Goal: Information Seeking & Learning: Learn about a topic

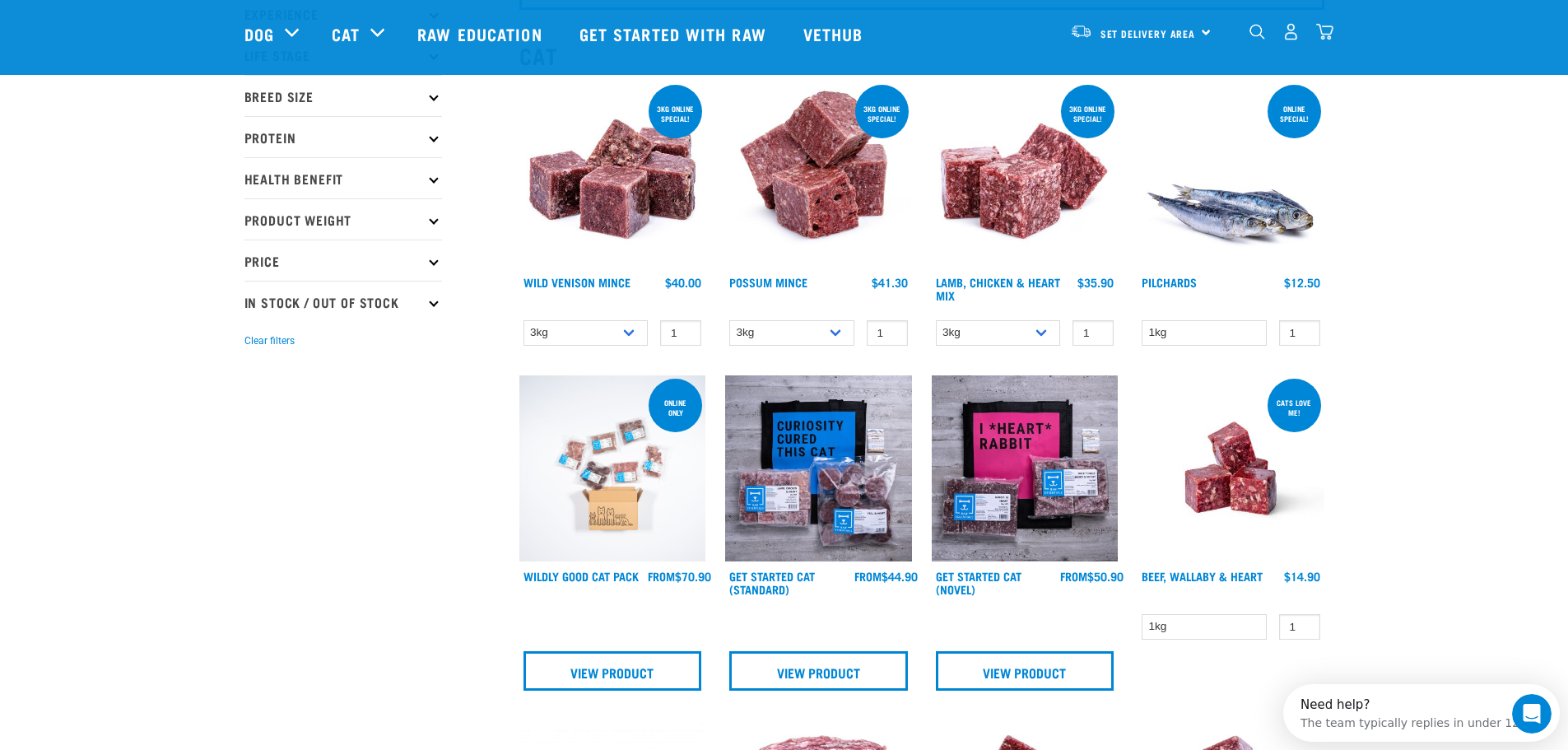
click at [620, 481] on img at bounding box center [613, 469] width 187 height 187
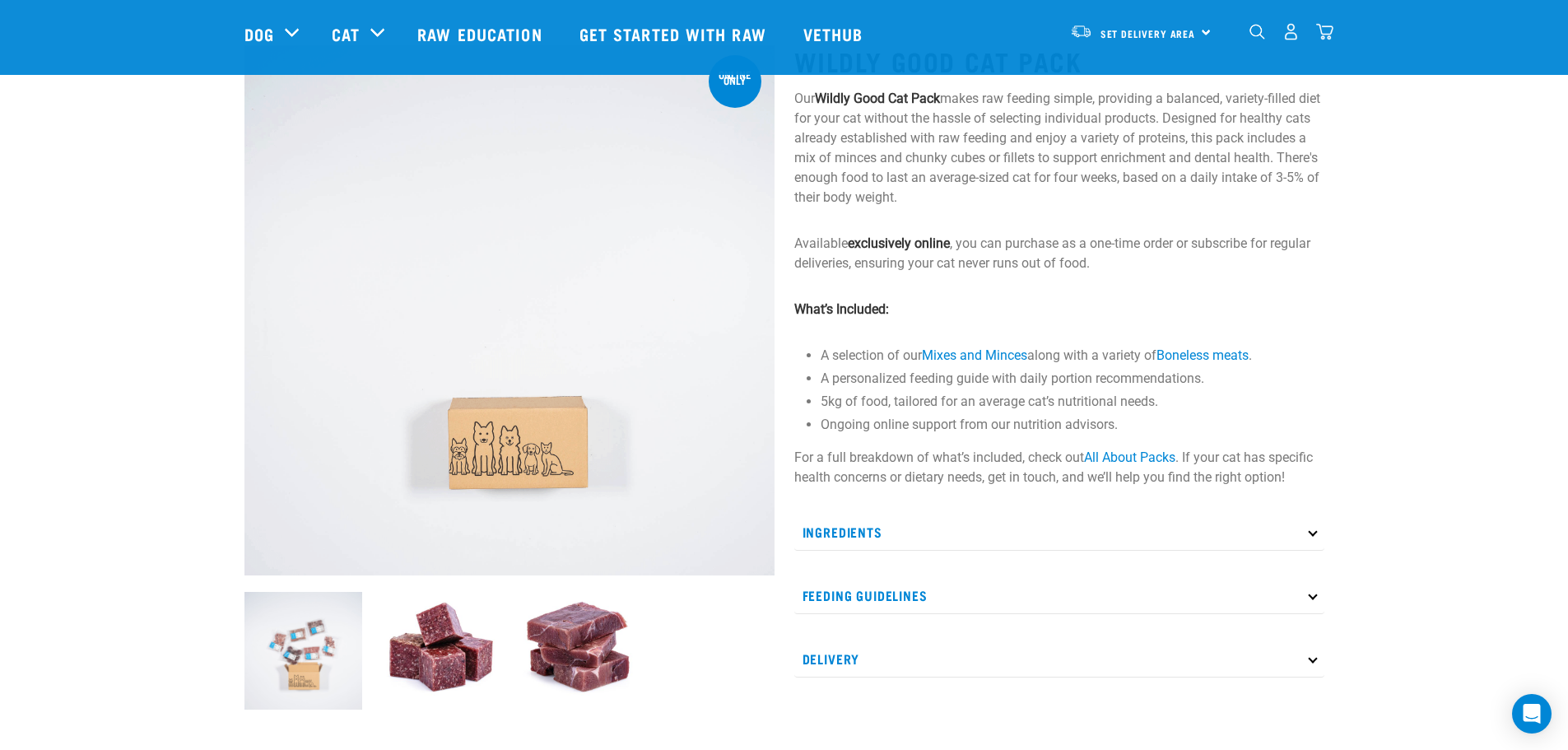
scroll to position [164, 0]
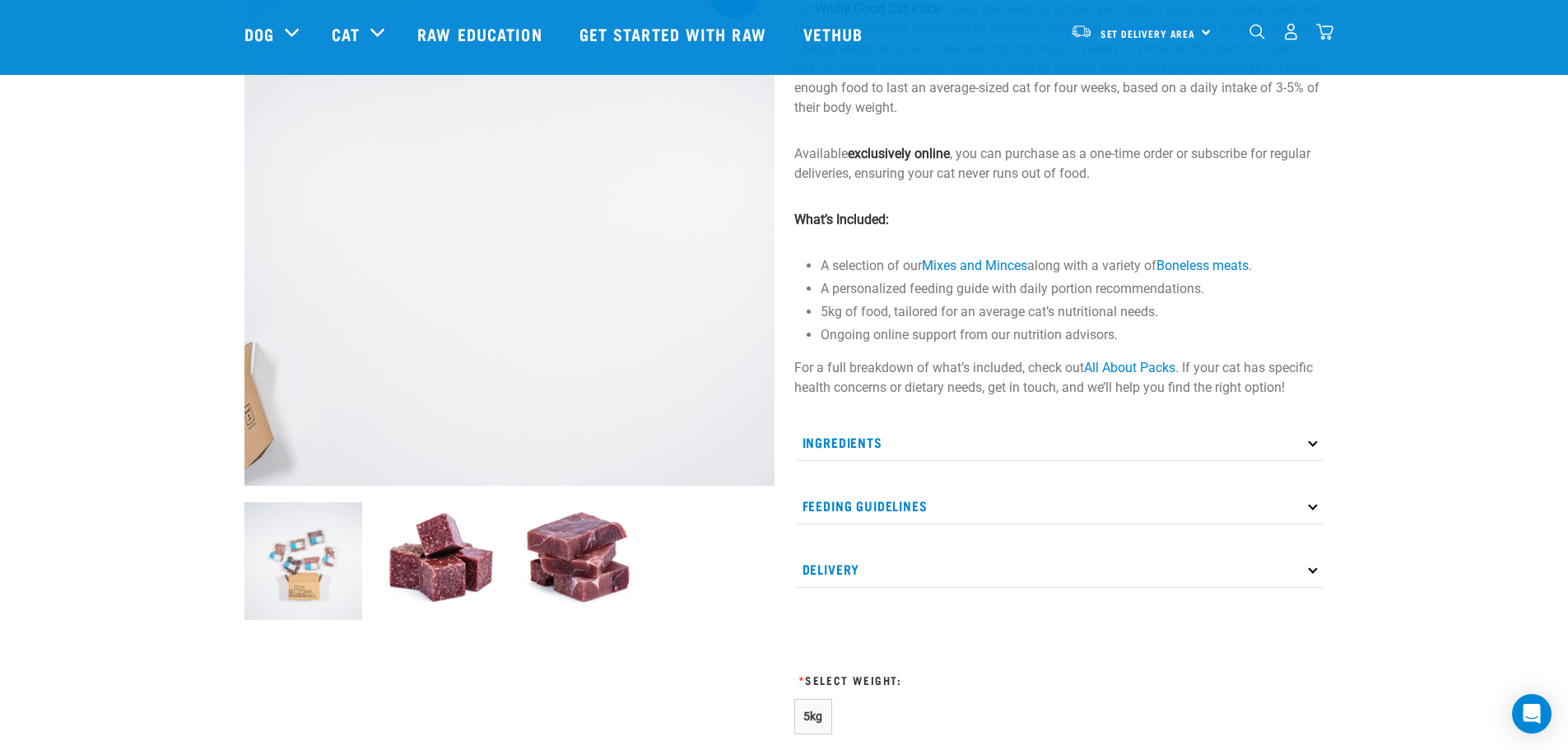
click at [1304, 442] on p "Ingredients" at bounding box center [1059, 443] width 530 height 37
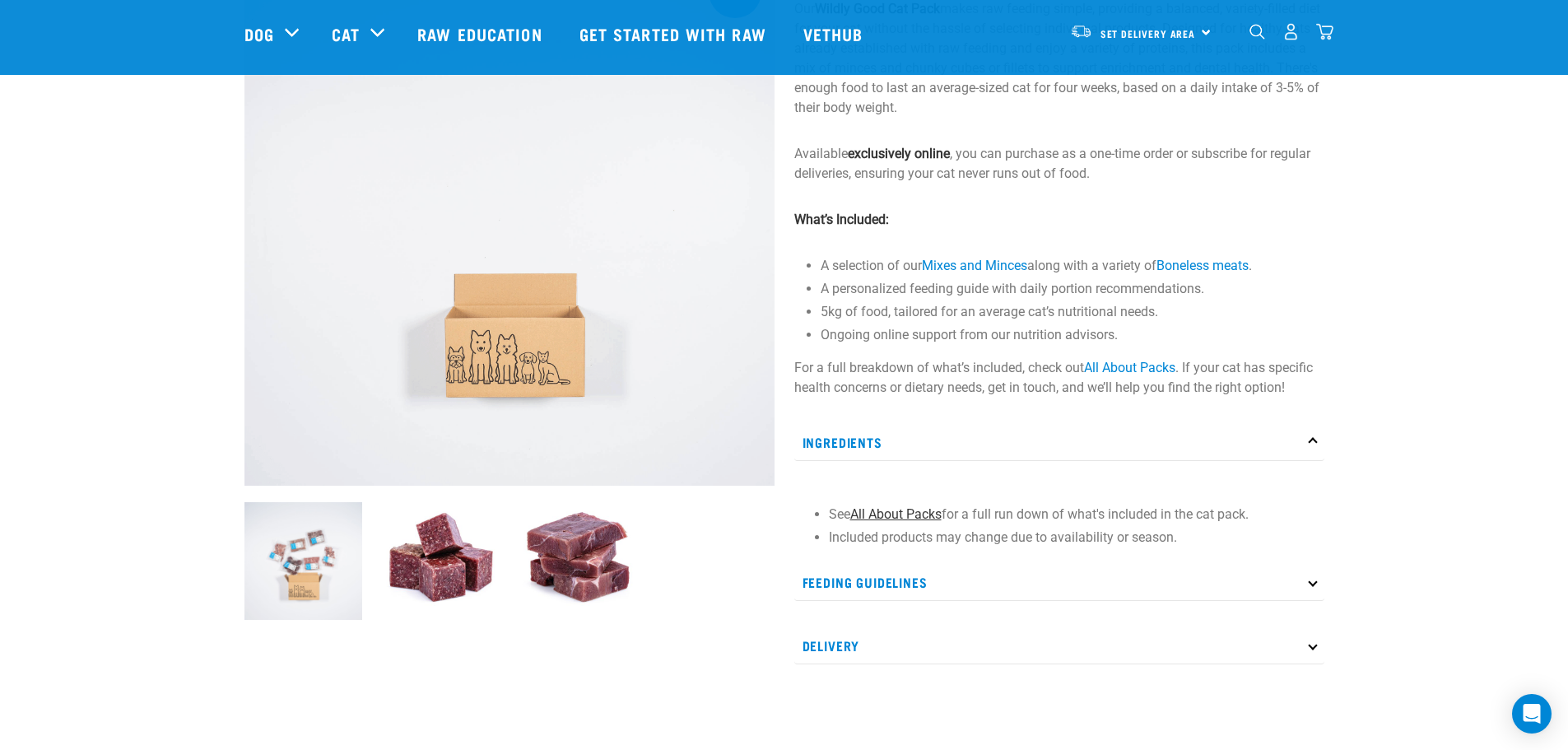
click at [901, 512] on link "All About Packs" at bounding box center [896, 514] width 91 height 16
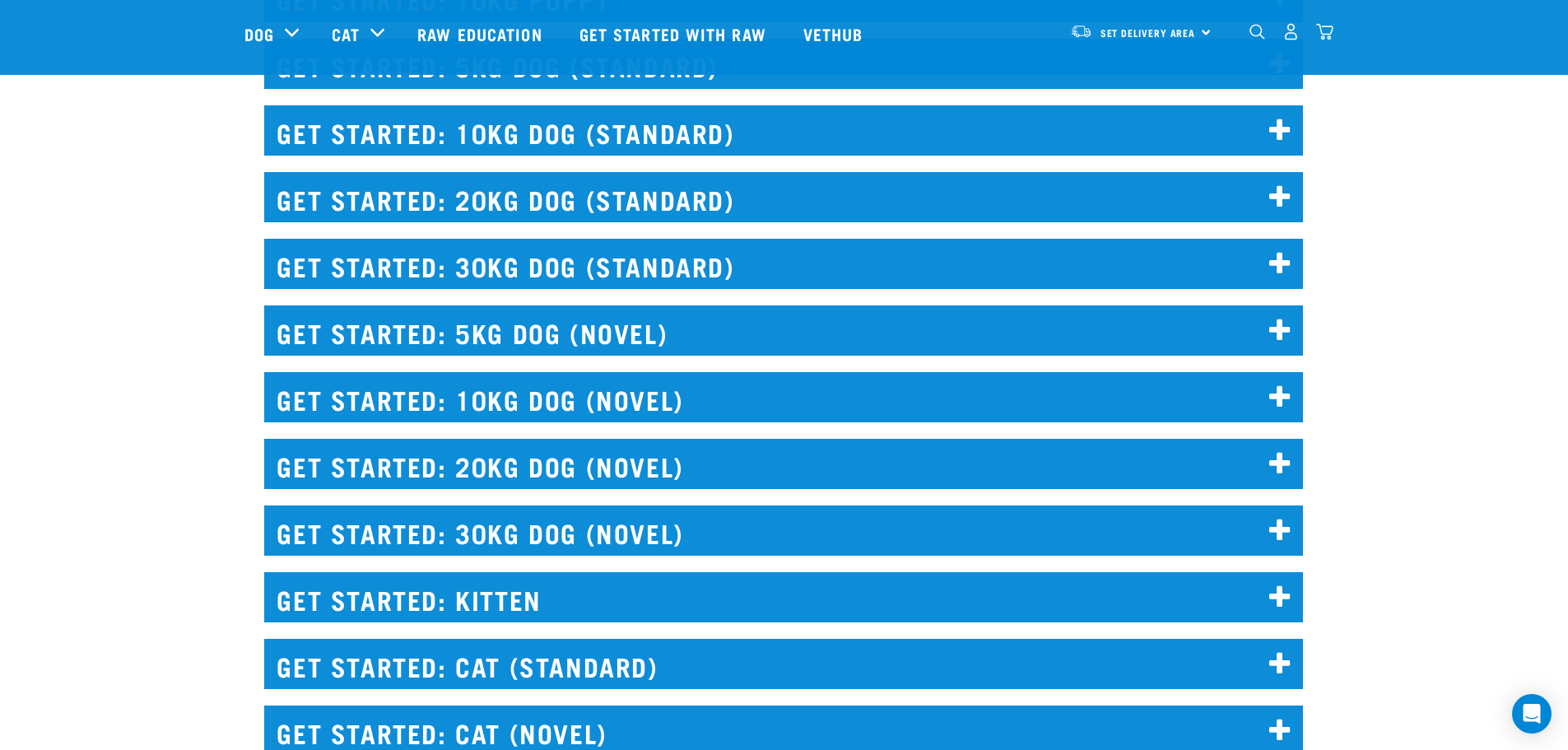
scroll to position [2223, 0]
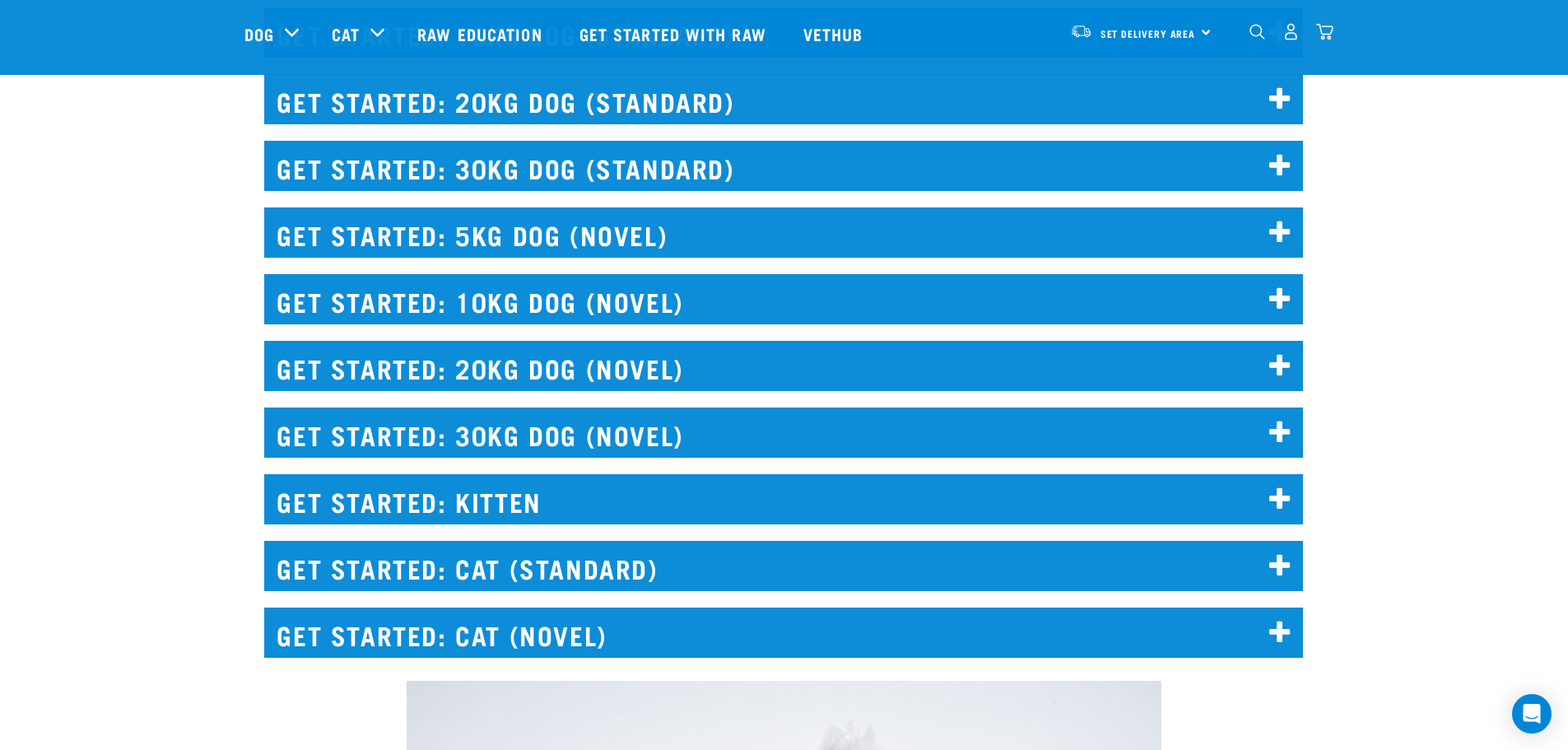
click at [1277, 501] on icon at bounding box center [1280, 500] width 22 height 27
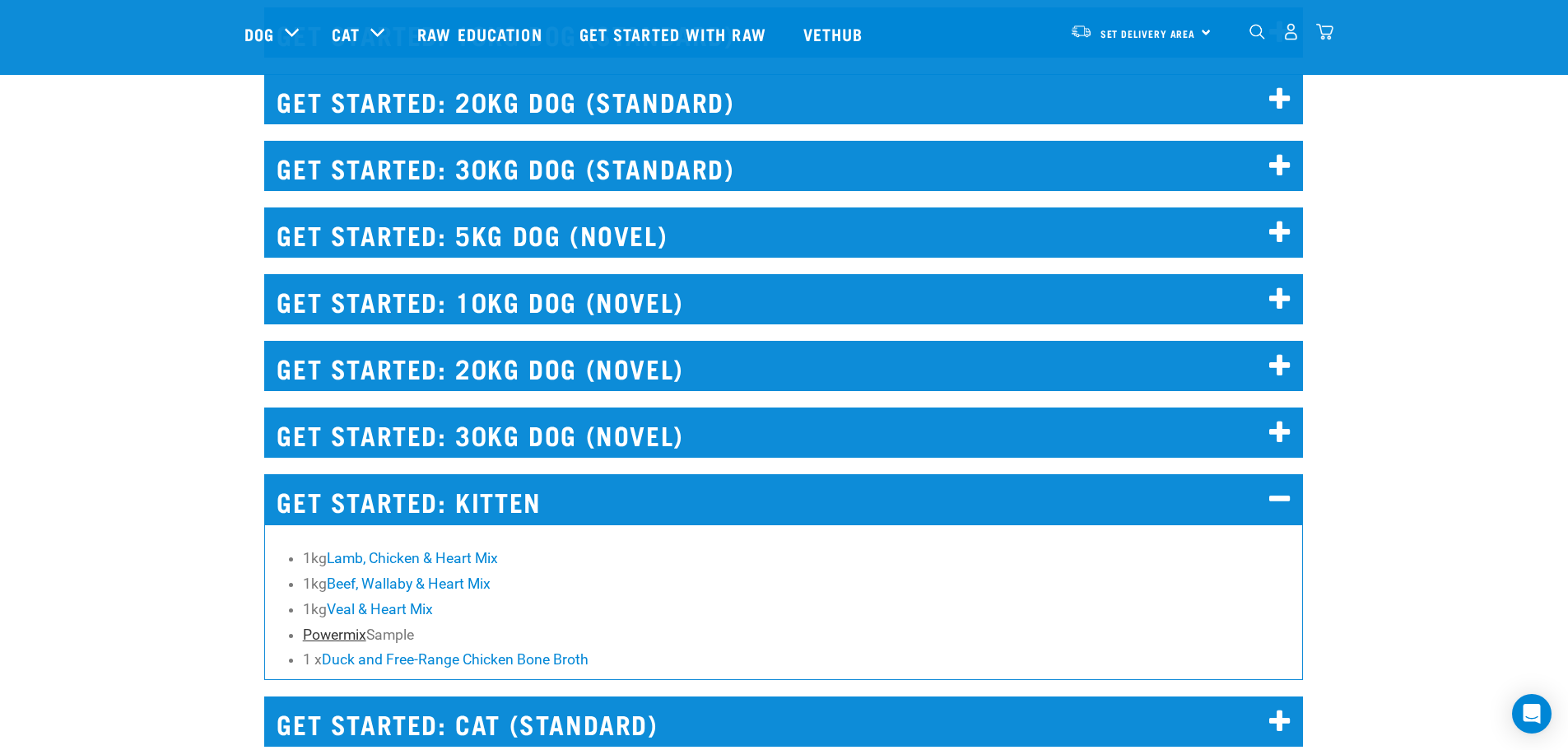
click at [343, 636] on link "Powermix" at bounding box center [335, 634] width 64 height 17
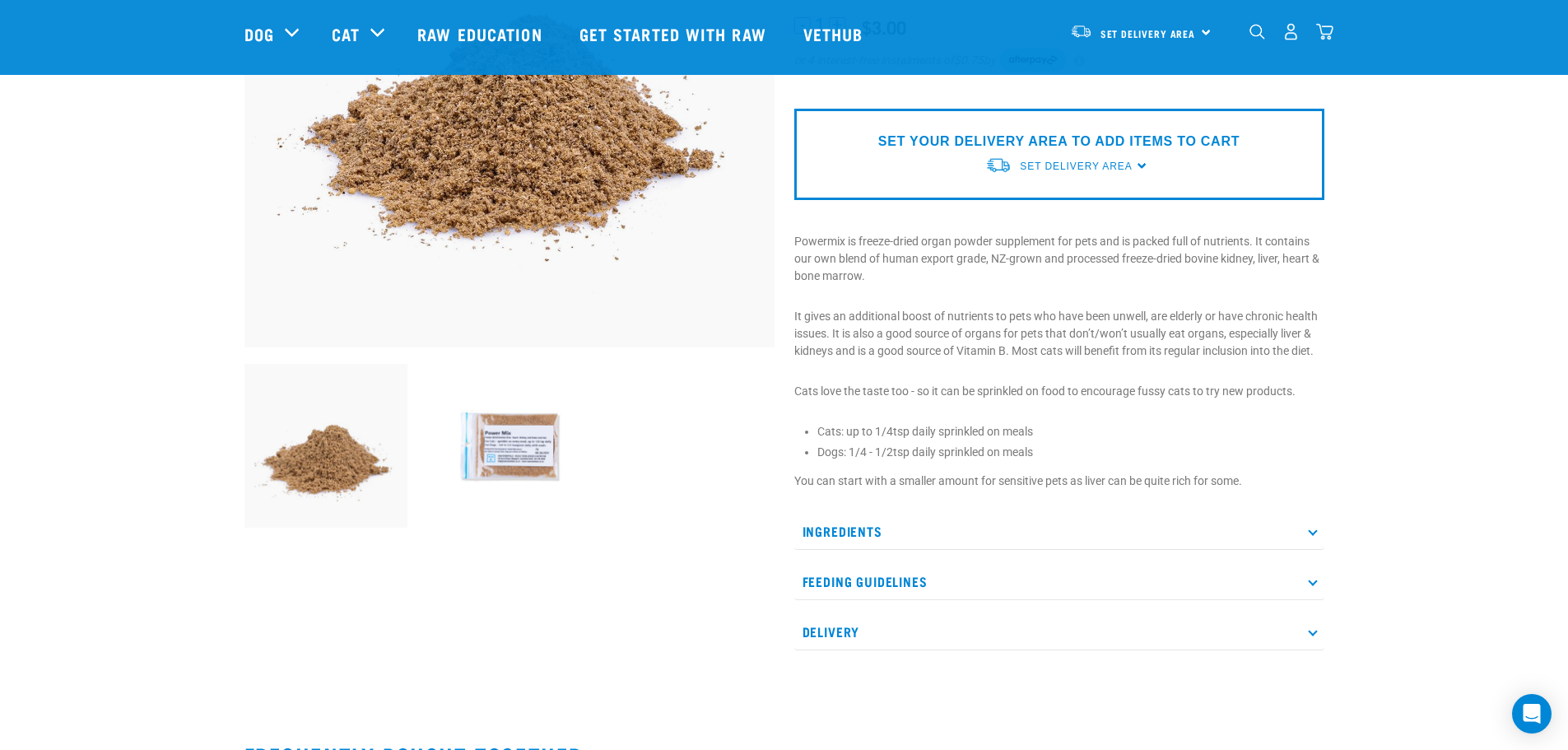
scroll to position [412, 0]
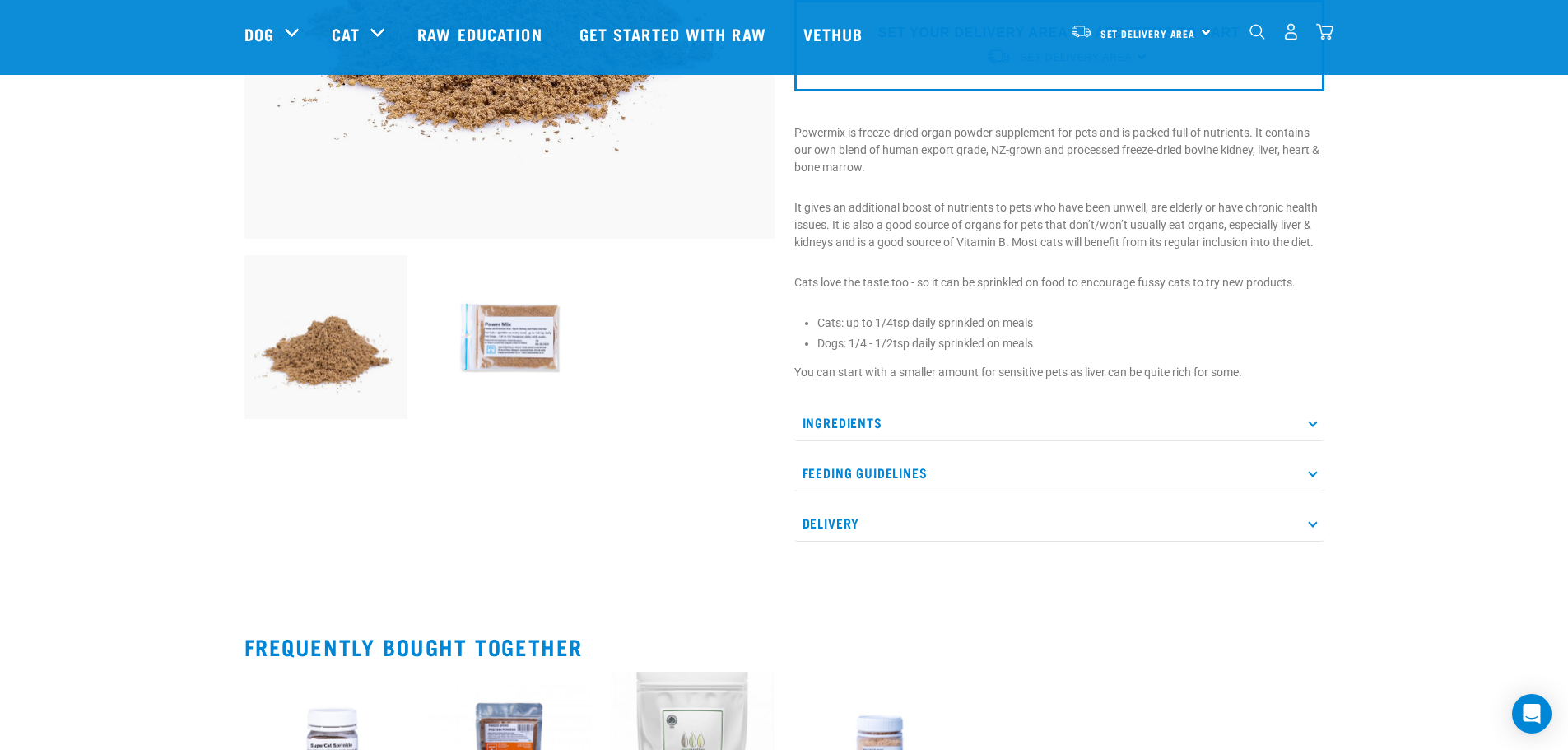
click at [1309, 472] on icon at bounding box center [1313, 472] width 9 height 9
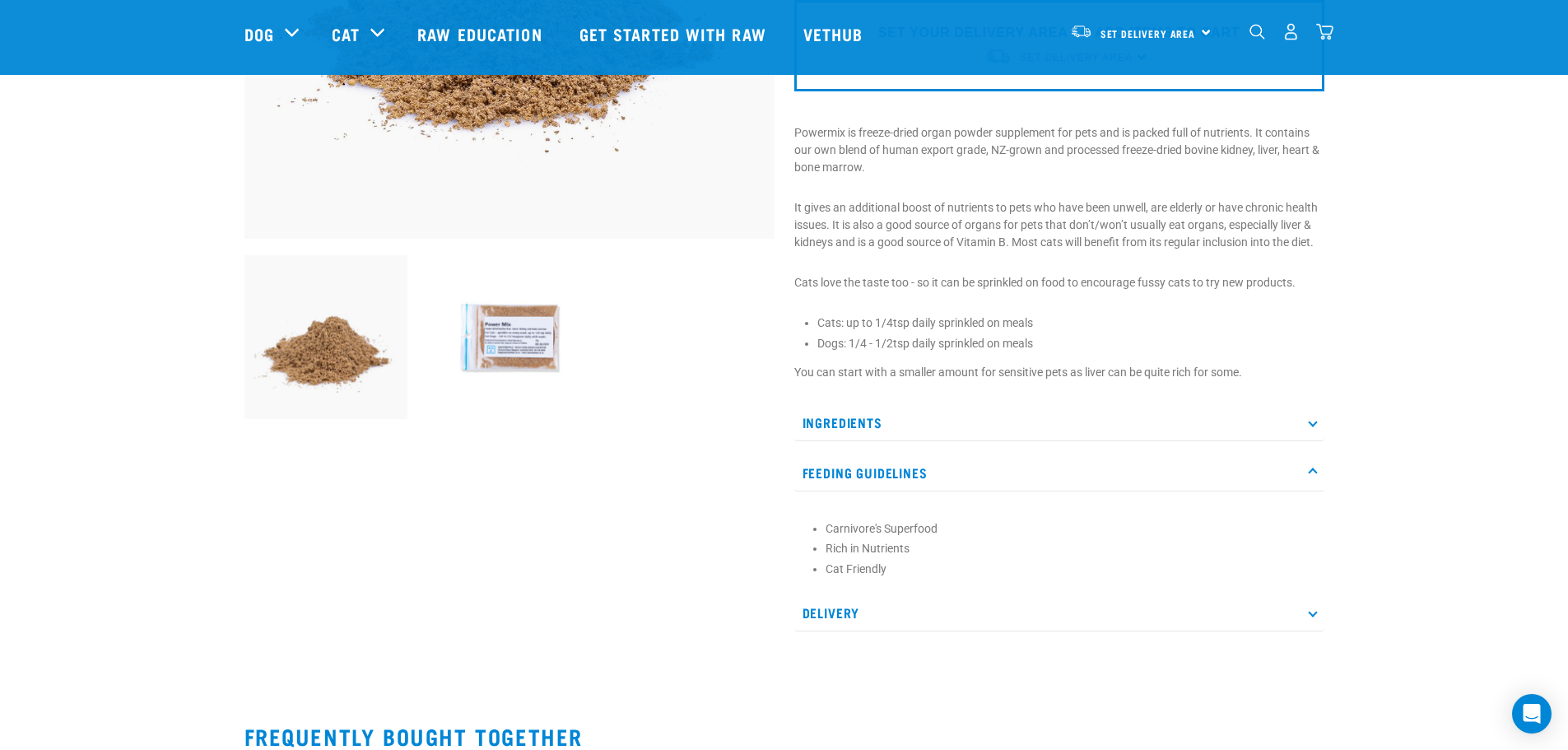
click at [1308, 423] on p "Ingredients" at bounding box center [1059, 423] width 530 height 37
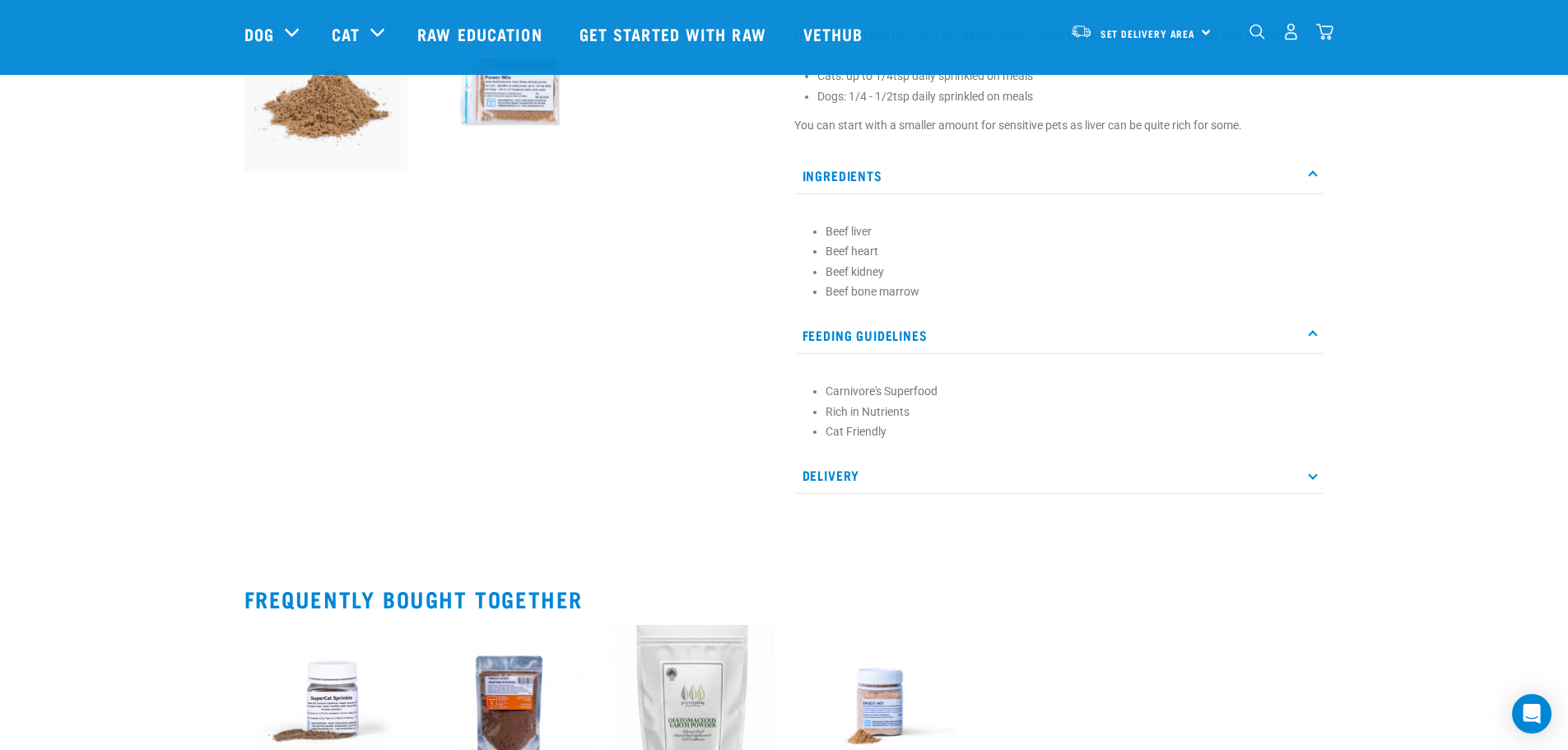
scroll to position [905, 0]
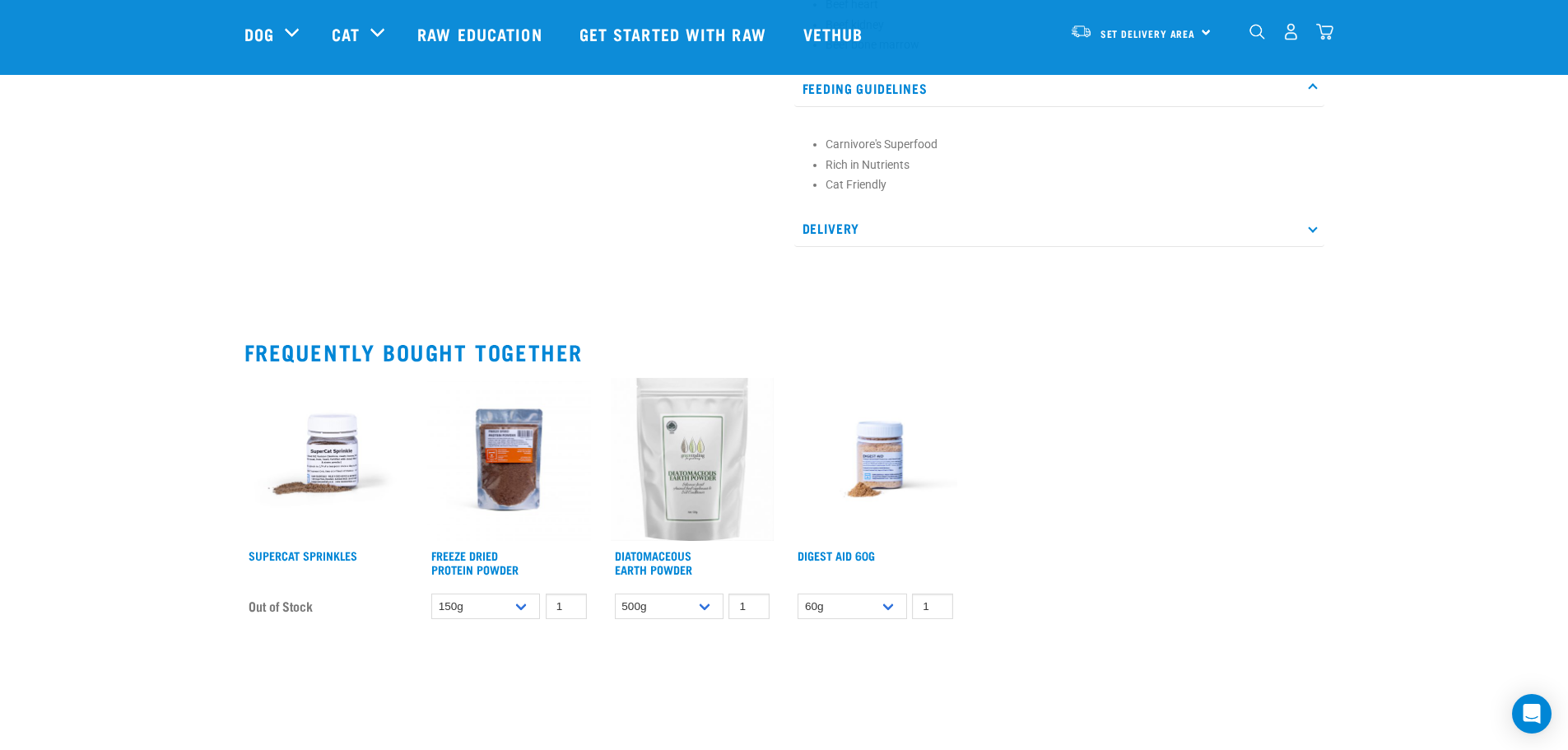
click at [326, 445] on img at bounding box center [326, 459] width 163 height 163
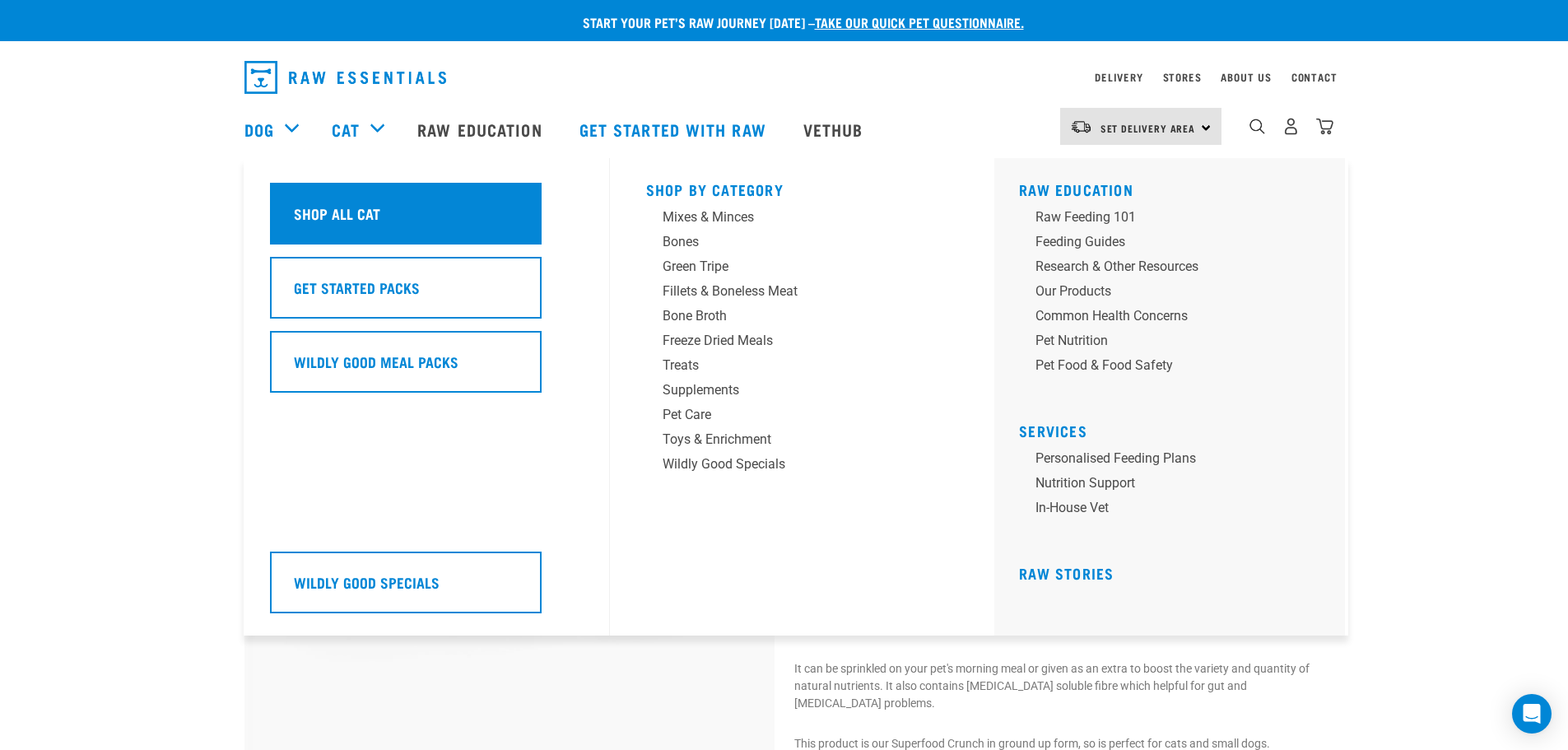
click at [336, 207] on h5 "Shop All Cat" at bounding box center [337, 213] width 87 height 21
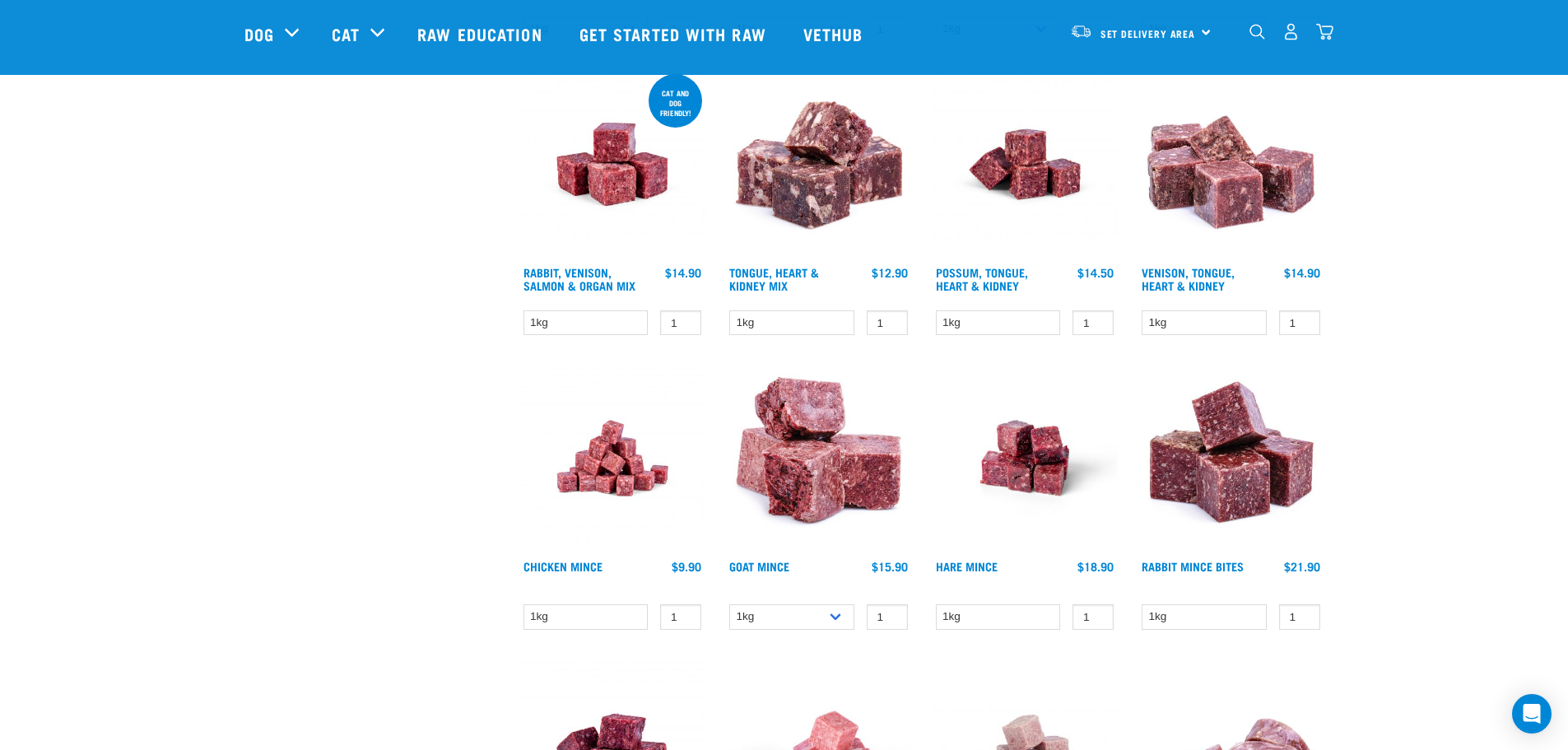
scroll to position [1482, 0]
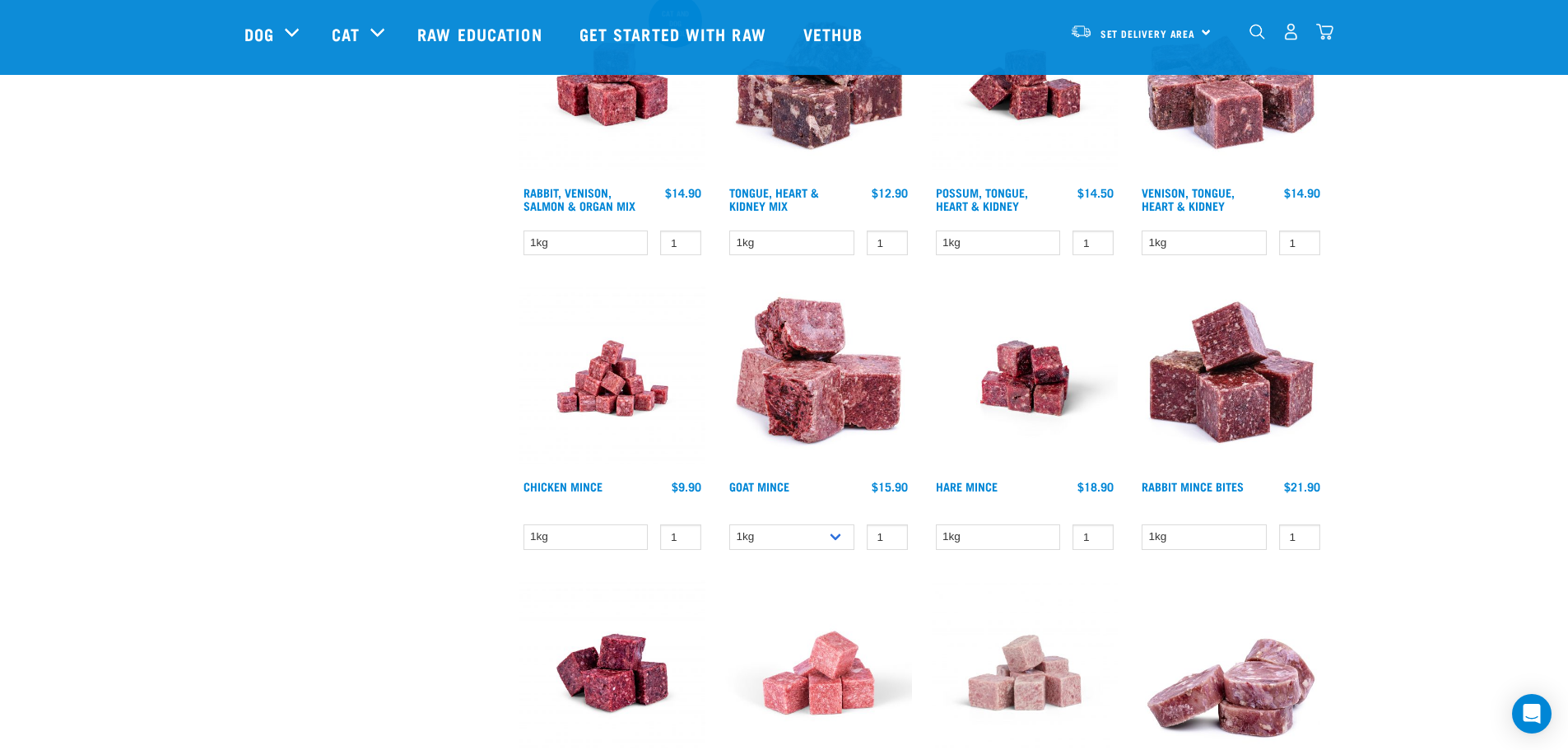
click at [612, 390] on img at bounding box center [613, 378] width 187 height 187
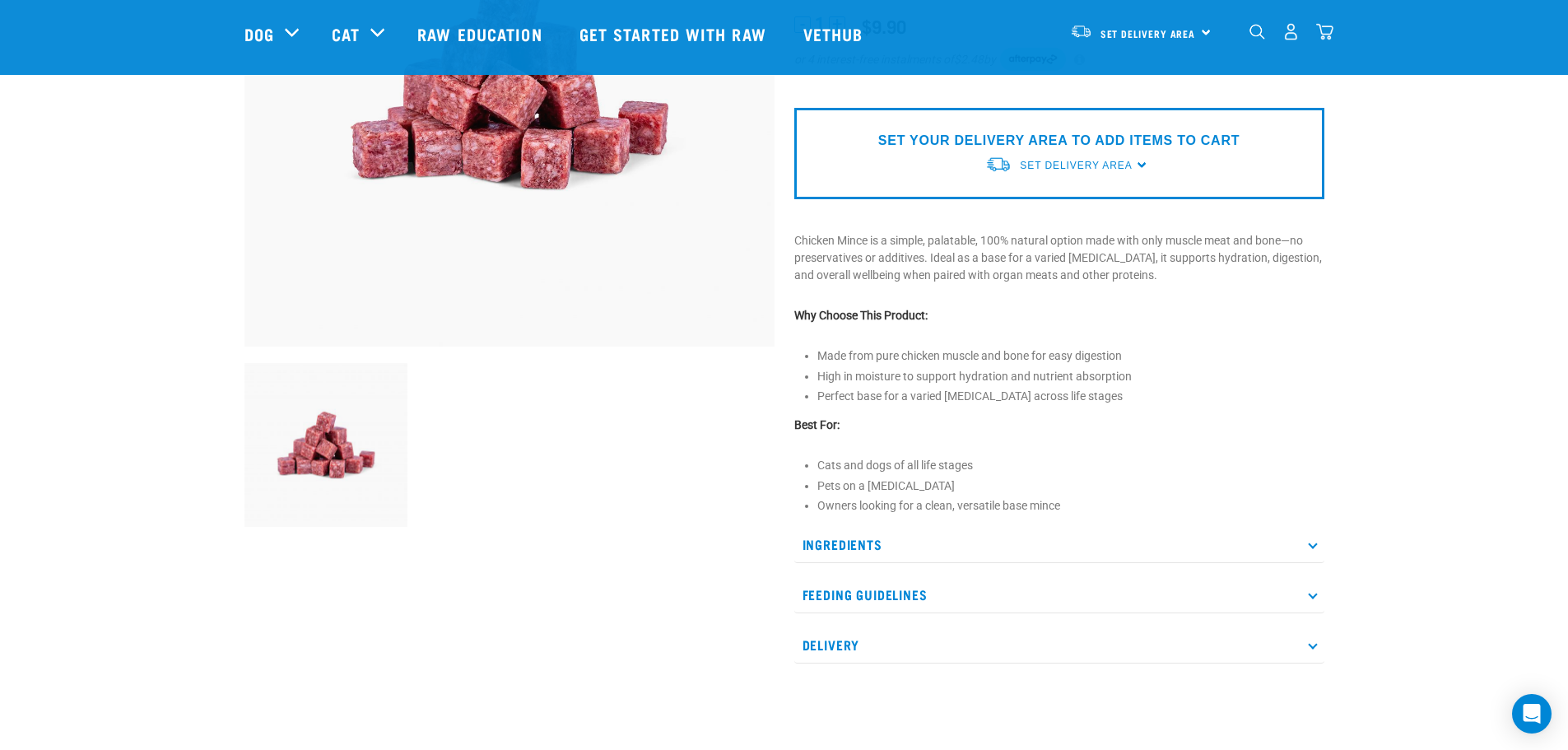
scroll to position [330, 0]
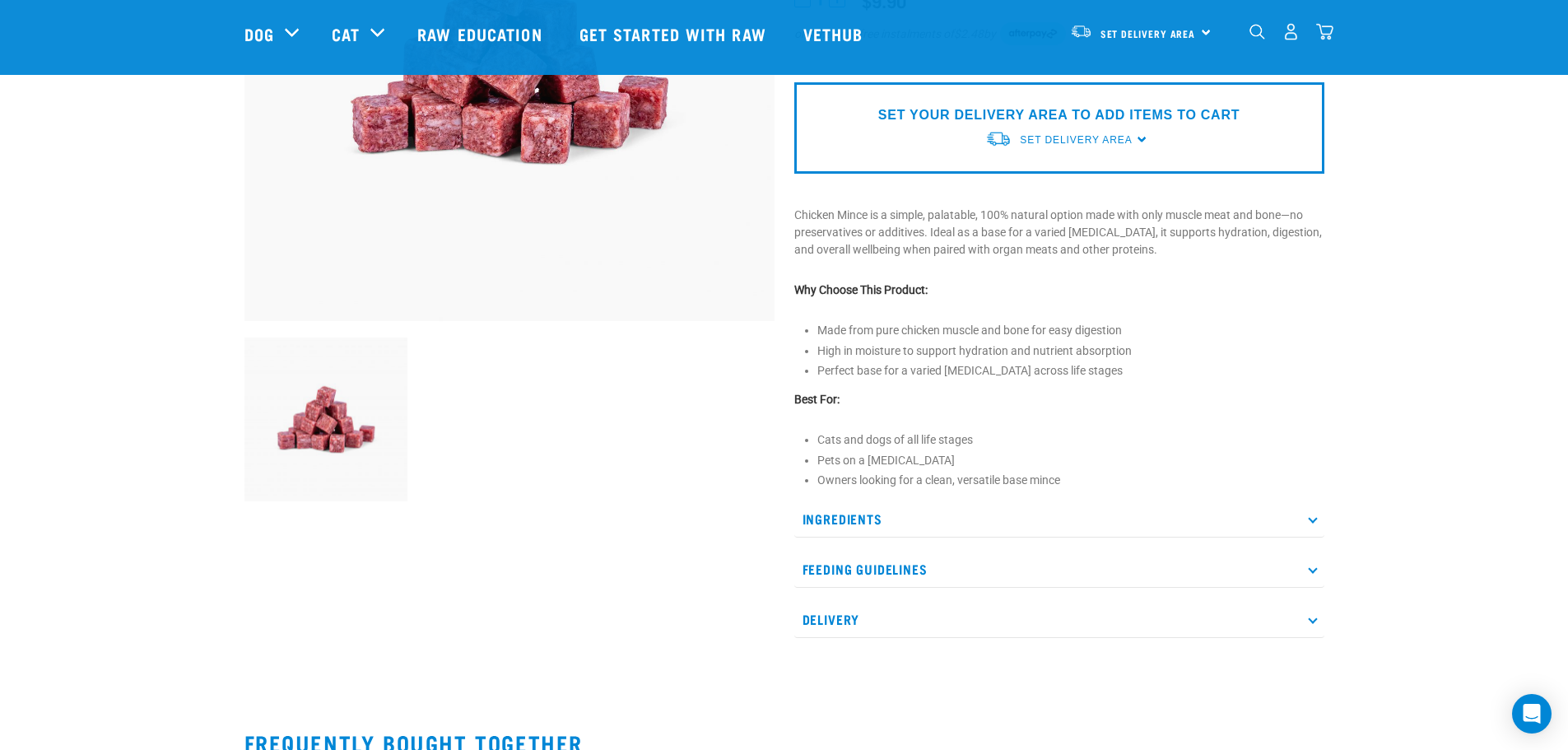
click at [1315, 571] on icon at bounding box center [1313, 569] width 9 height 9
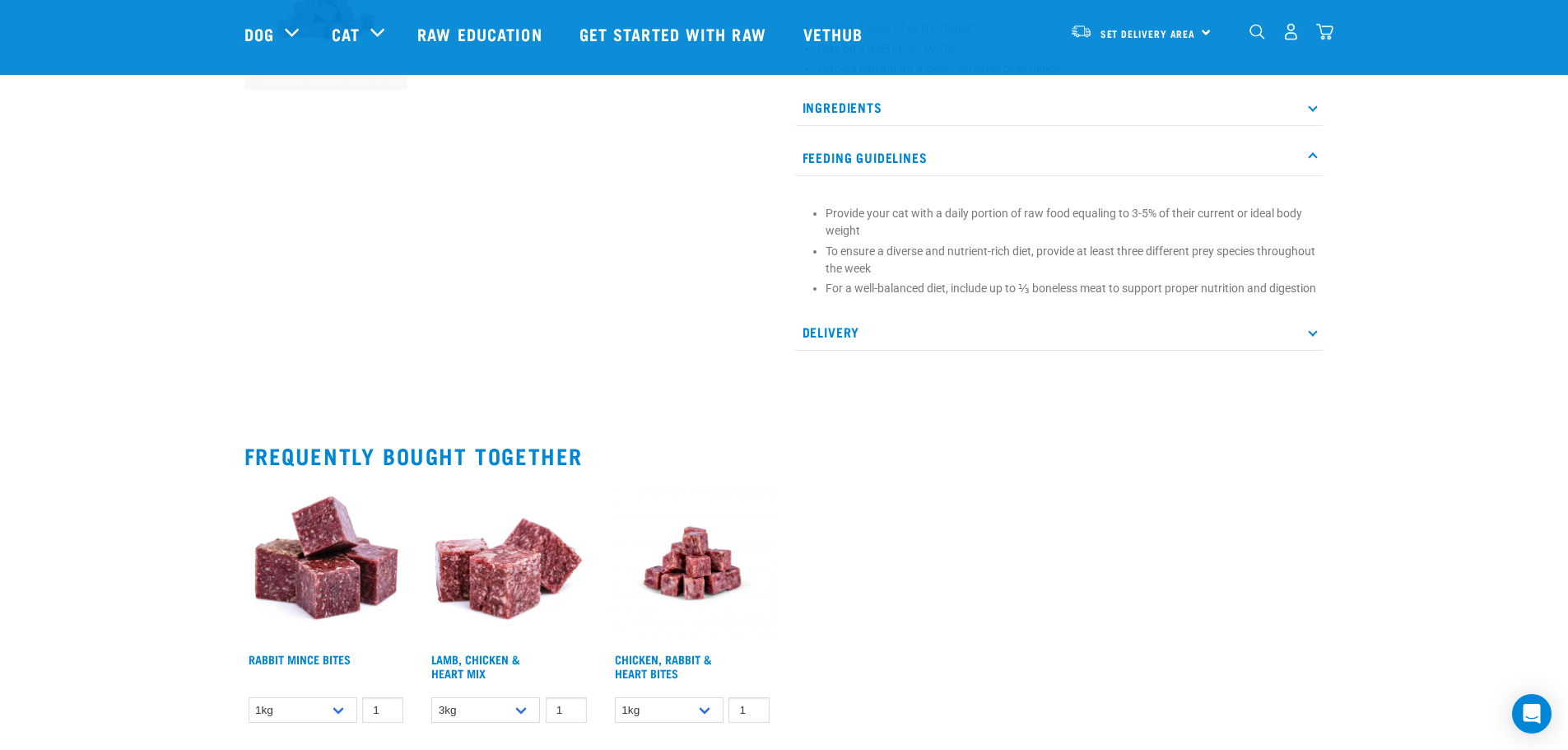
scroll to position [494, 0]
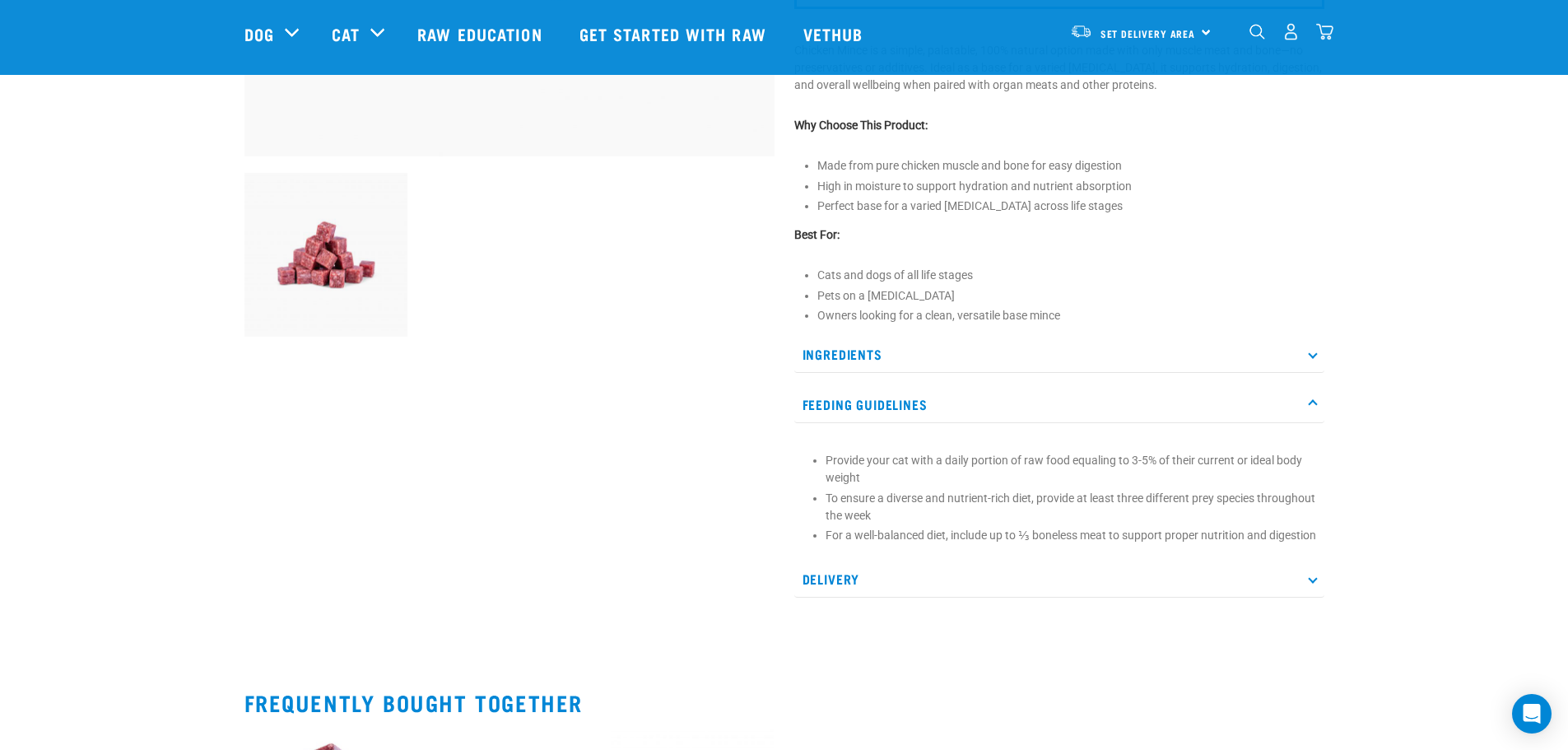
click at [1310, 584] on icon at bounding box center [1313, 580] width 9 height 9
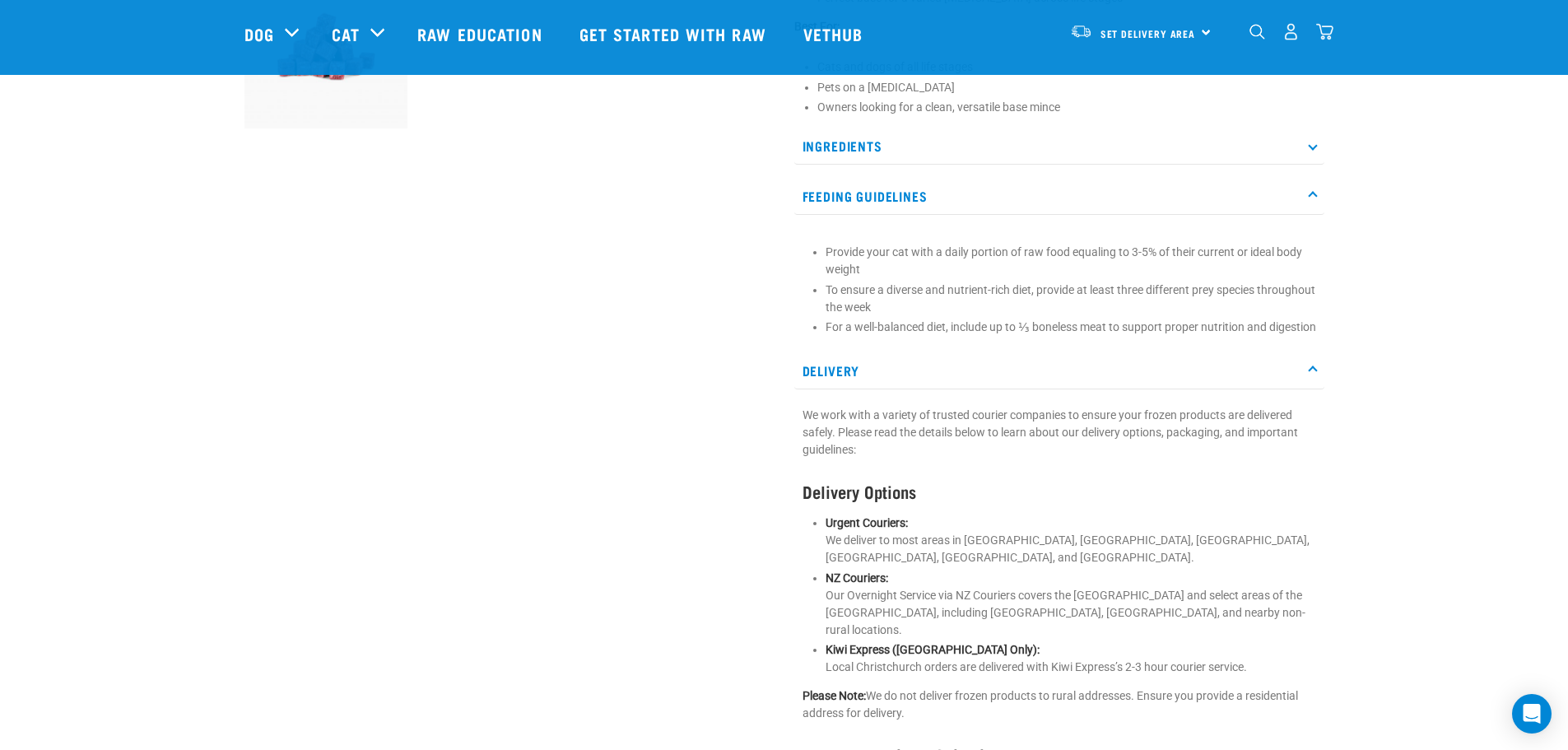
scroll to position [576, 0]
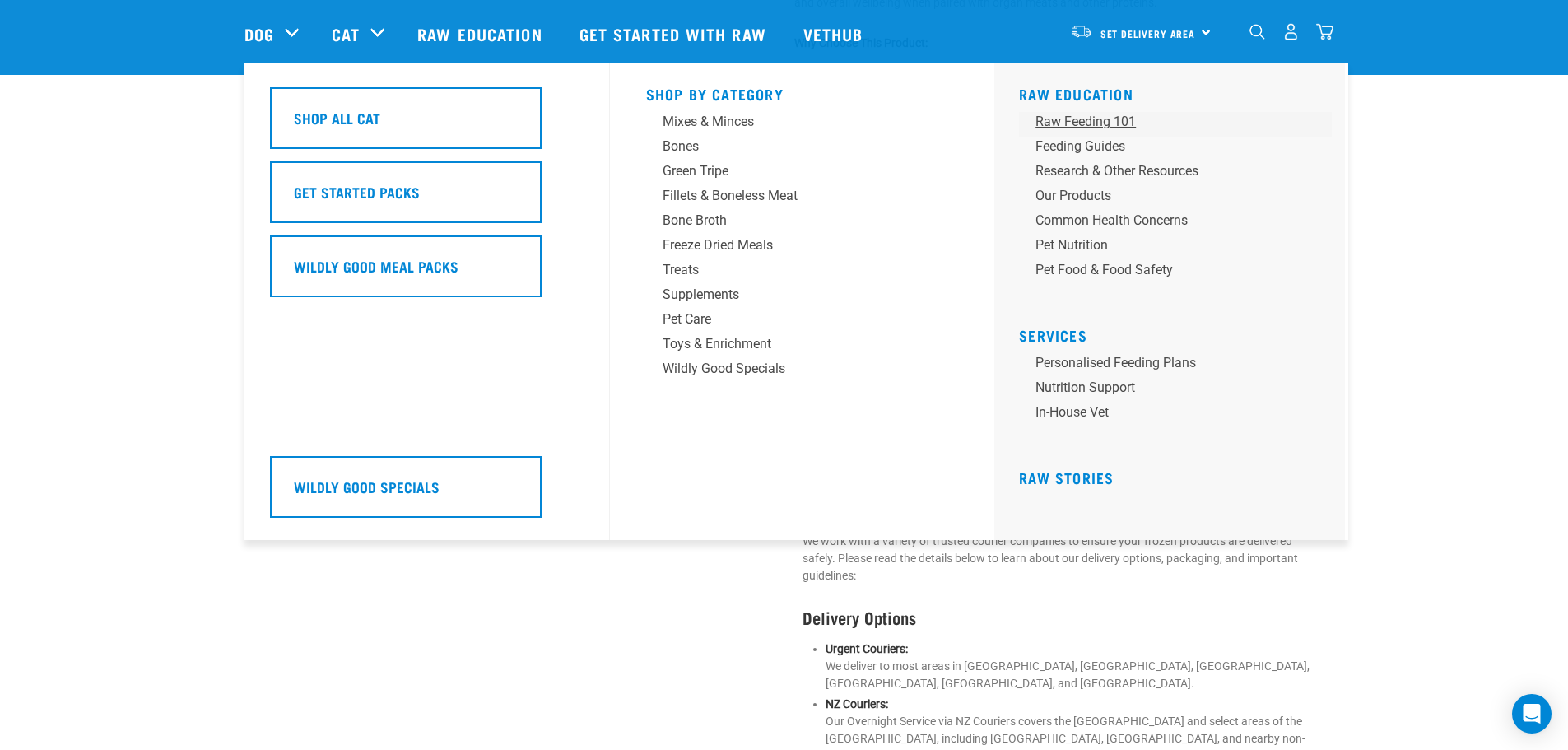
click at [1052, 121] on div "Raw Feeding 101" at bounding box center [1163, 122] width 257 height 19
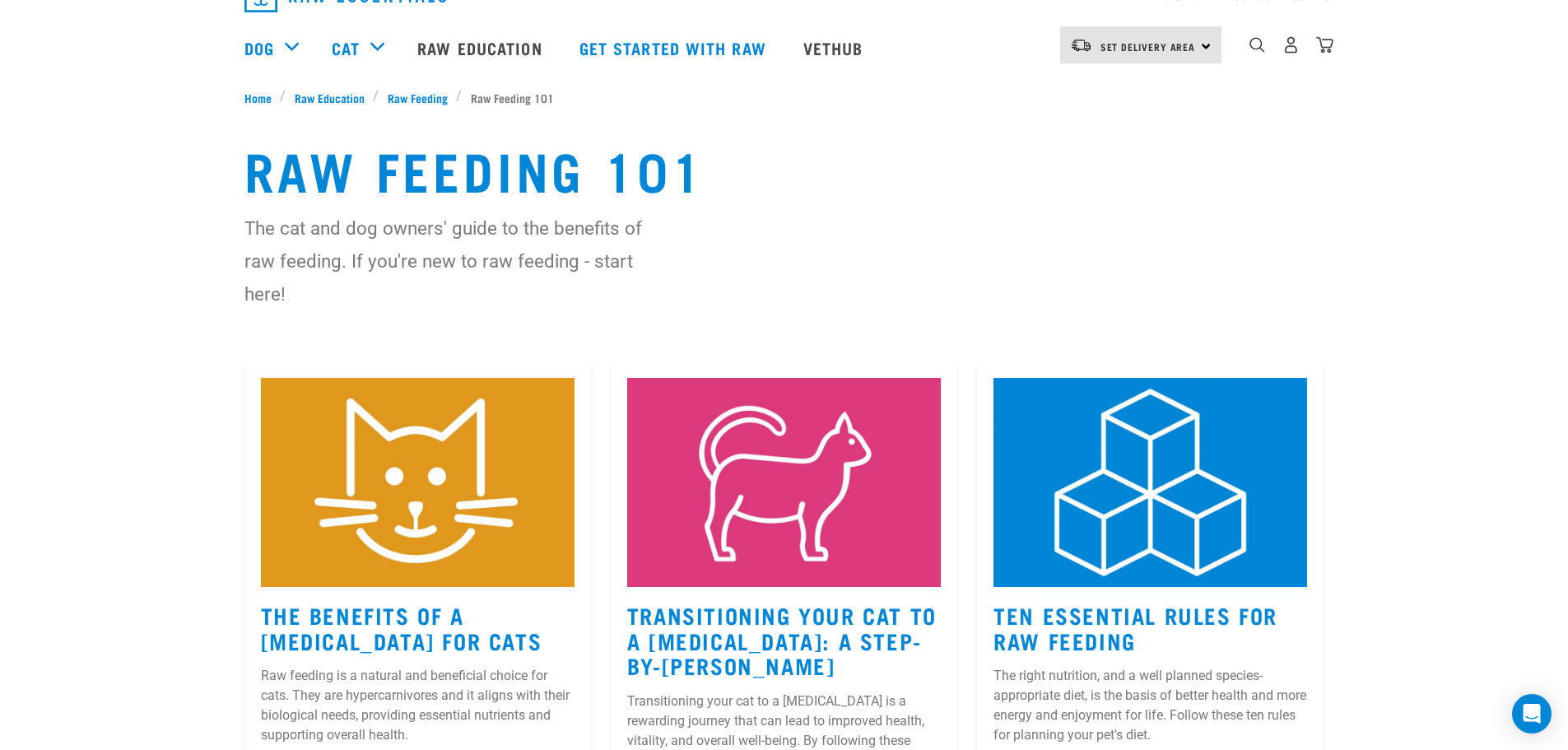
scroll to position [247, 0]
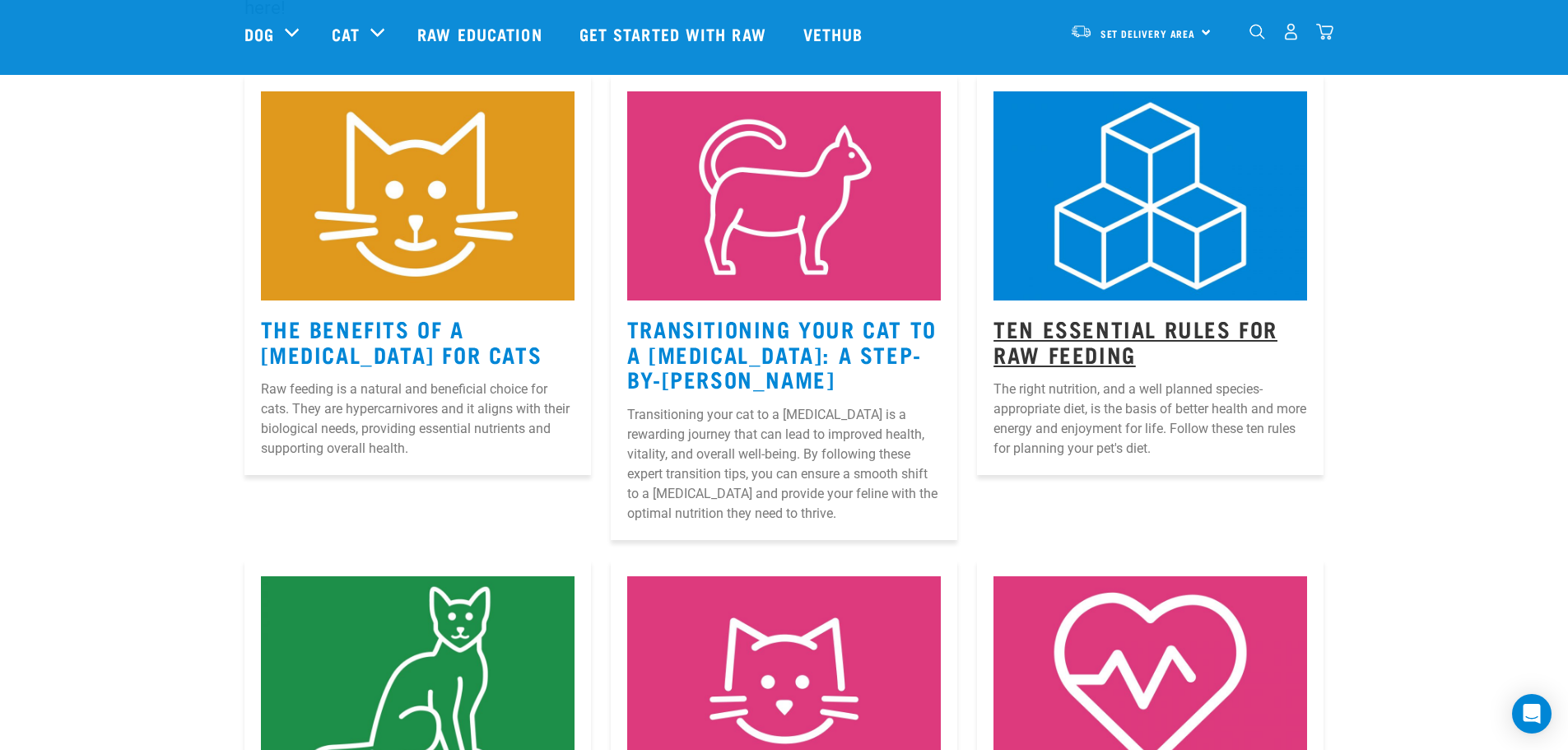
click at [1092, 349] on link "Ten Essential Rules for Raw Feeding" at bounding box center [1136, 340] width 284 height 38
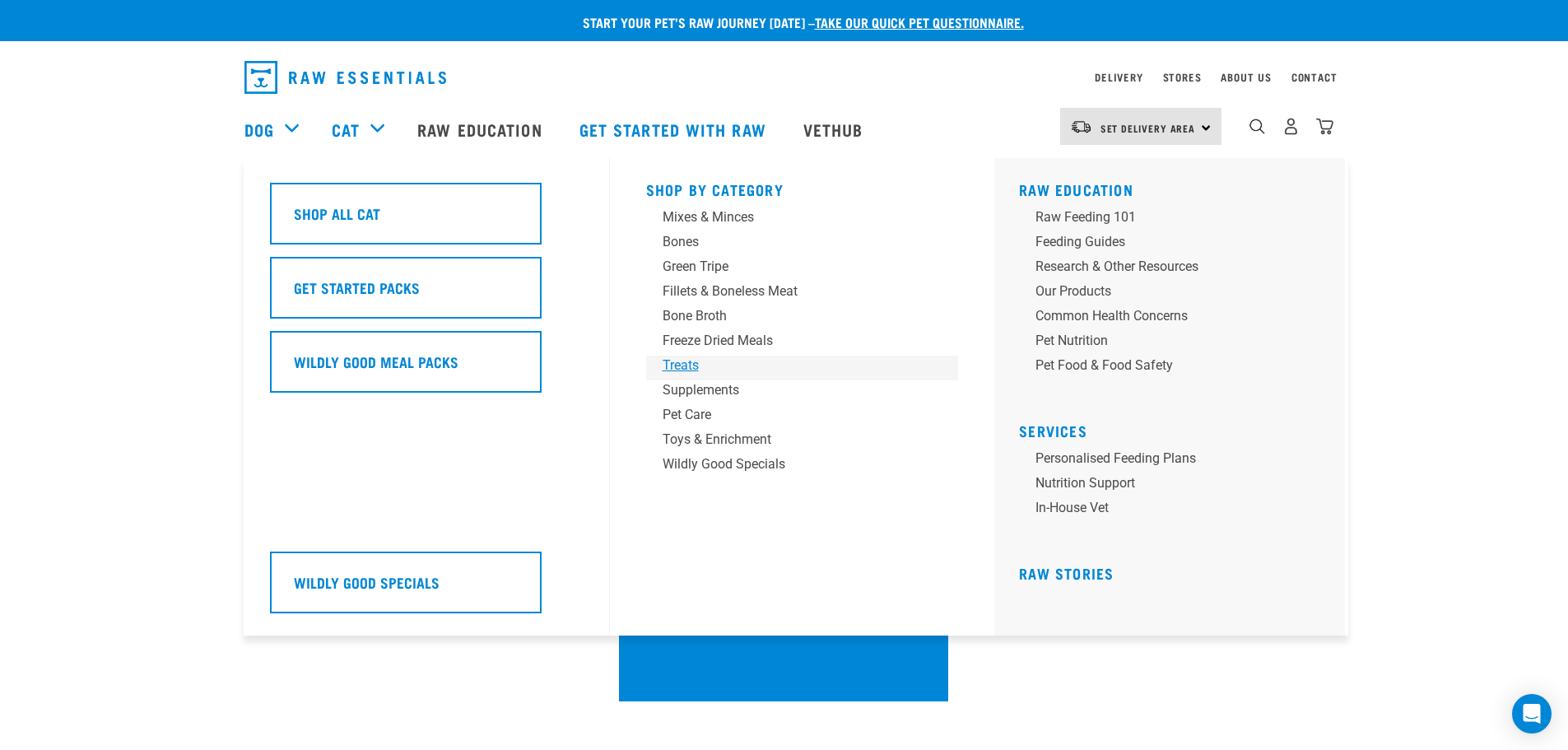
click at [683, 367] on div "Treats" at bounding box center [791, 366] width 257 height 19
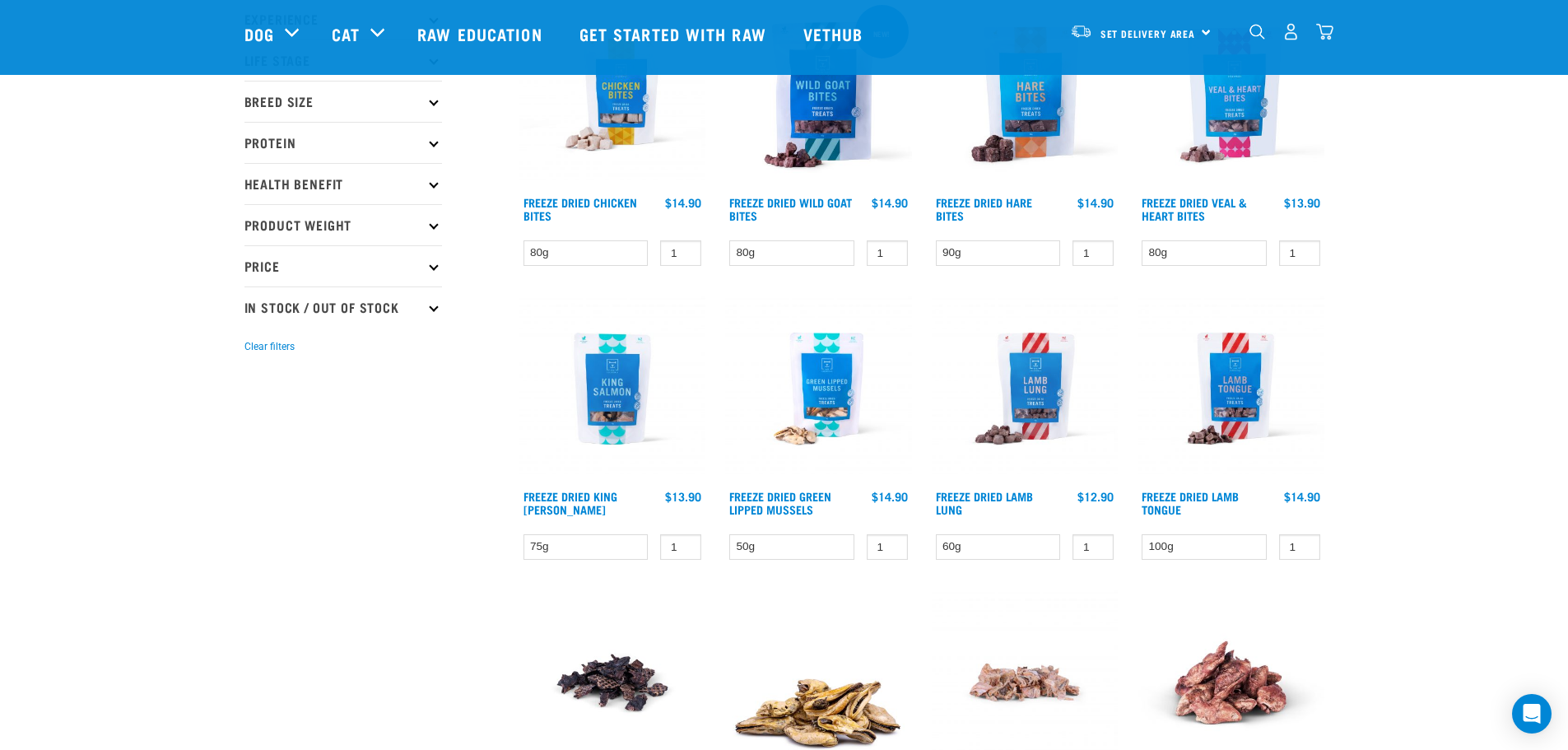
scroll to position [164, 0]
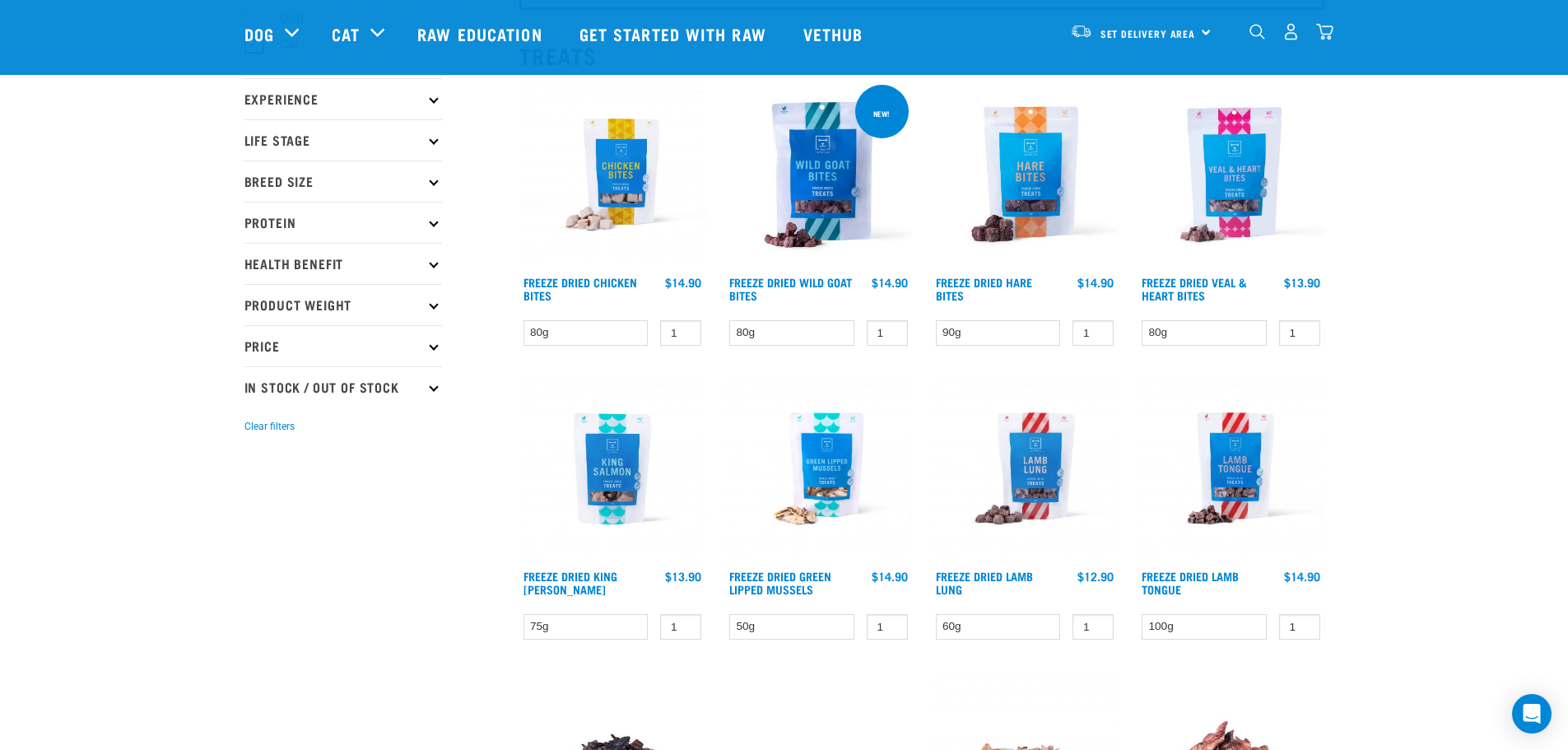
click at [434, 265] on icon at bounding box center [434, 263] width 9 height 9
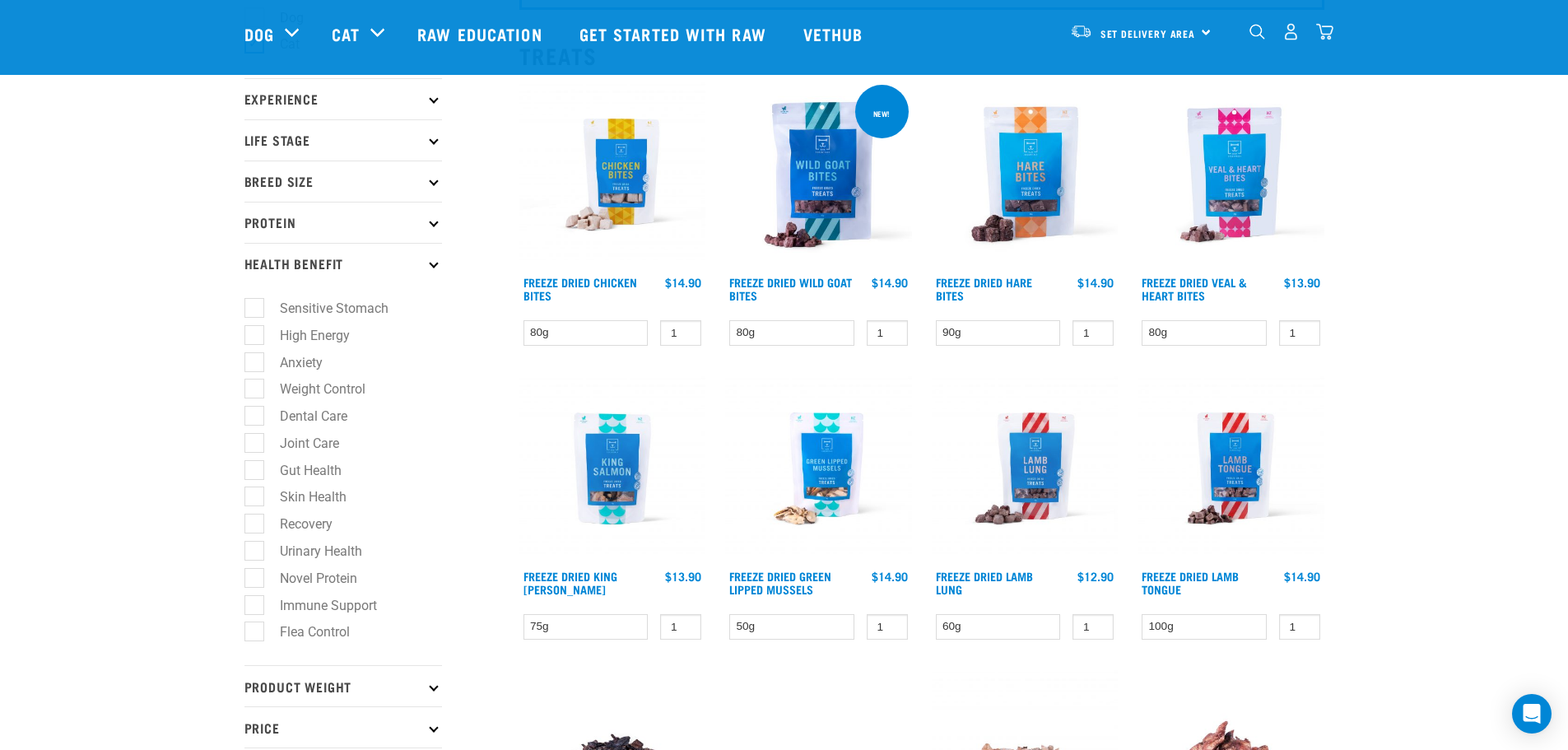
click at [254, 362] on label "Anxiety" at bounding box center [292, 362] width 76 height 20
click at [254, 362] on input "Anxiety" at bounding box center [250, 360] width 11 height 11
checkbox input "true"
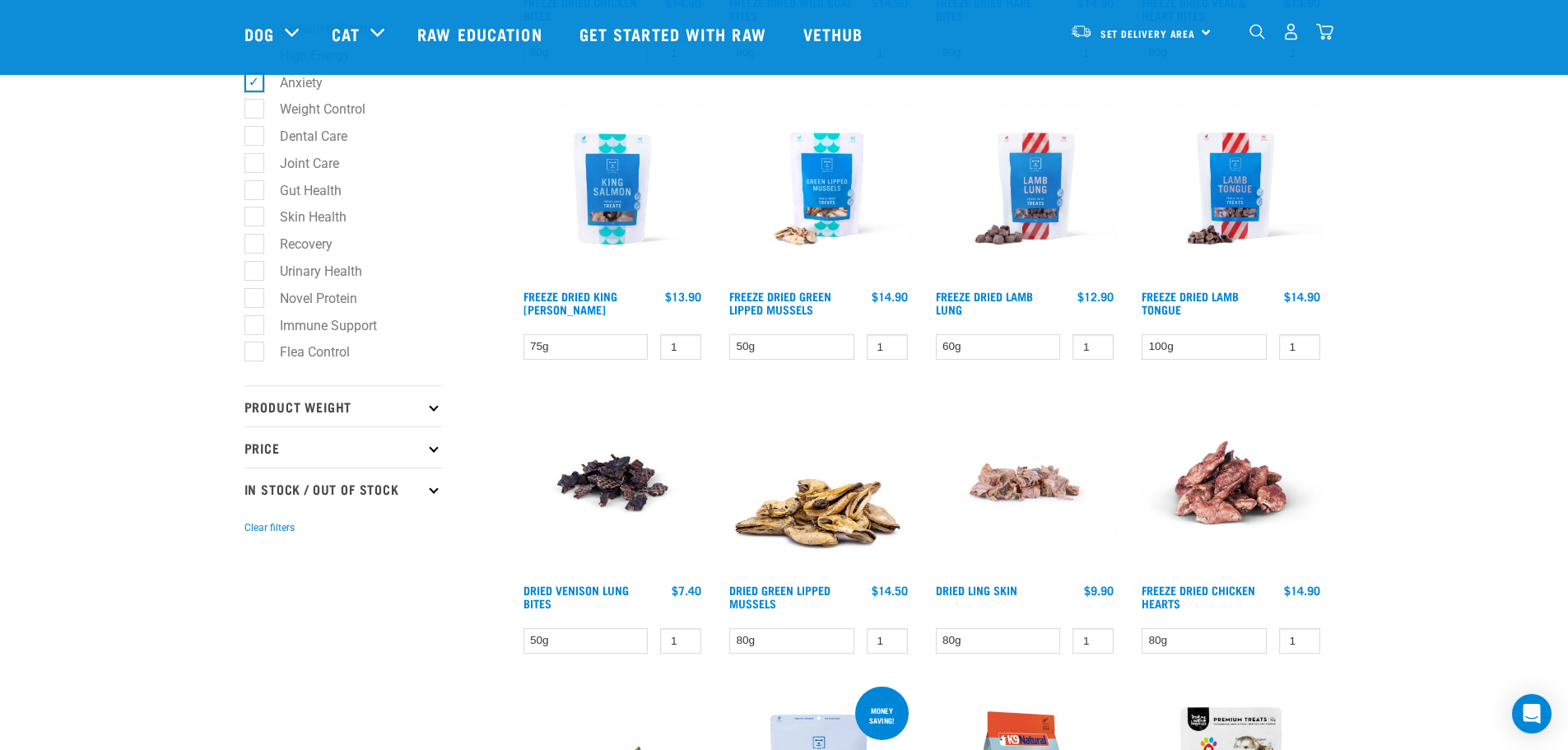
scroll to position [412, 0]
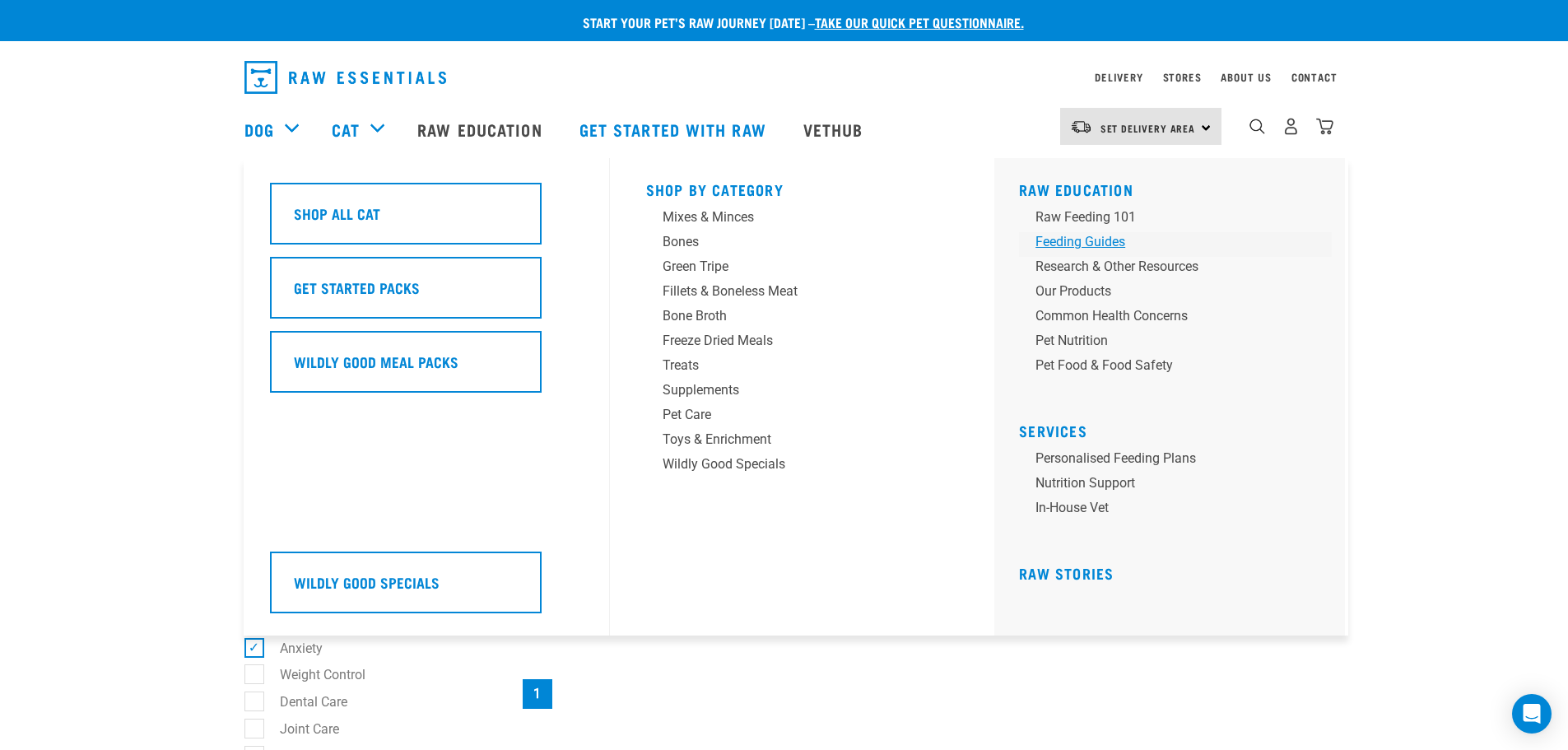
click at [1050, 239] on div "Feeding Guides" at bounding box center [1163, 242] width 257 height 19
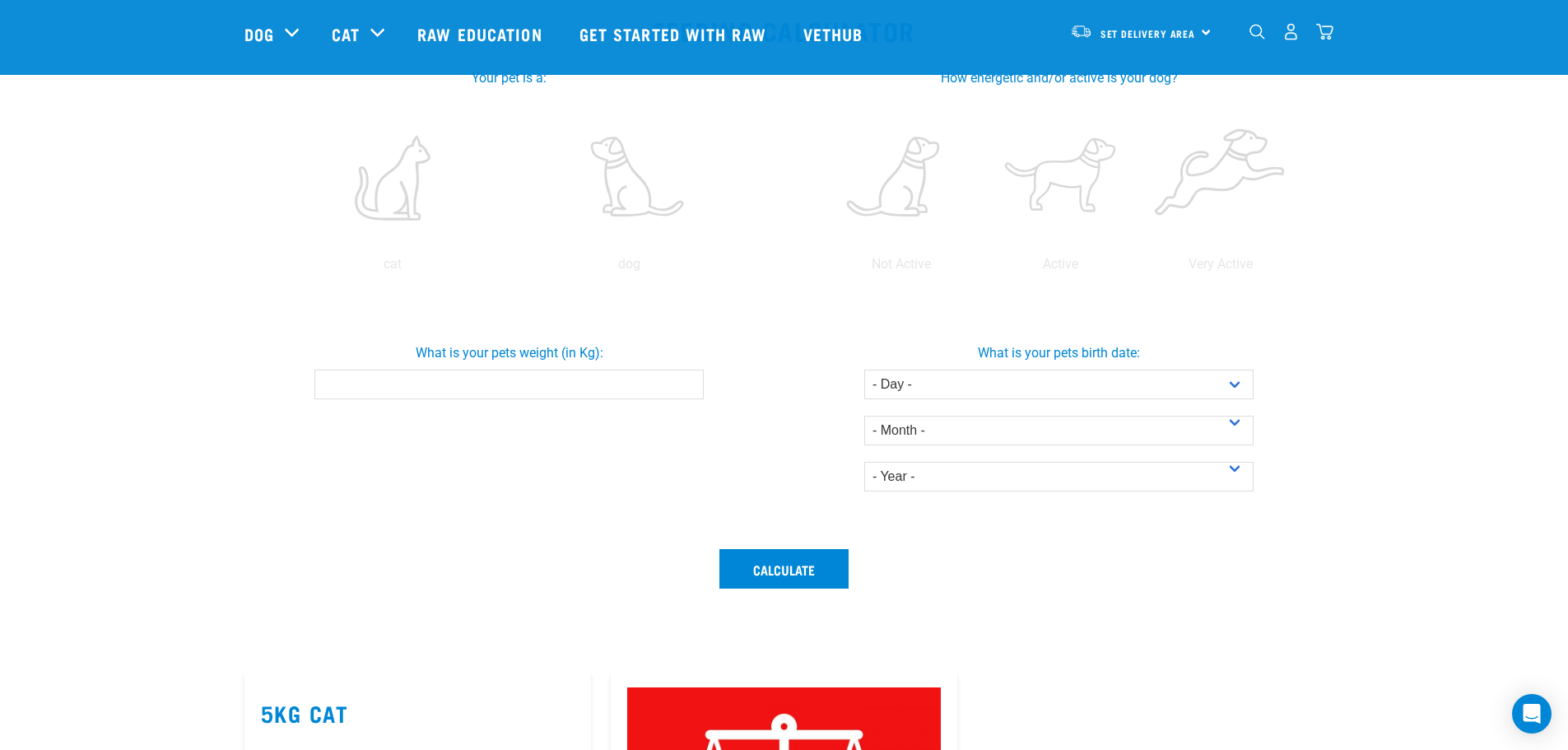
scroll to position [330, 0]
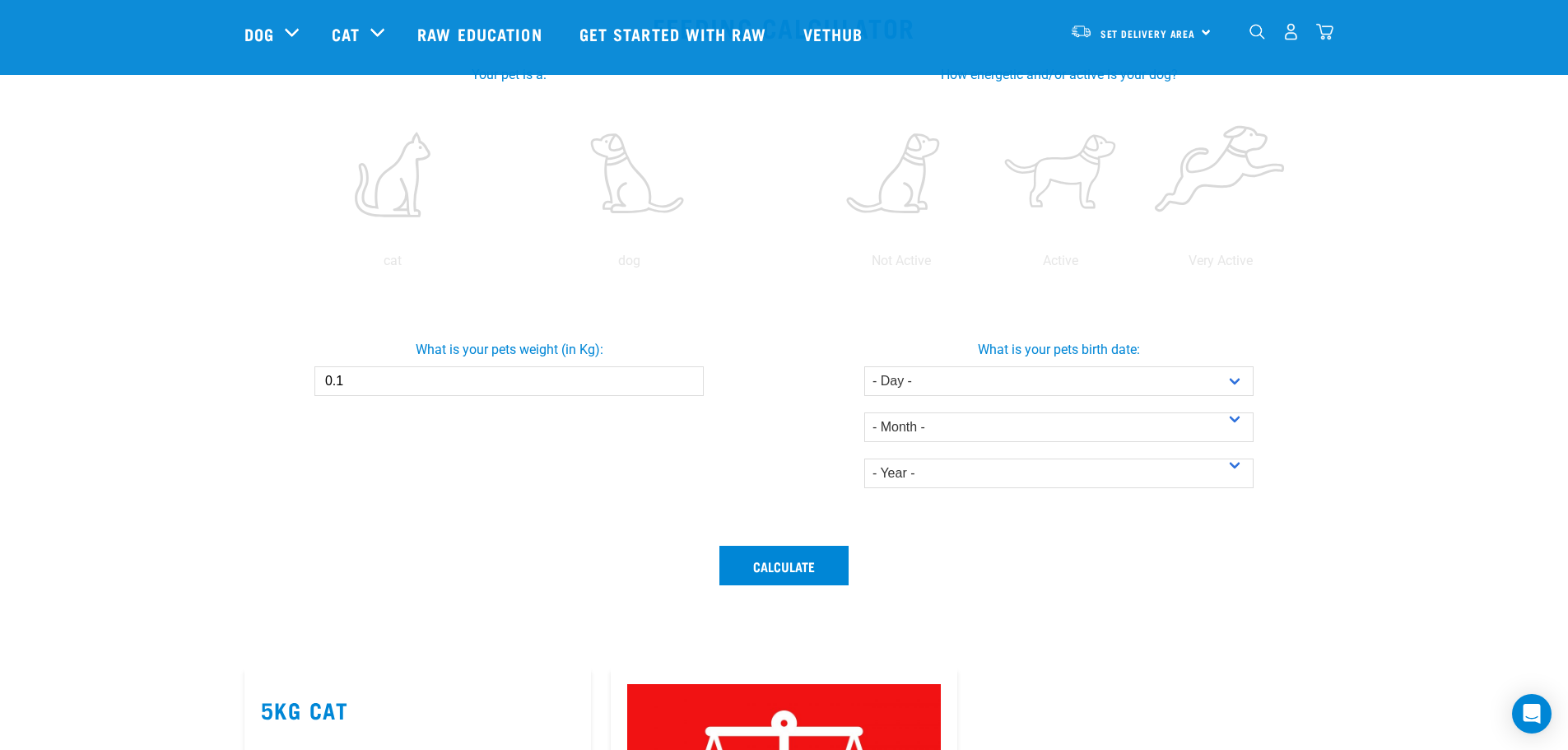
click at [684, 376] on input "0.1" at bounding box center [509, 382] width 390 height 30
click at [686, 375] on input "0.2" at bounding box center [509, 382] width 390 height 30
click at [686, 375] on input "0.3" at bounding box center [509, 382] width 390 height 30
click at [685, 378] on input "0.4" at bounding box center [509, 382] width 390 height 30
click at [685, 378] on input "0.5" at bounding box center [509, 382] width 390 height 30
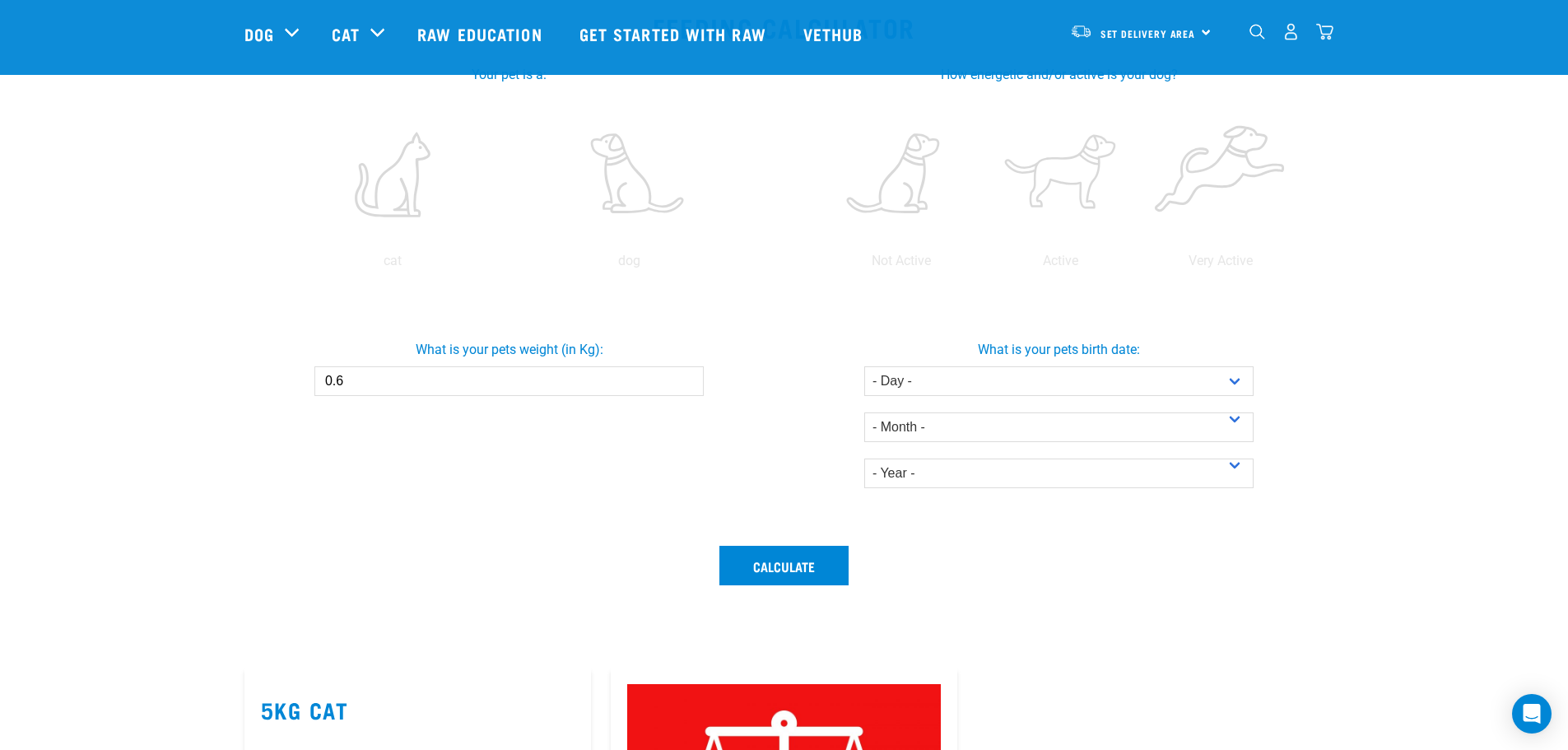
click at [685, 378] on input "0.6" at bounding box center [509, 382] width 390 height 30
click at [685, 378] on input "0.7" at bounding box center [509, 382] width 390 height 30
click at [685, 378] on input "0.8" at bounding box center [509, 382] width 390 height 30
click at [685, 378] on input "0.9" at bounding box center [509, 382] width 390 height 30
click at [685, 378] on input "1" at bounding box center [509, 382] width 390 height 30
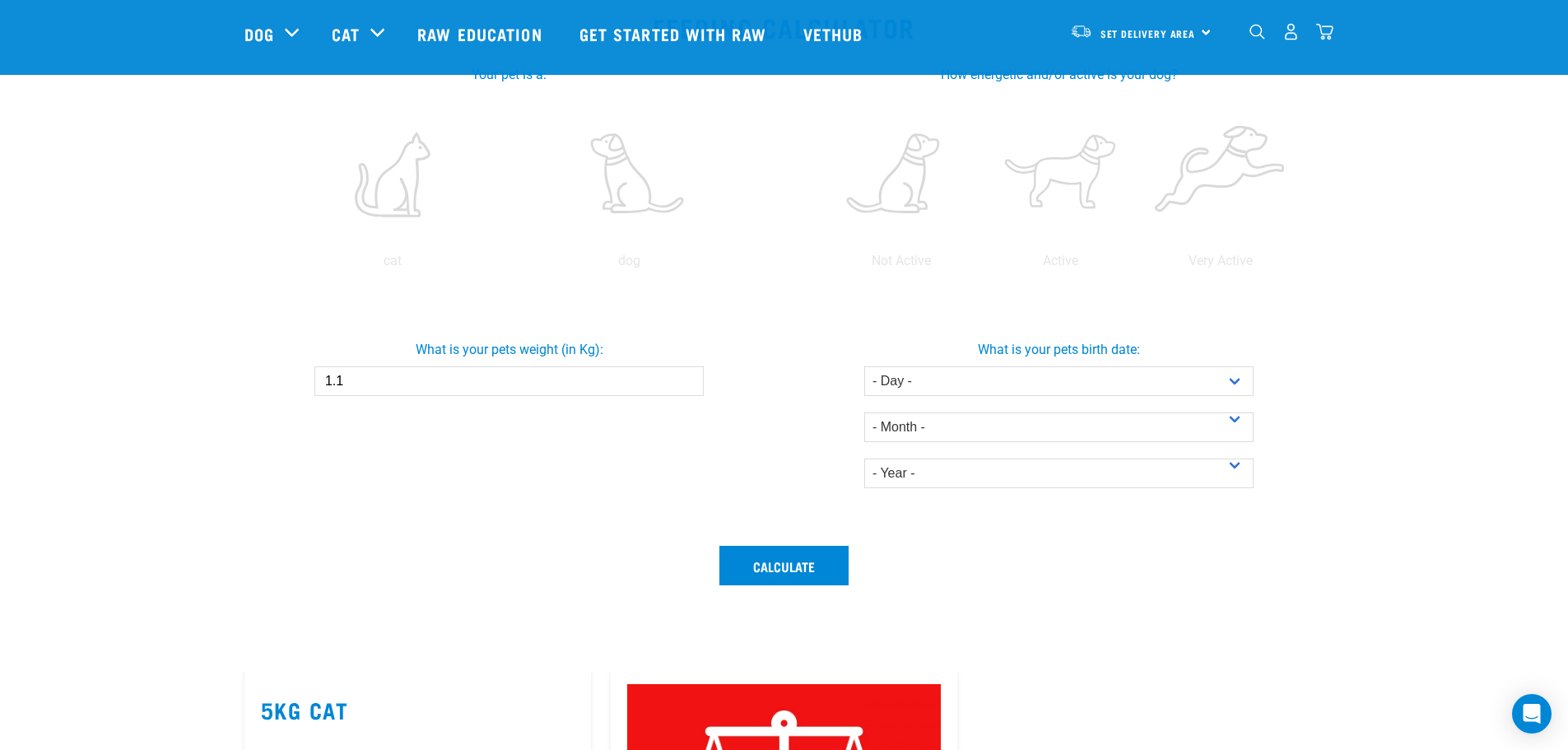
click at [685, 378] on input "1.1" at bounding box center [509, 382] width 390 height 30
click at [685, 378] on input "1.2" at bounding box center [509, 382] width 390 height 30
click at [685, 378] on input "1.3" at bounding box center [509, 382] width 390 height 30
click at [685, 378] on input "1.4" at bounding box center [509, 382] width 390 height 30
click at [685, 378] on input "1.5" at bounding box center [509, 382] width 390 height 30
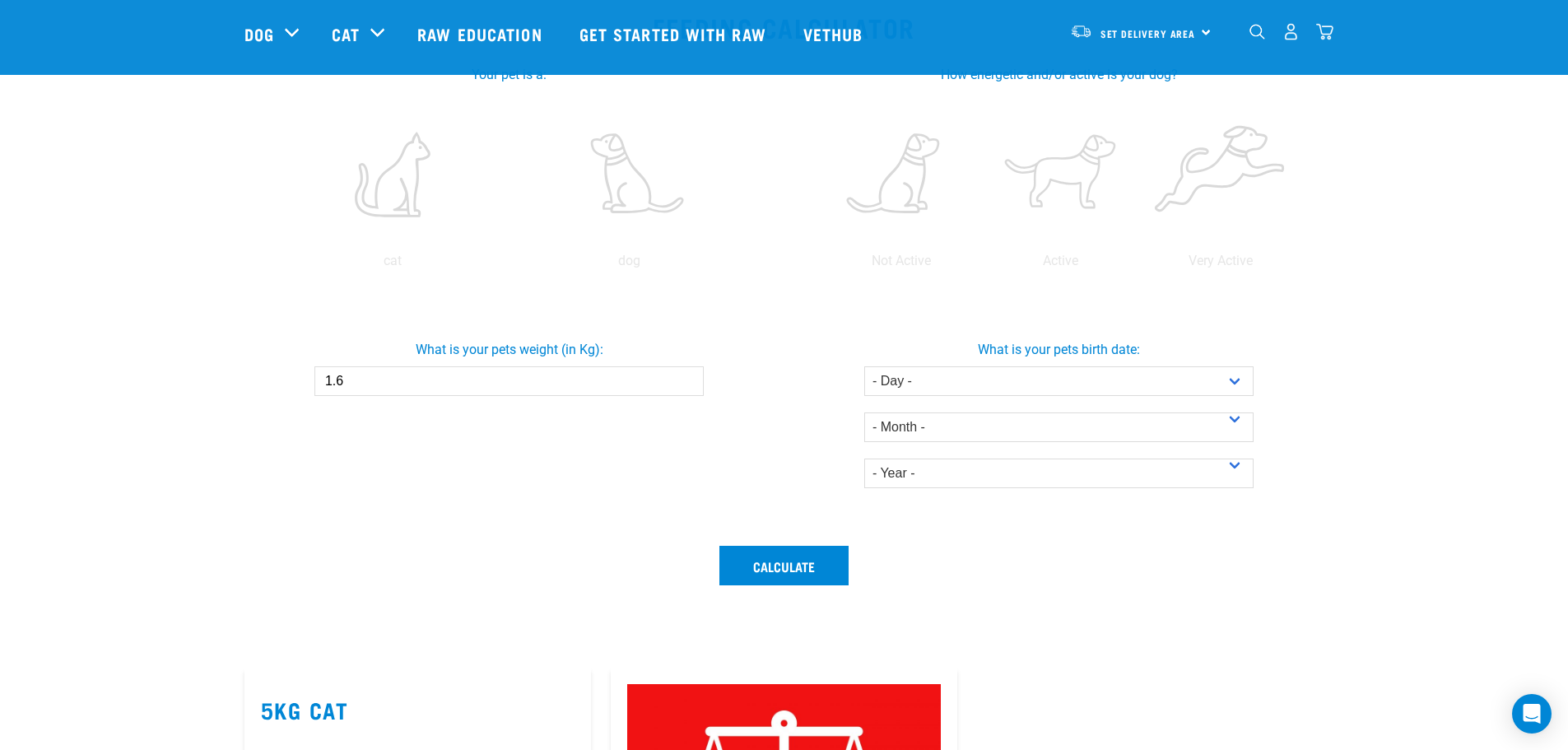
click at [685, 378] on input "1.6" at bounding box center [509, 382] width 390 height 30
click at [685, 378] on input "1.7" at bounding box center [509, 382] width 390 height 30
click at [685, 378] on input "1.8" at bounding box center [509, 382] width 390 height 30
click at [685, 378] on input "1.9" at bounding box center [509, 382] width 390 height 30
click at [685, 378] on input "2" at bounding box center [509, 382] width 390 height 30
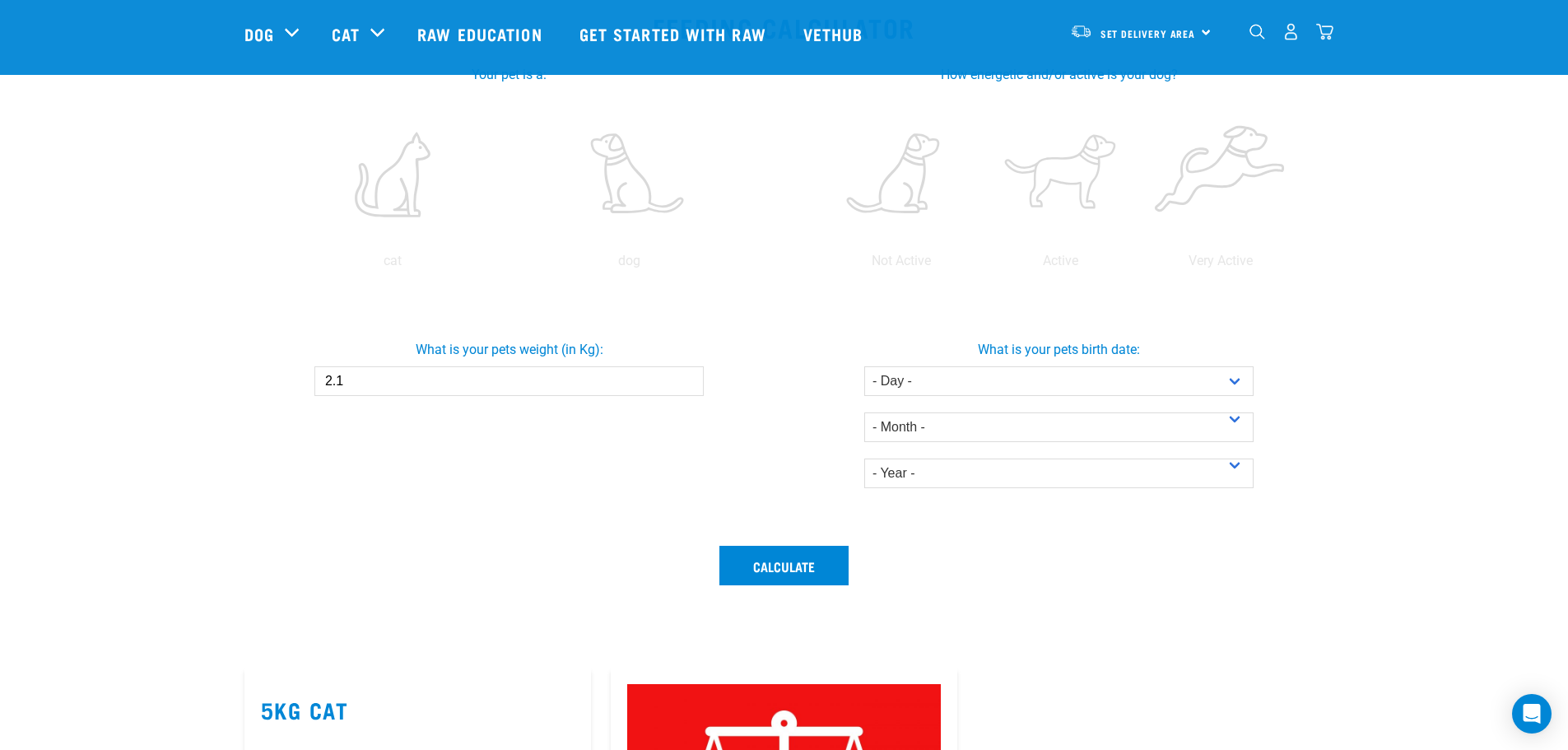
click at [685, 378] on input "2.1" at bounding box center [509, 382] width 390 height 30
click at [685, 378] on input "2.3" at bounding box center [509, 382] width 390 height 30
click at [685, 378] on input "2.4" at bounding box center [509, 382] width 390 height 30
click at [685, 378] on input "2.5" at bounding box center [509, 382] width 390 height 30
click at [685, 378] on input "2.6" at bounding box center [509, 382] width 390 height 30
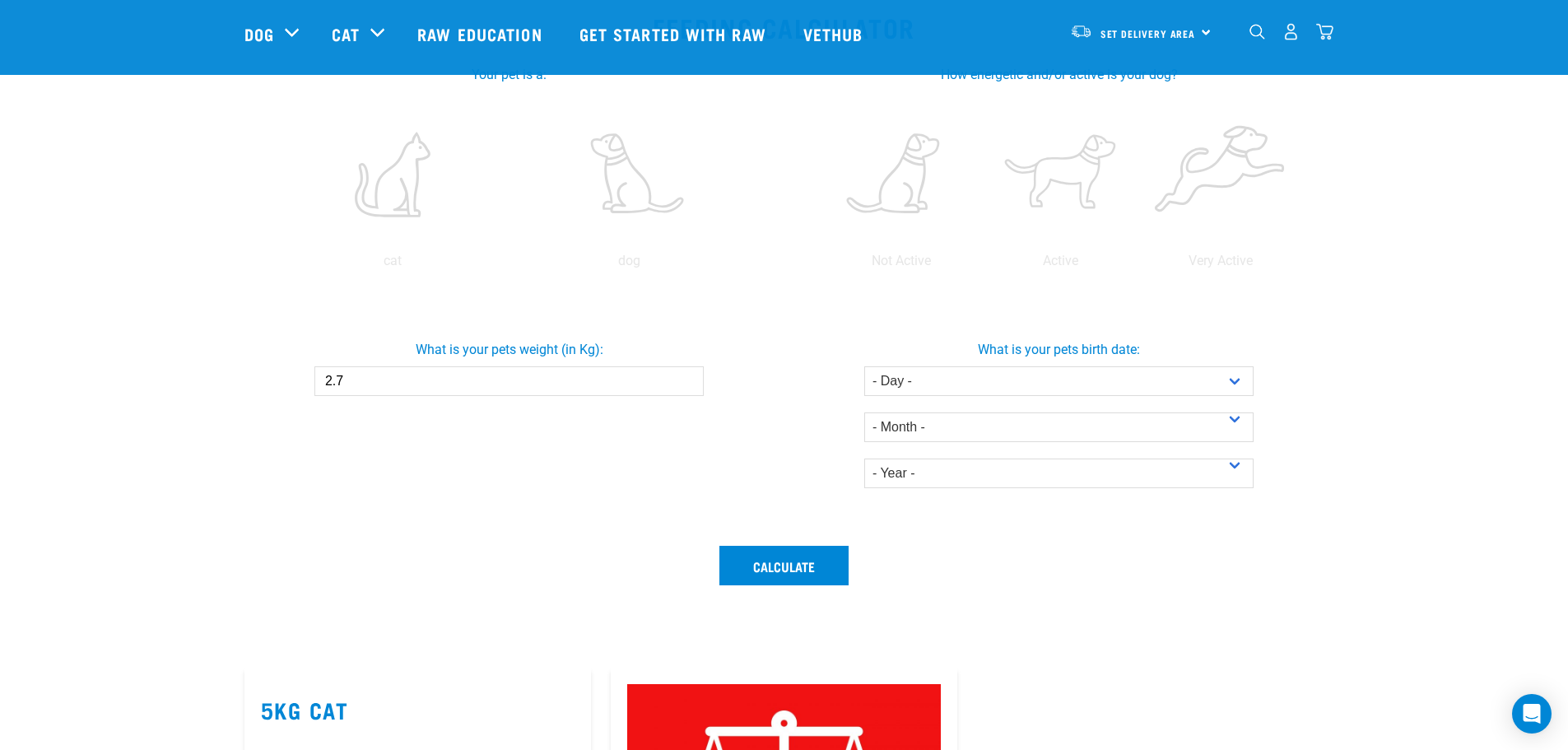
click at [685, 378] on input "2.7" at bounding box center [509, 382] width 390 height 30
click at [685, 378] on input "2.8" at bounding box center [509, 382] width 390 height 30
click at [685, 378] on input "2.9" at bounding box center [509, 382] width 390 height 30
click at [685, 378] on input "3" at bounding box center [509, 382] width 390 height 30
click at [685, 378] on input "3.1" at bounding box center [509, 382] width 390 height 30
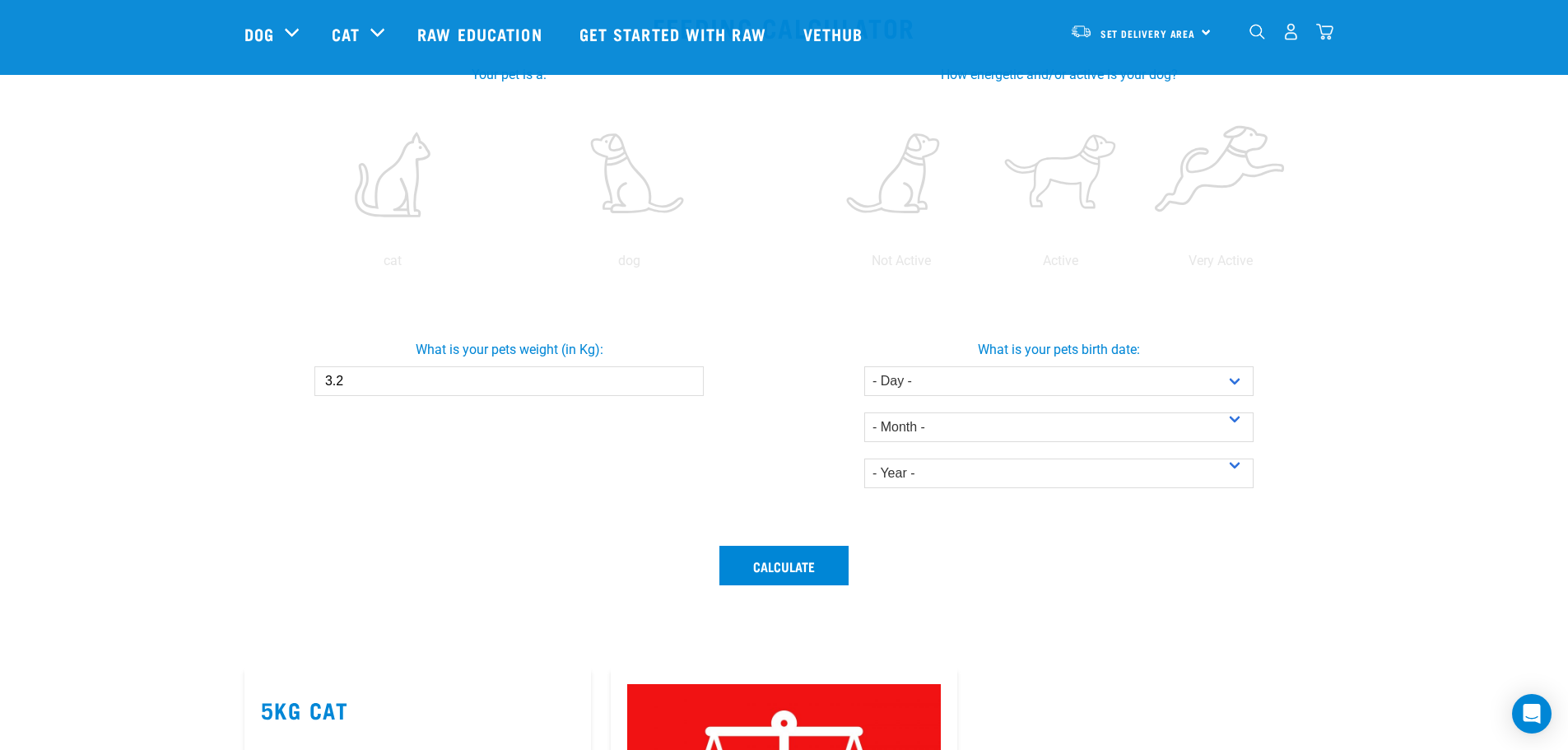
click at [685, 378] on input "3.2" at bounding box center [509, 382] width 390 height 30
click at [685, 378] on input "3.3" at bounding box center [509, 382] width 390 height 30
click at [685, 378] on input "3.4" at bounding box center [509, 382] width 390 height 30
click at [685, 378] on input "3.5" at bounding box center [509, 382] width 390 height 30
click at [685, 378] on input "3.6" at bounding box center [509, 382] width 390 height 30
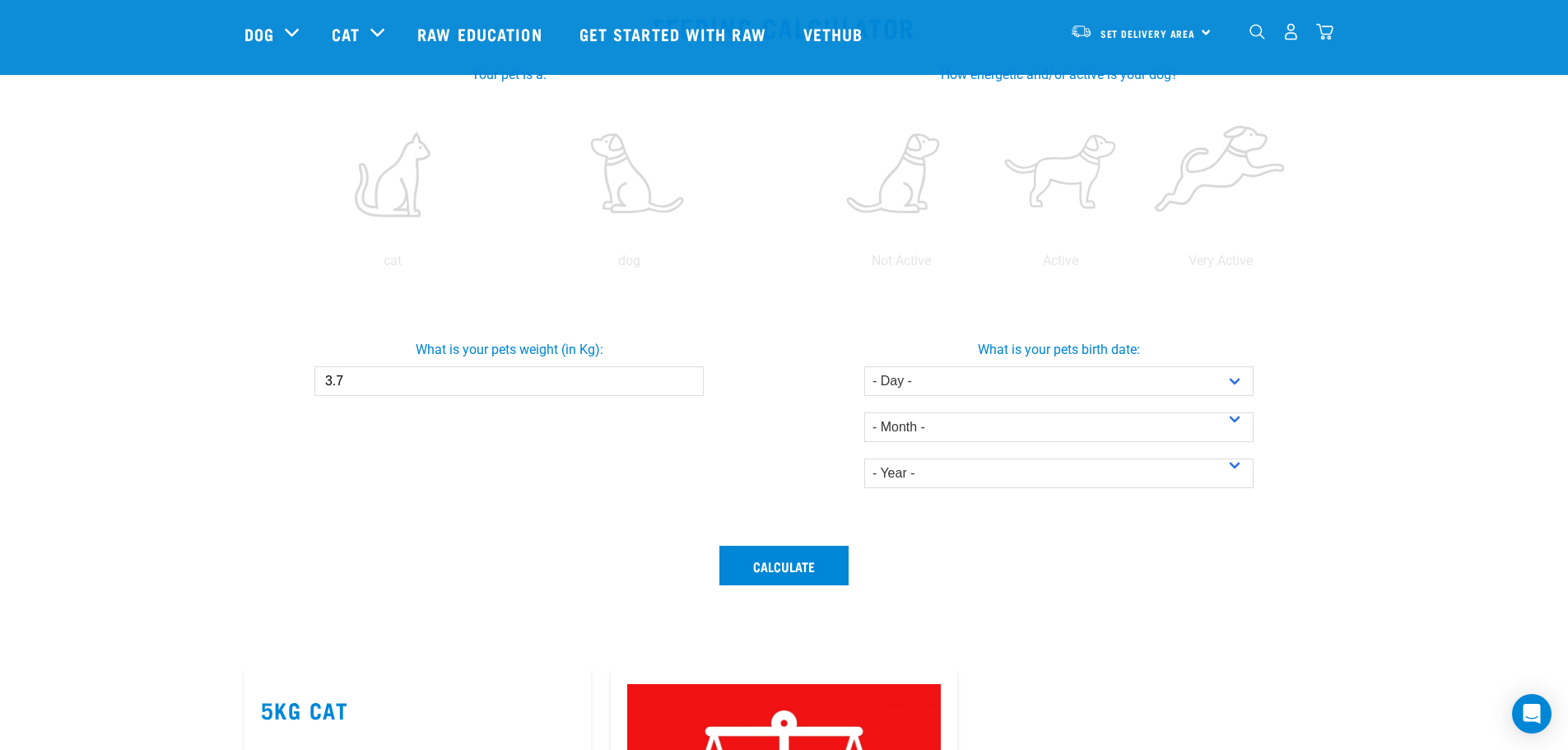
click at [685, 378] on input "3.7" at bounding box center [509, 382] width 390 height 30
click at [689, 380] on input "3.8" at bounding box center [509, 382] width 390 height 30
click at [689, 380] on input "3.9" at bounding box center [509, 382] width 390 height 30
type input "4"
click at [689, 380] on input "4" at bounding box center [509, 382] width 390 height 30
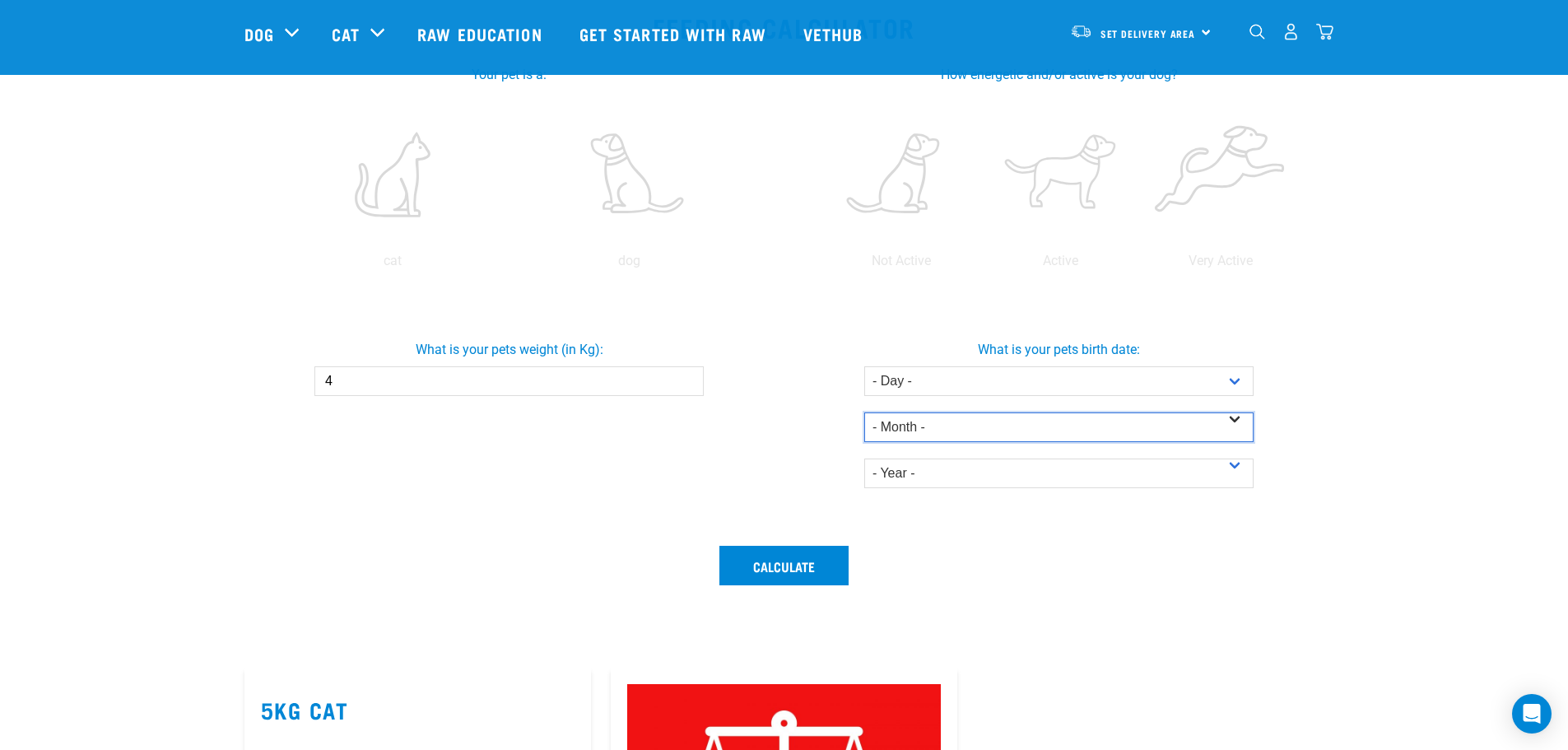
click at [1232, 417] on select "- Month - January February March April May June July August September October N…" at bounding box center [1059, 428] width 390 height 30
select select "January"
click at [865, 413] on select "- Month - January February March April May June July August September October N…" at bounding box center [1059, 428] width 390 height 30
click at [1231, 467] on select "- Year - 2025 2024 2023 2022 2021 2020 2019 2018 2017 2016 2015 2014" at bounding box center [1059, 473] width 390 height 30
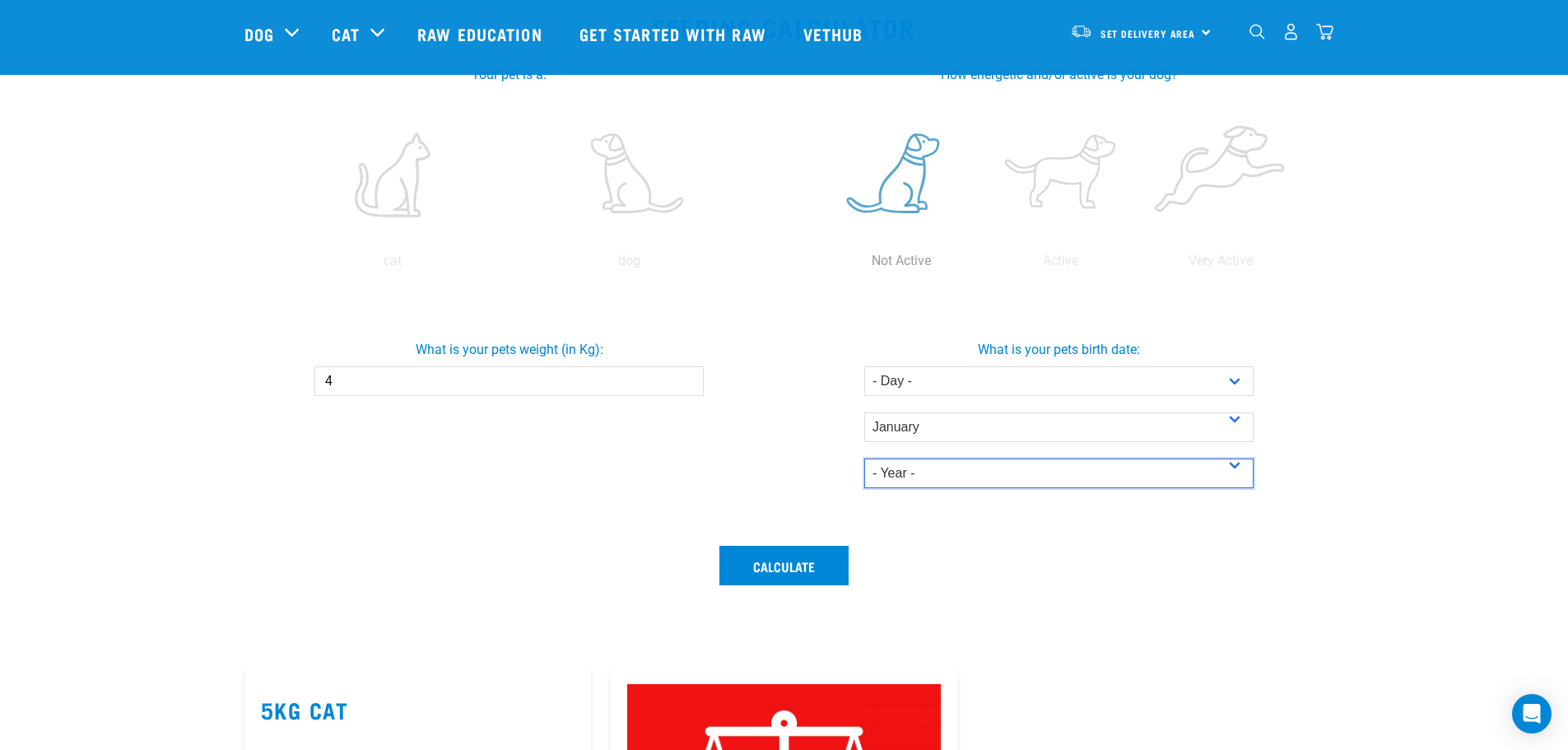
select select "2025"
click at [865, 458] on select "- Year - 2025 2024 2023 2022 2021 2020 2019 2018 2017 2016 2015 2014" at bounding box center [1059, 473] width 390 height 30
click at [1229, 412] on div "- Month - January February March April May June July August September October N…" at bounding box center [1059, 419] width 390 height 46
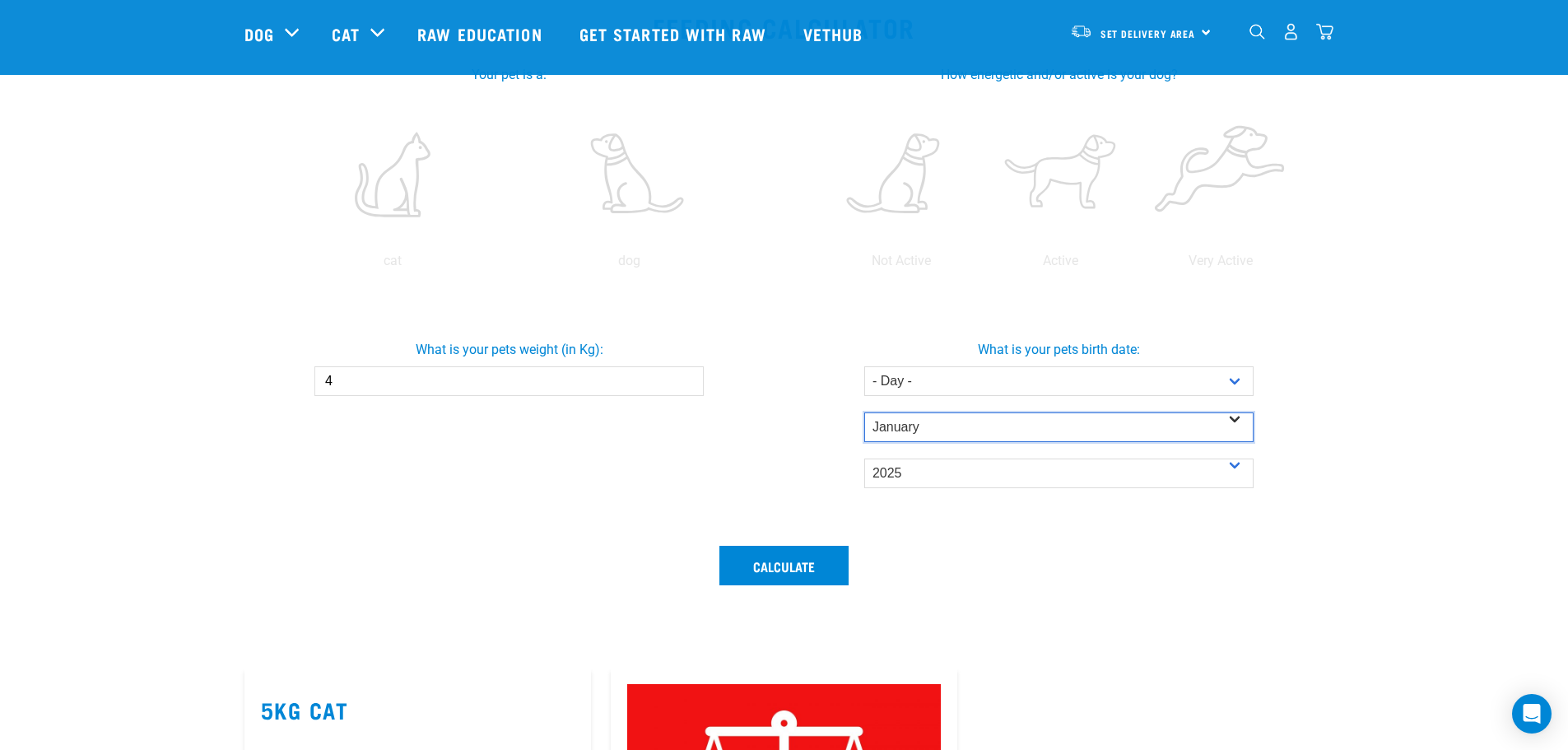
click at [1236, 420] on select "- Month - January February March April May June July August September October N…" at bounding box center [1059, 428] width 390 height 30
select select "December"
click at [865, 413] on select "- Month - January February March April May June July August September October N…" at bounding box center [1059, 428] width 390 height 30
drag, startPoint x: 1234, startPoint y: 460, endPoint x: 1178, endPoint y: 473, distance: 57.5
click at [1234, 460] on select "- Year - 2025 2024 2023 2022 2021 2020 2019 2018 2017 2016 2015 2014" at bounding box center [1059, 473] width 390 height 30
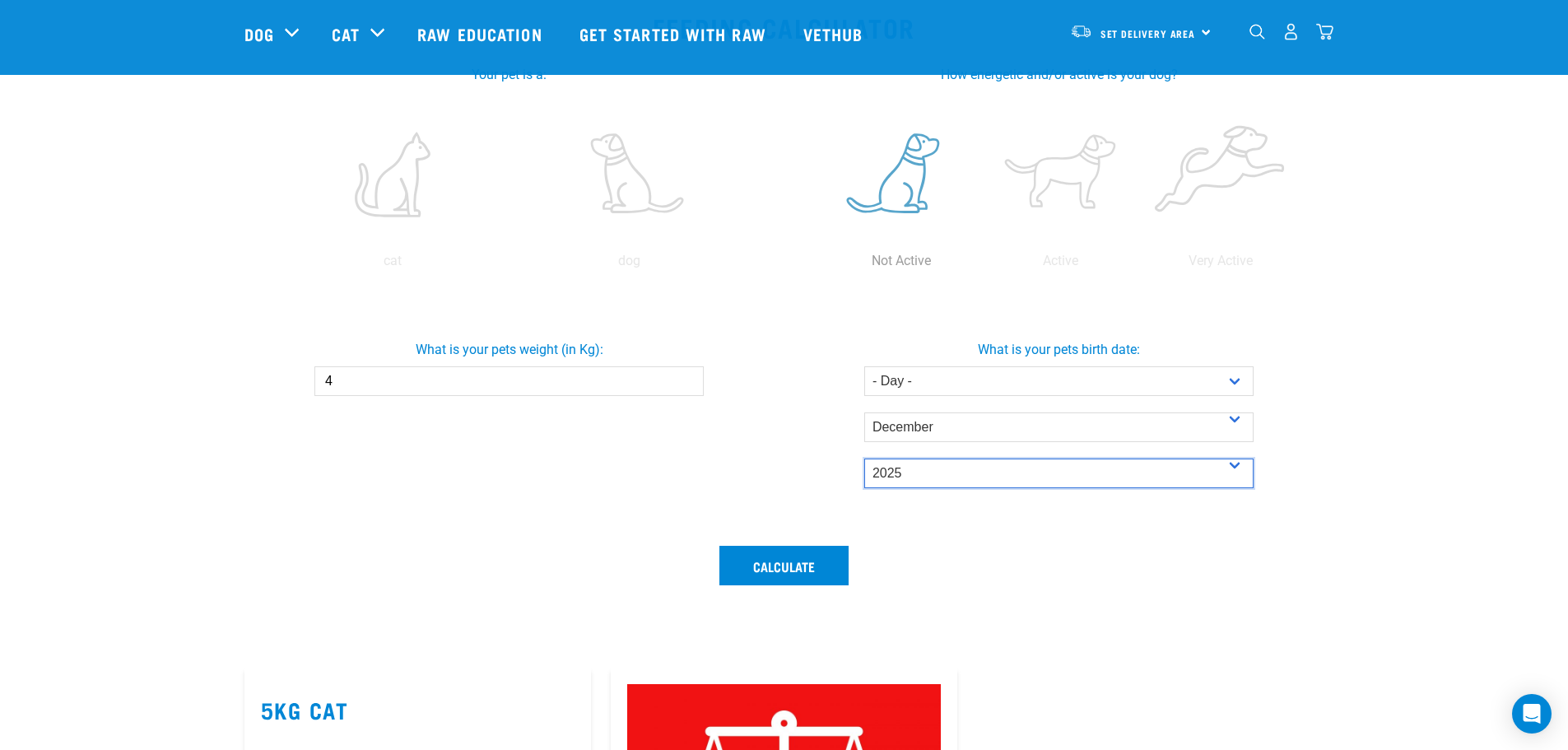
select select "2024"
click at [865, 458] on select "- Year - 2025 2024 2023 2022 2021 2020 2019 2018 2017 2016 2015 2014" at bounding box center [1059, 473] width 390 height 30
click at [769, 564] on button "Calculate" at bounding box center [784, 565] width 129 height 40
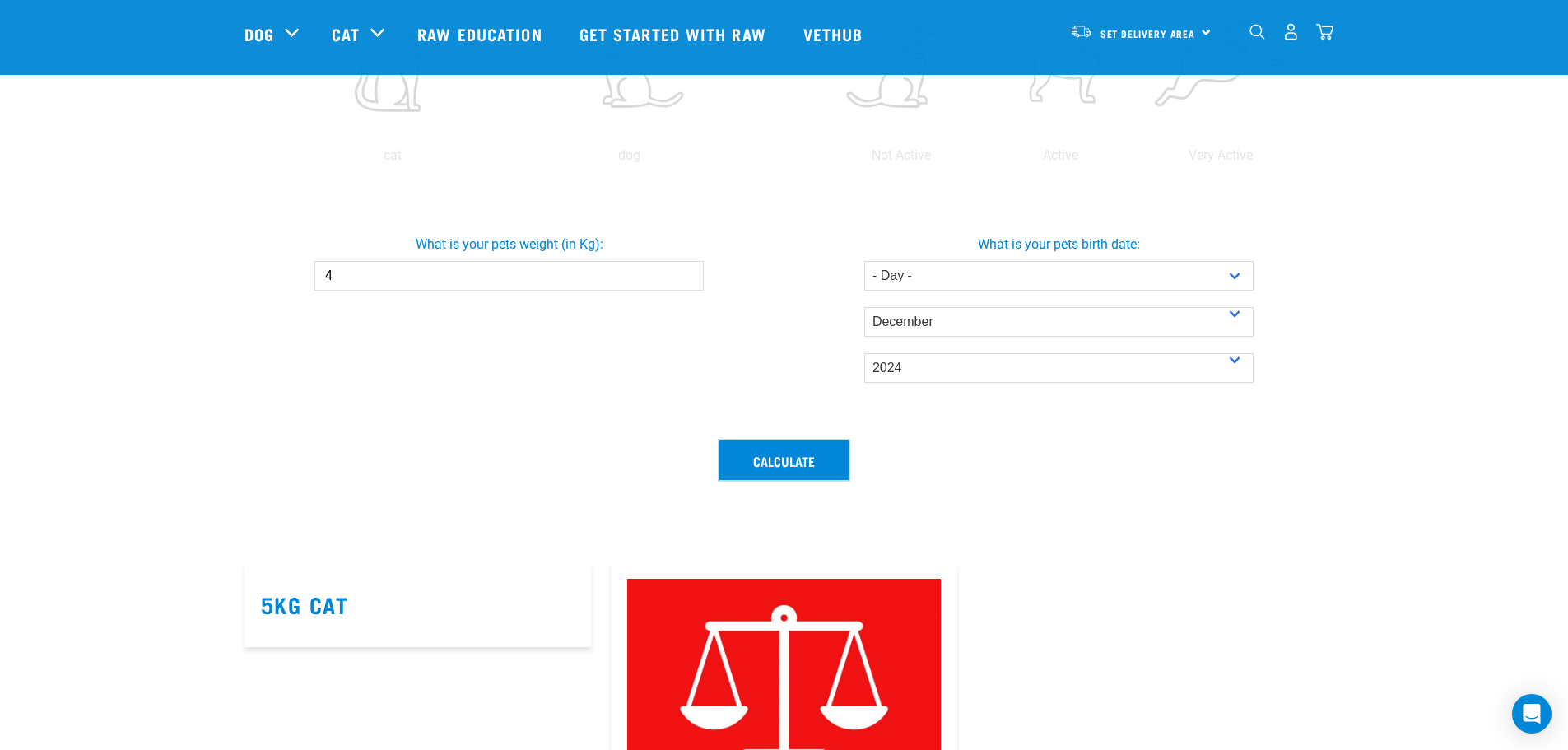
scroll to position [412, 0]
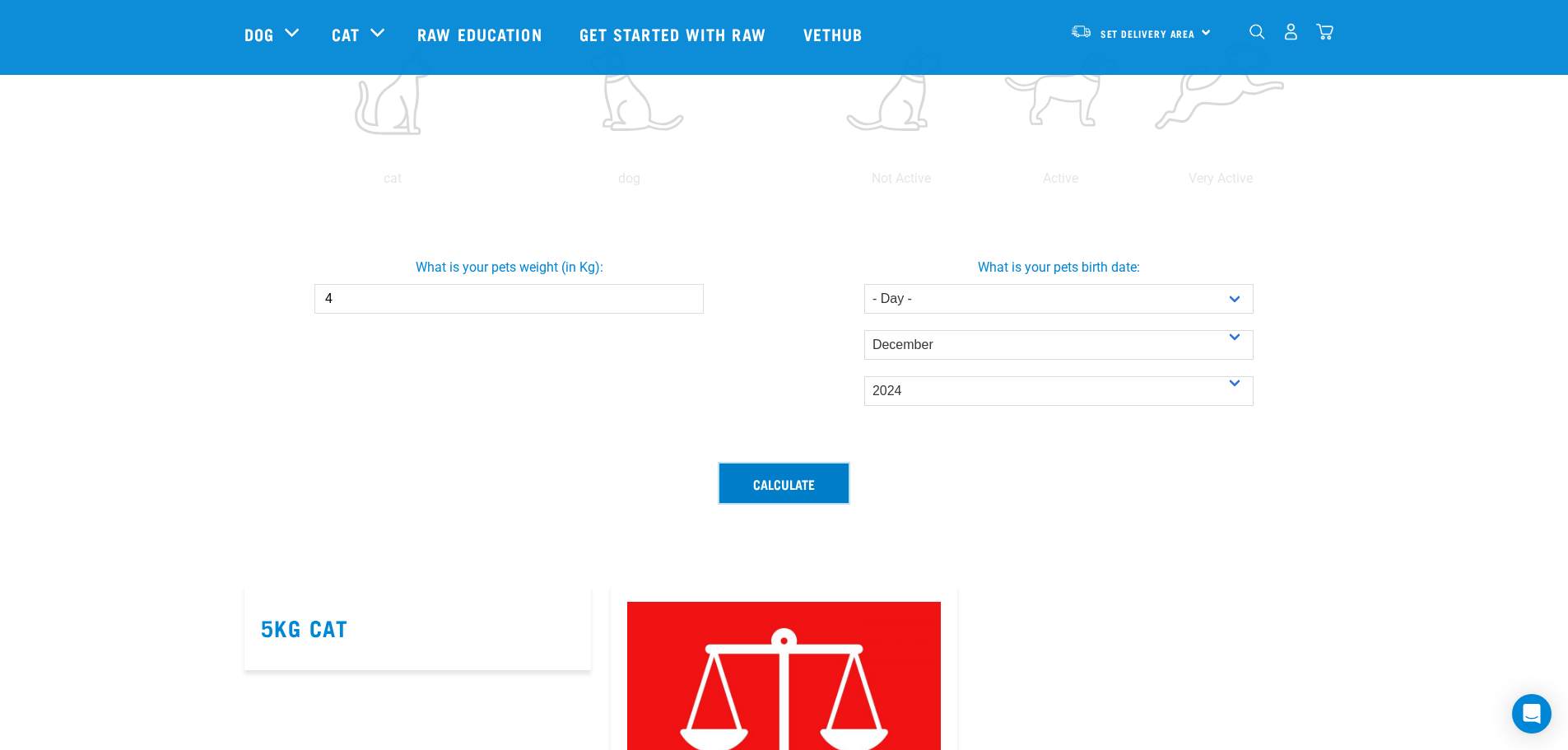
click at [760, 479] on button "Calculate" at bounding box center [784, 483] width 129 height 40
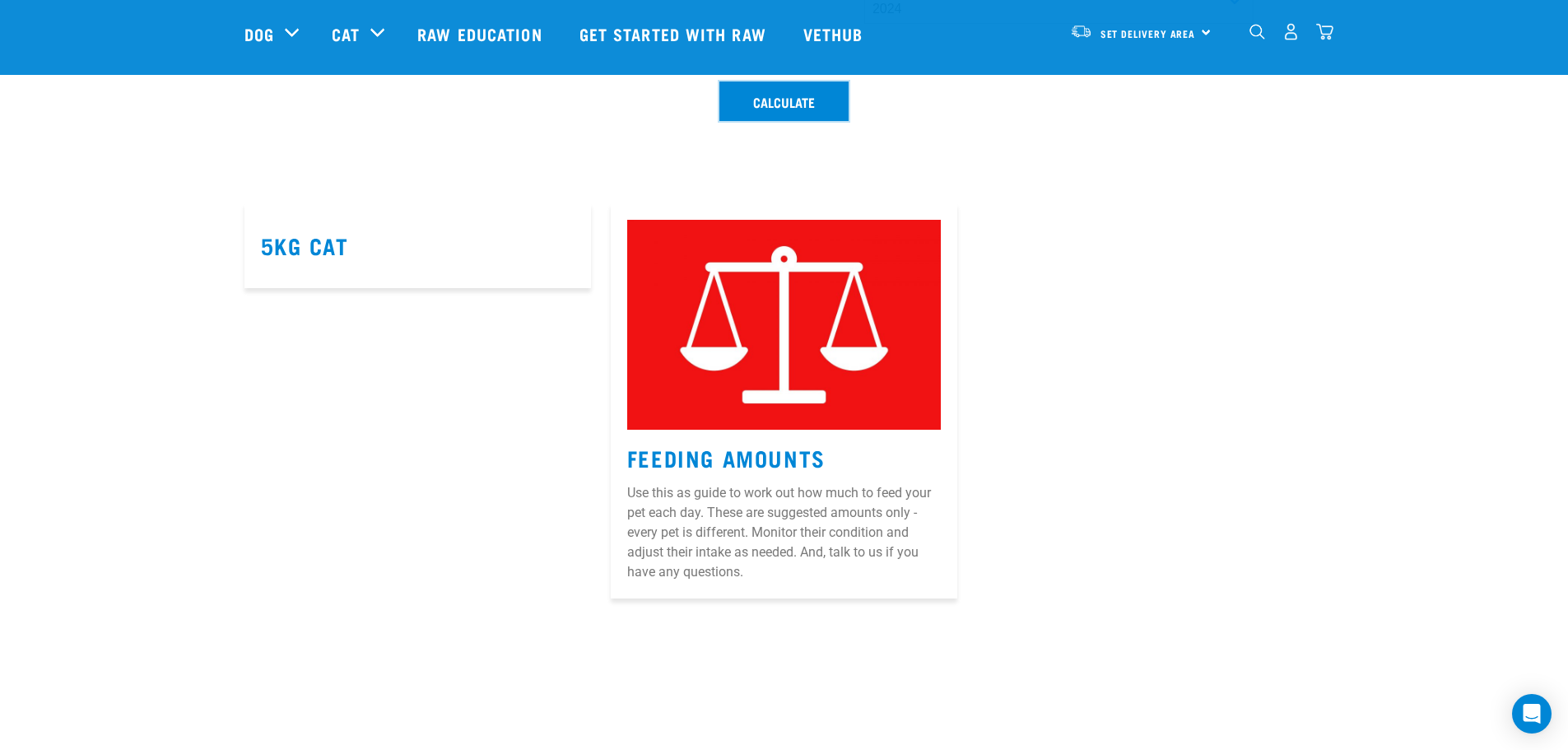
scroll to position [905, 0]
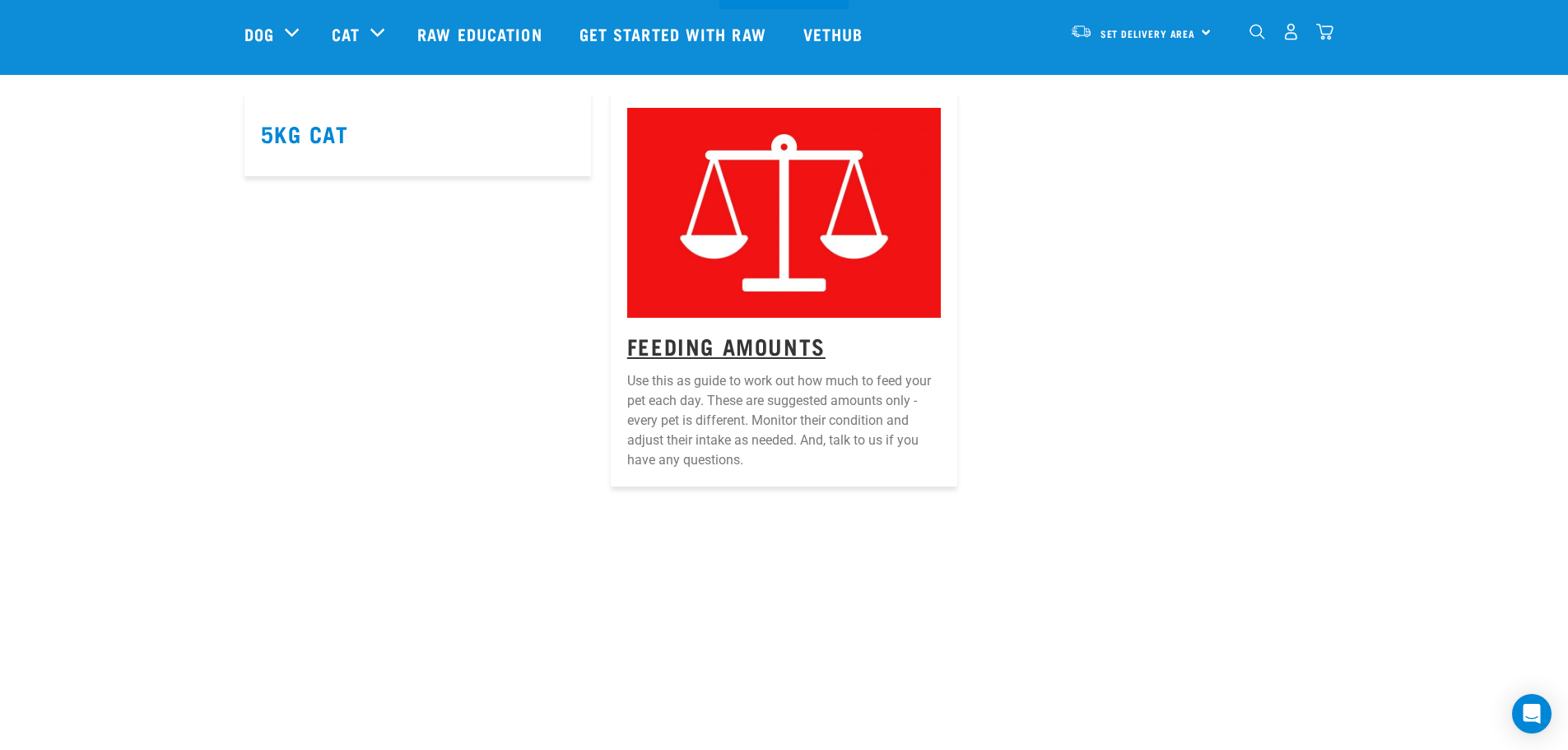
click at [708, 345] on link "Feeding Amounts" at bounding box center [726, 345] width 199 height 12
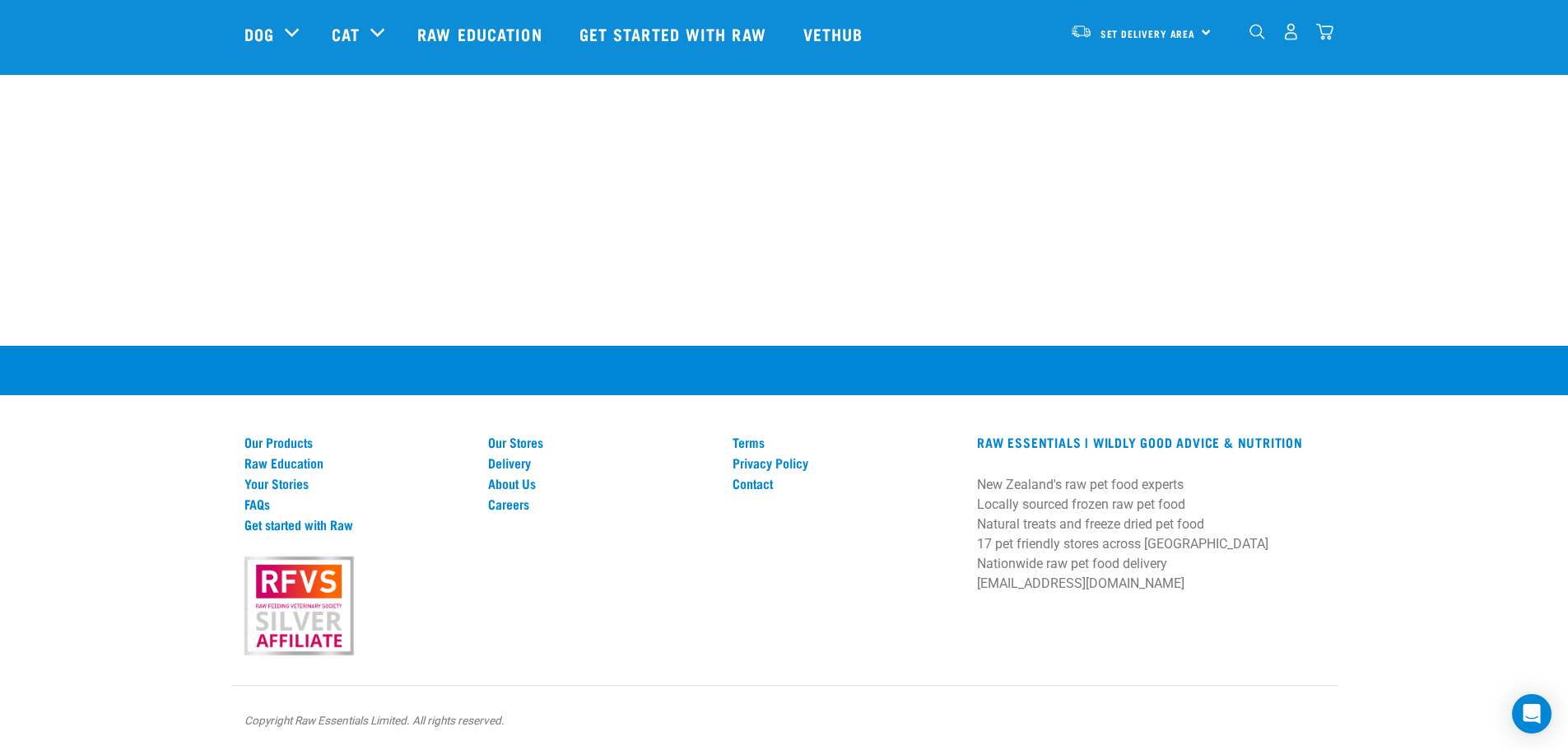
scroll to position [2015, 0]
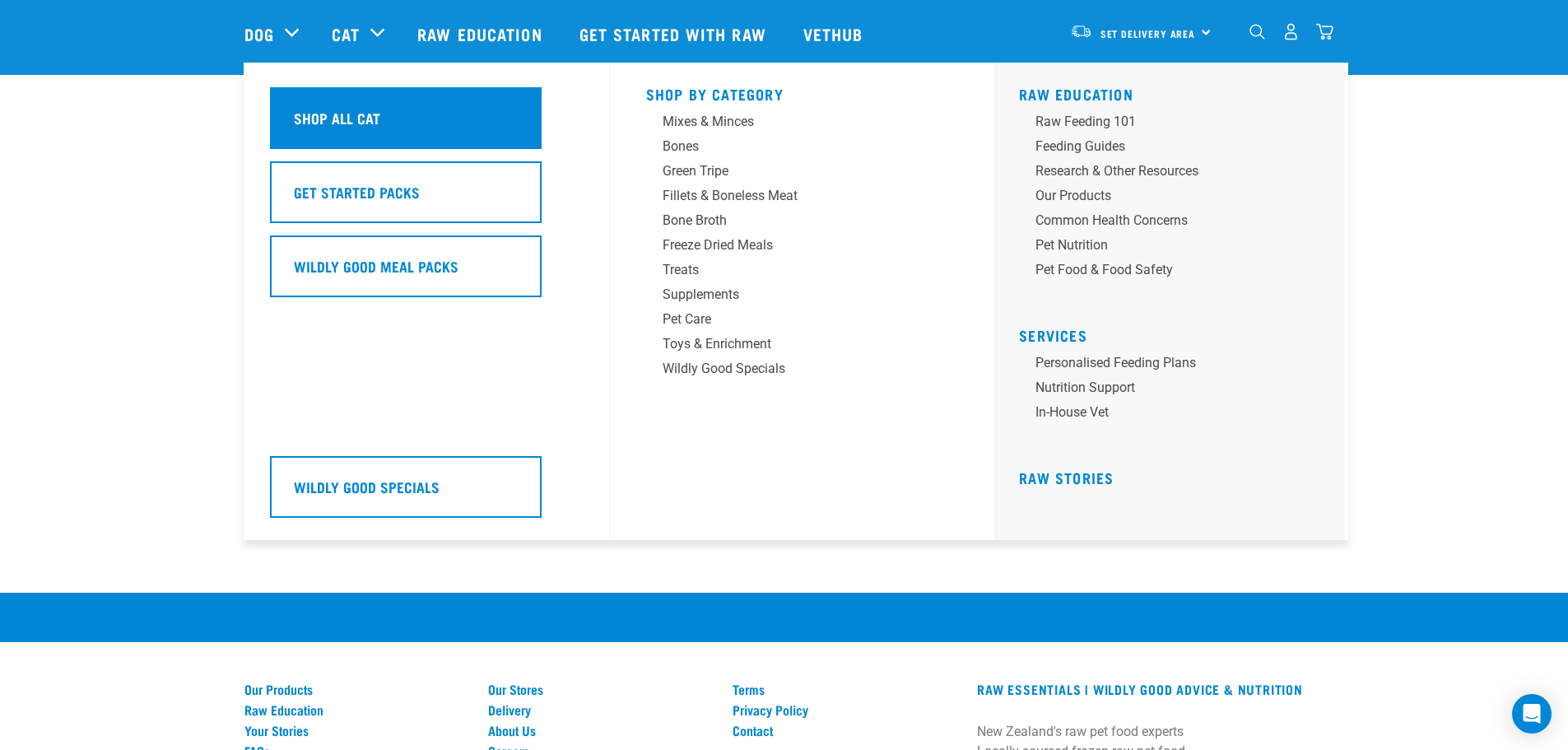
drag, startPoint x: 334, startPoint y: 118, endPoint x: 345, endPoint y: 110, distance: 13.6
click at [335, 118] on h5 "Shop All Cat" at bounding box center [337, 117] width 87 height 21
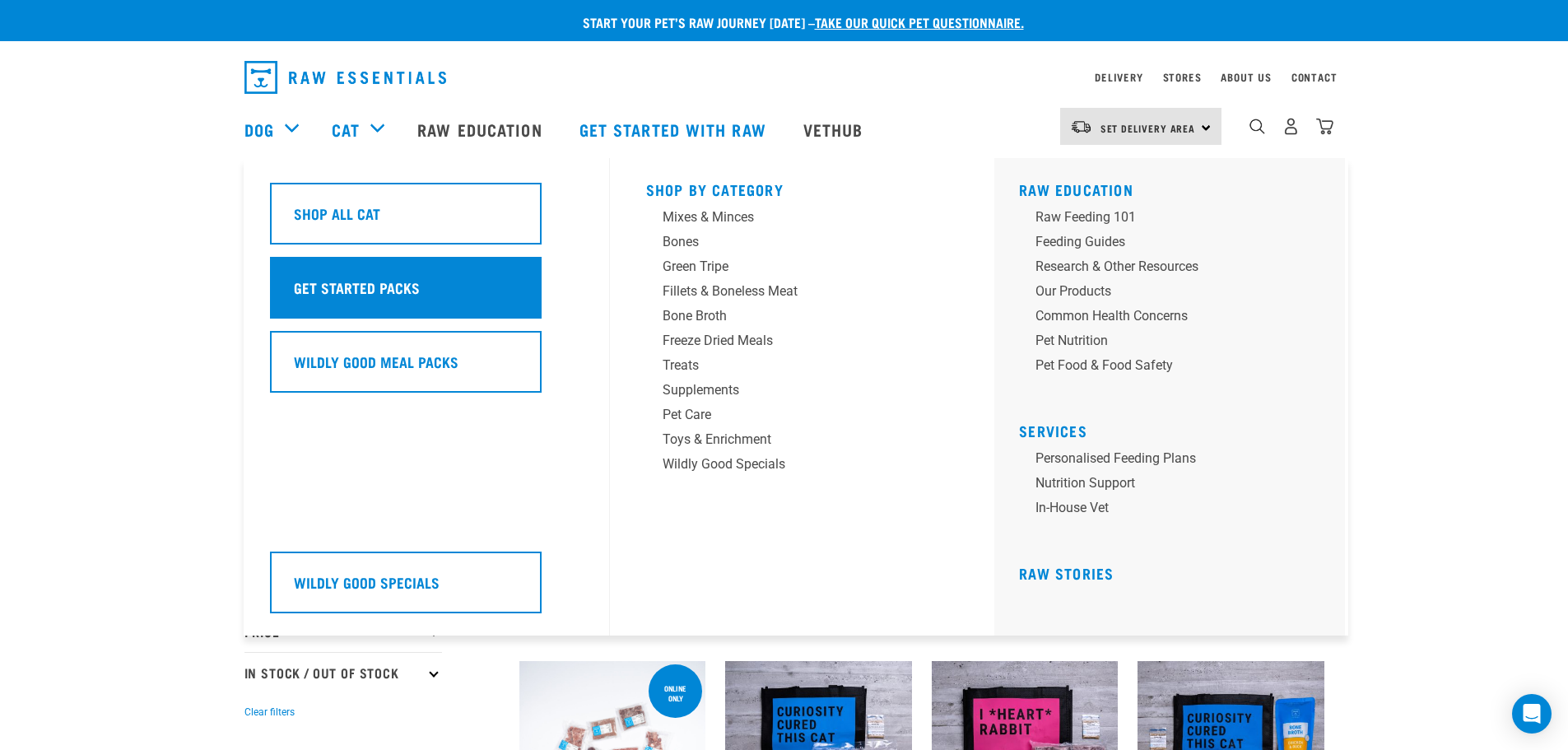
click at [335, 281] on h5 "Get Started Packs" at bounding box center [357, 287] width 126 height 21
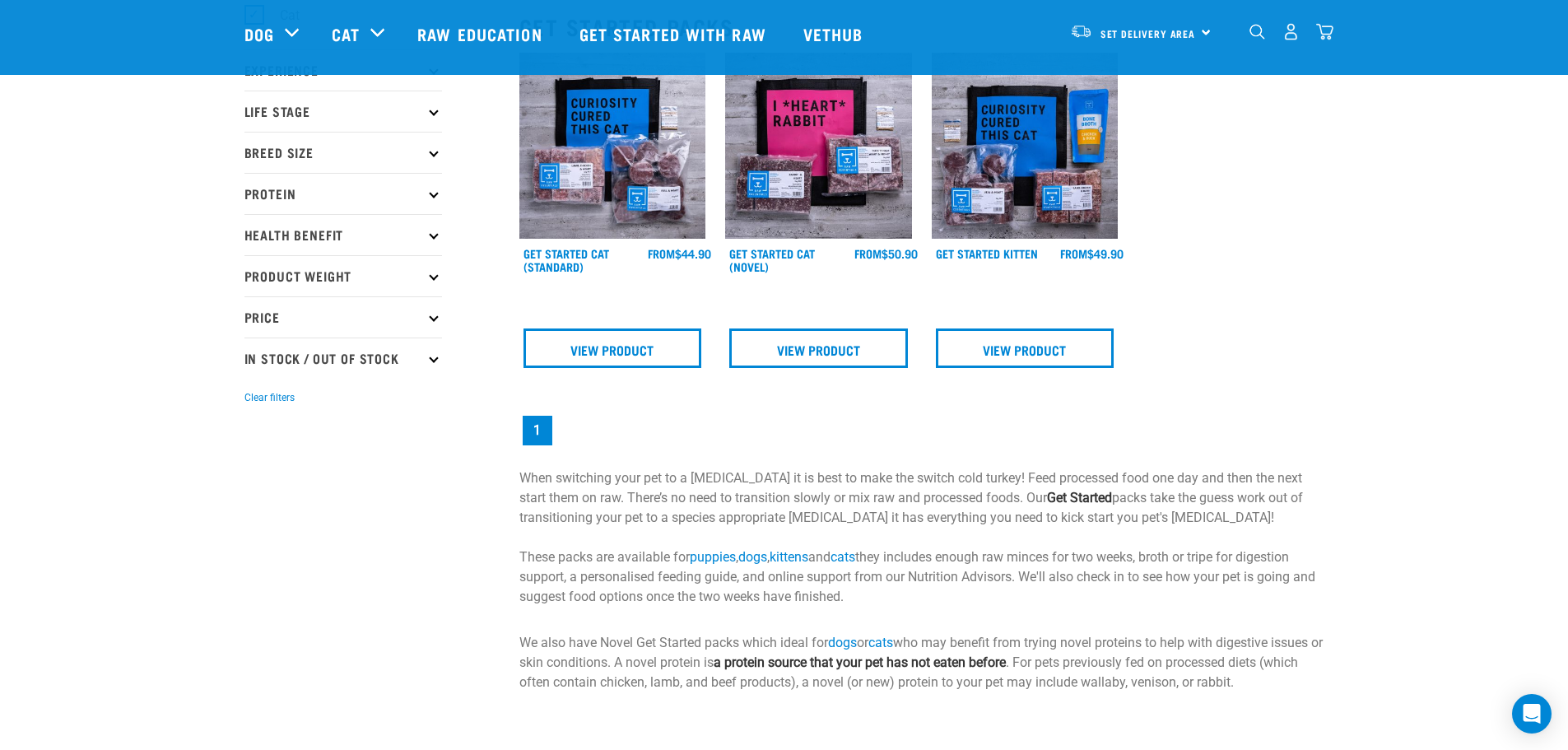
scroll to position [164, 0]
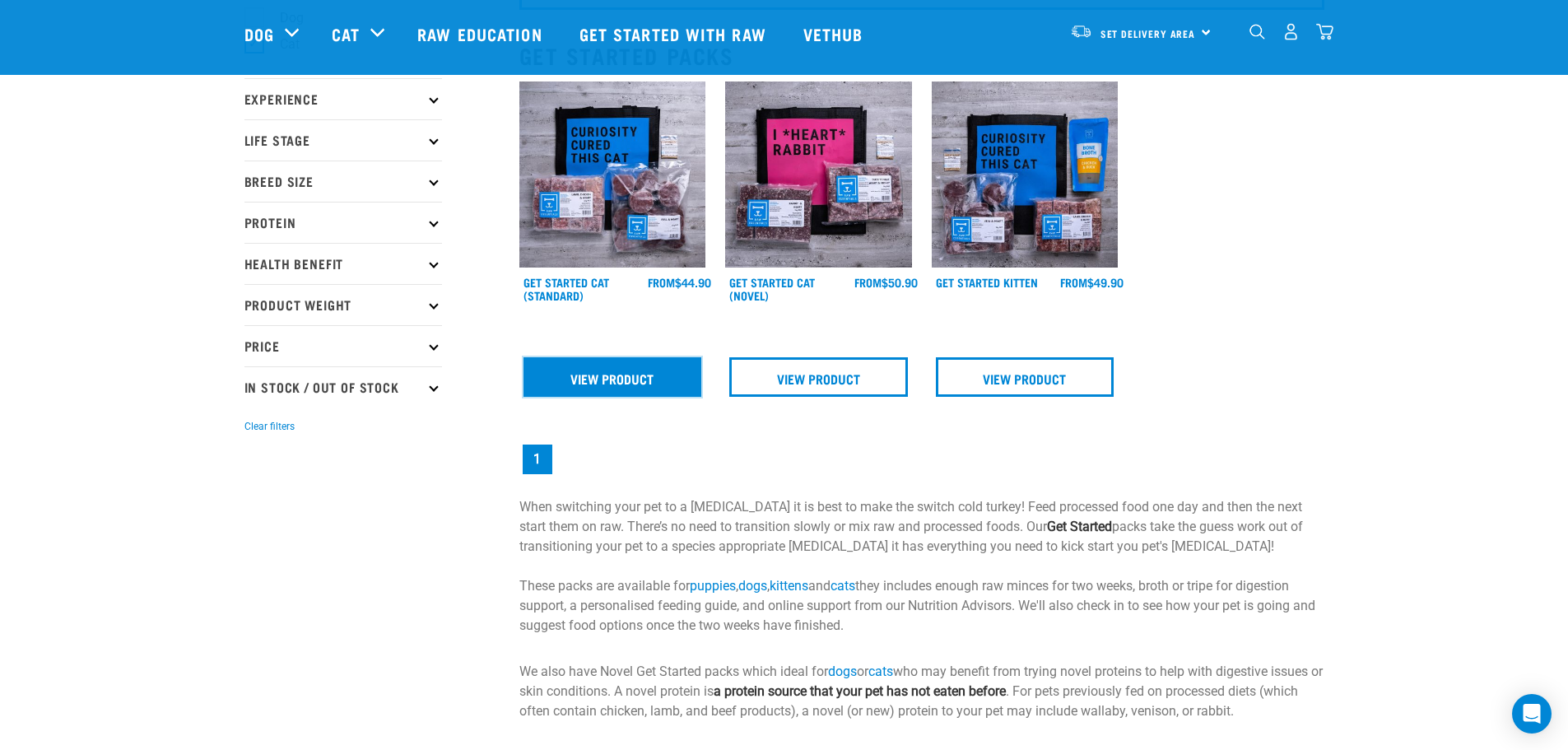
click at [592, 379] on link "View Product" at bounding box center [613, 376] width 178 height 40
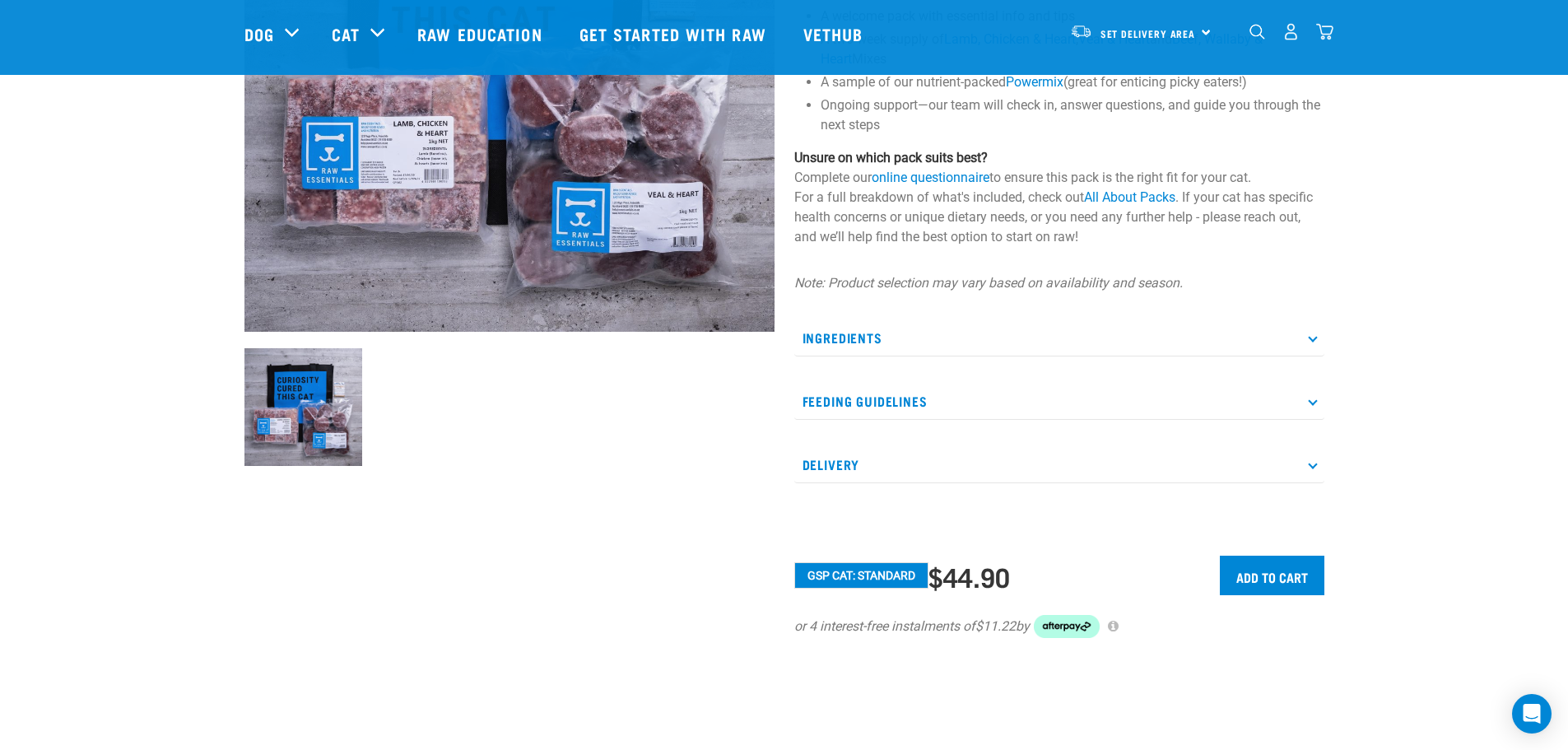
scroll to position [412, 0]
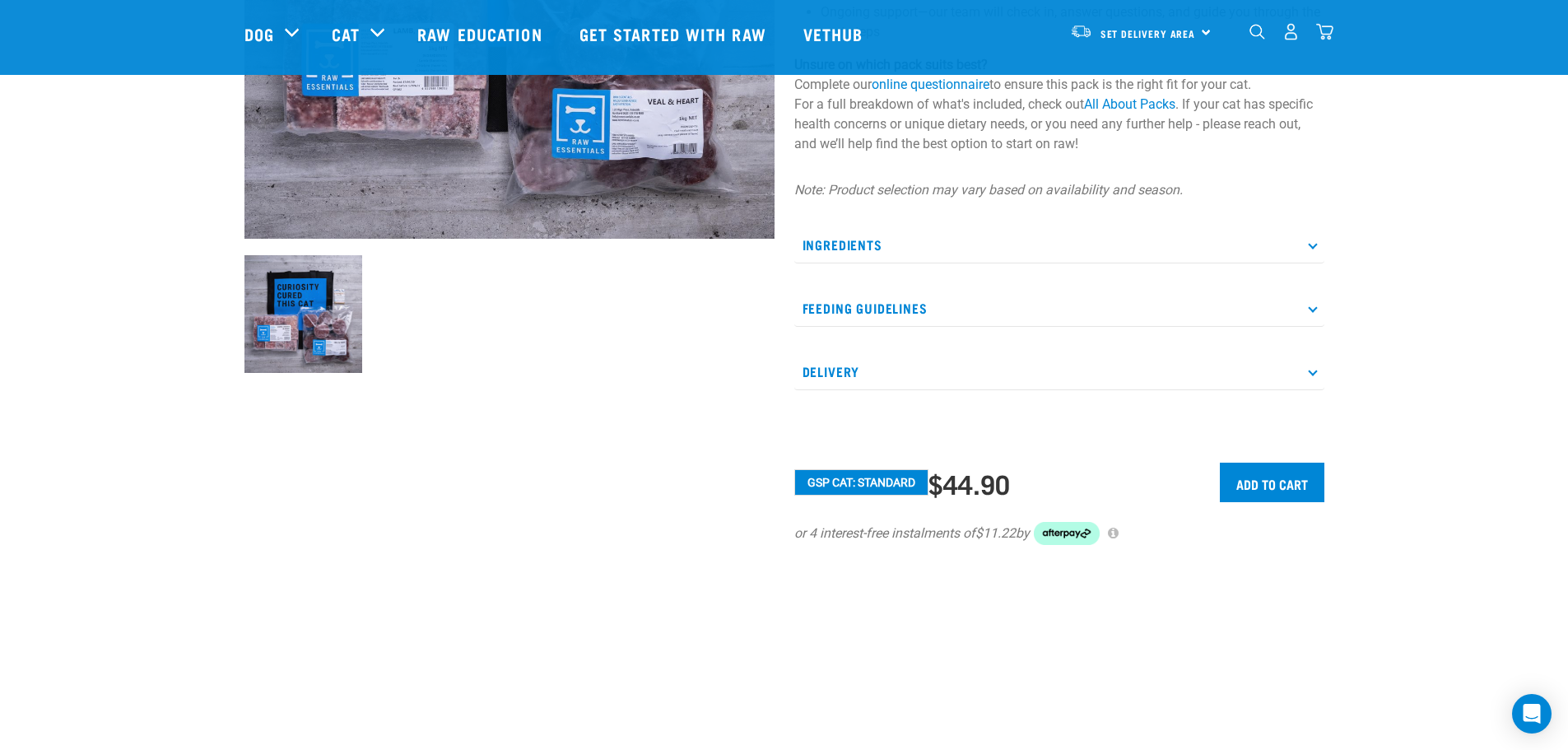
click at [1314, 248] on icon at bounding box center [1313, 244] width 9 height 9
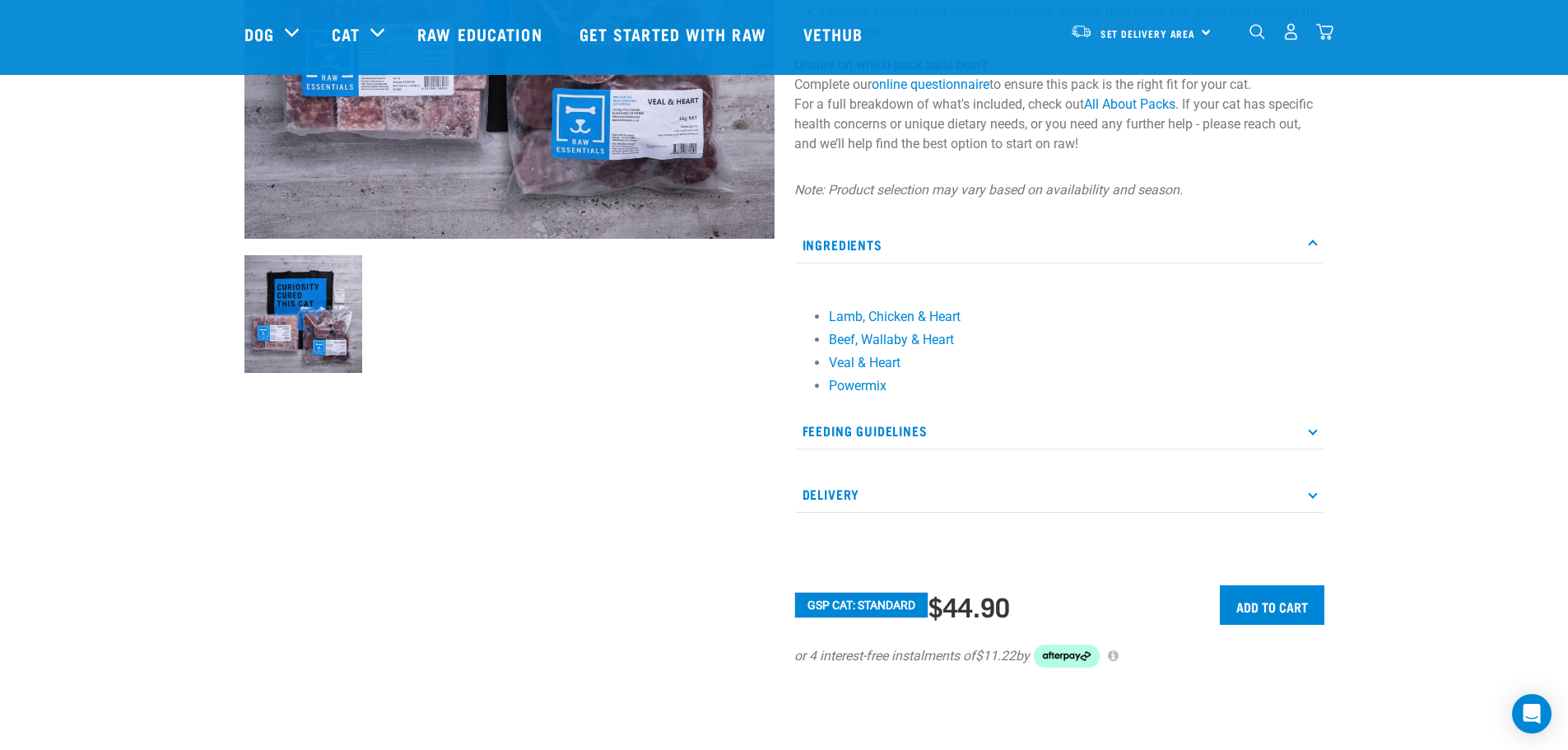
click at [1314, 431] on icon at bounding box center [1313, 430] width 9 height 9
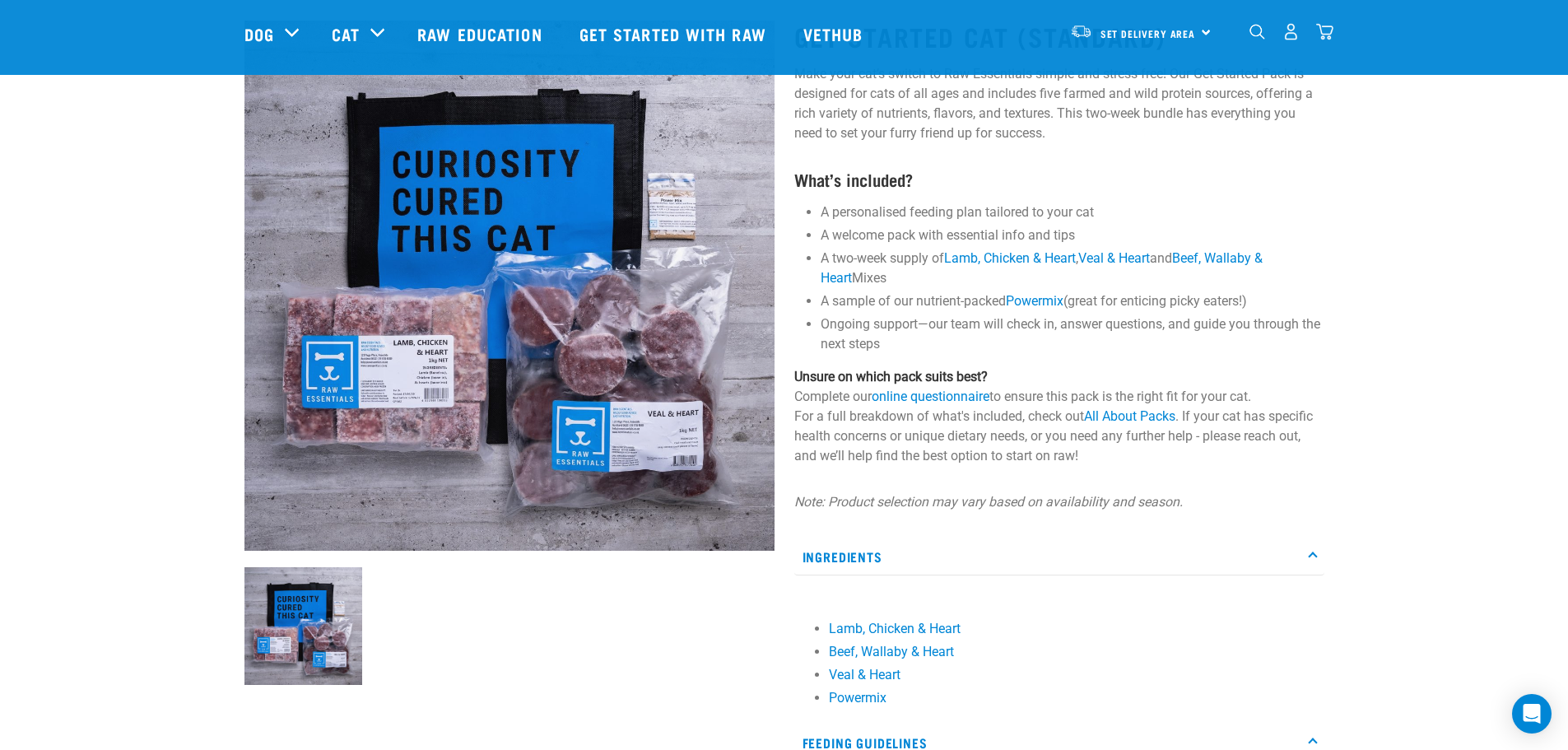
scroll to position [82, 0]
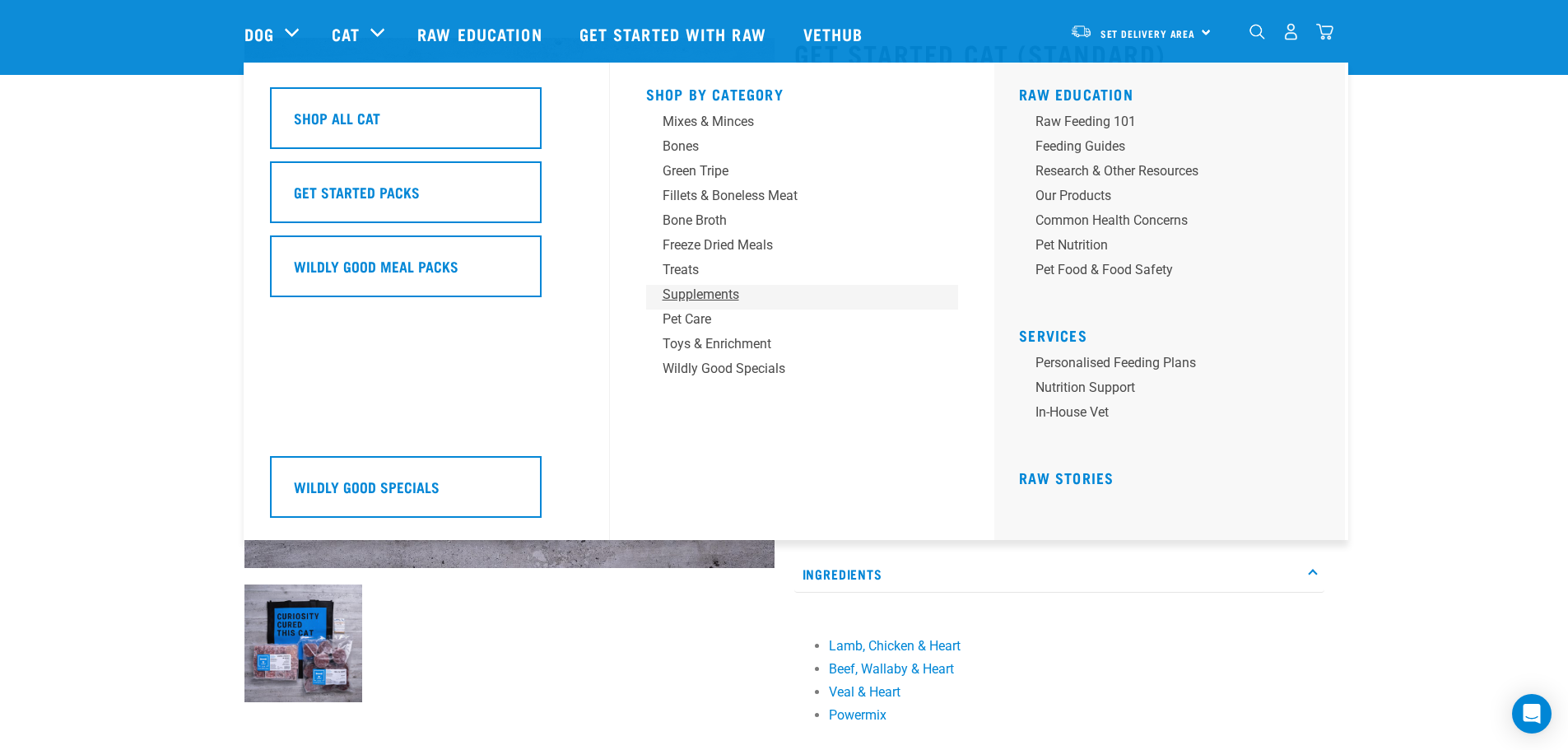
click at [700, 295] on div "Supplements" at bounding box center [791, 294] width 257 height 19
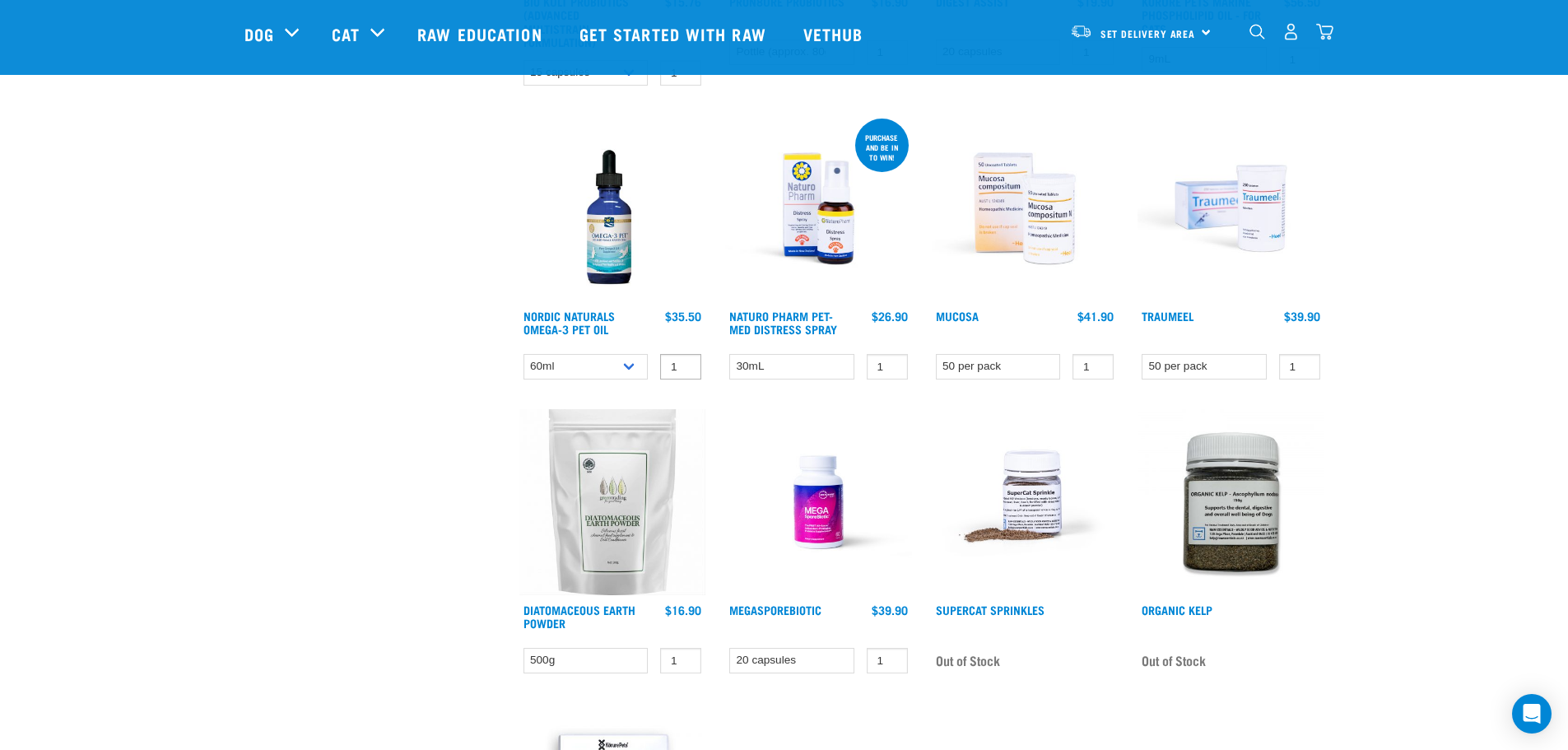
scroll to position [741, 0]
click at [1004, 216] on img at bounding box center [1026, 208] width 187 height 187
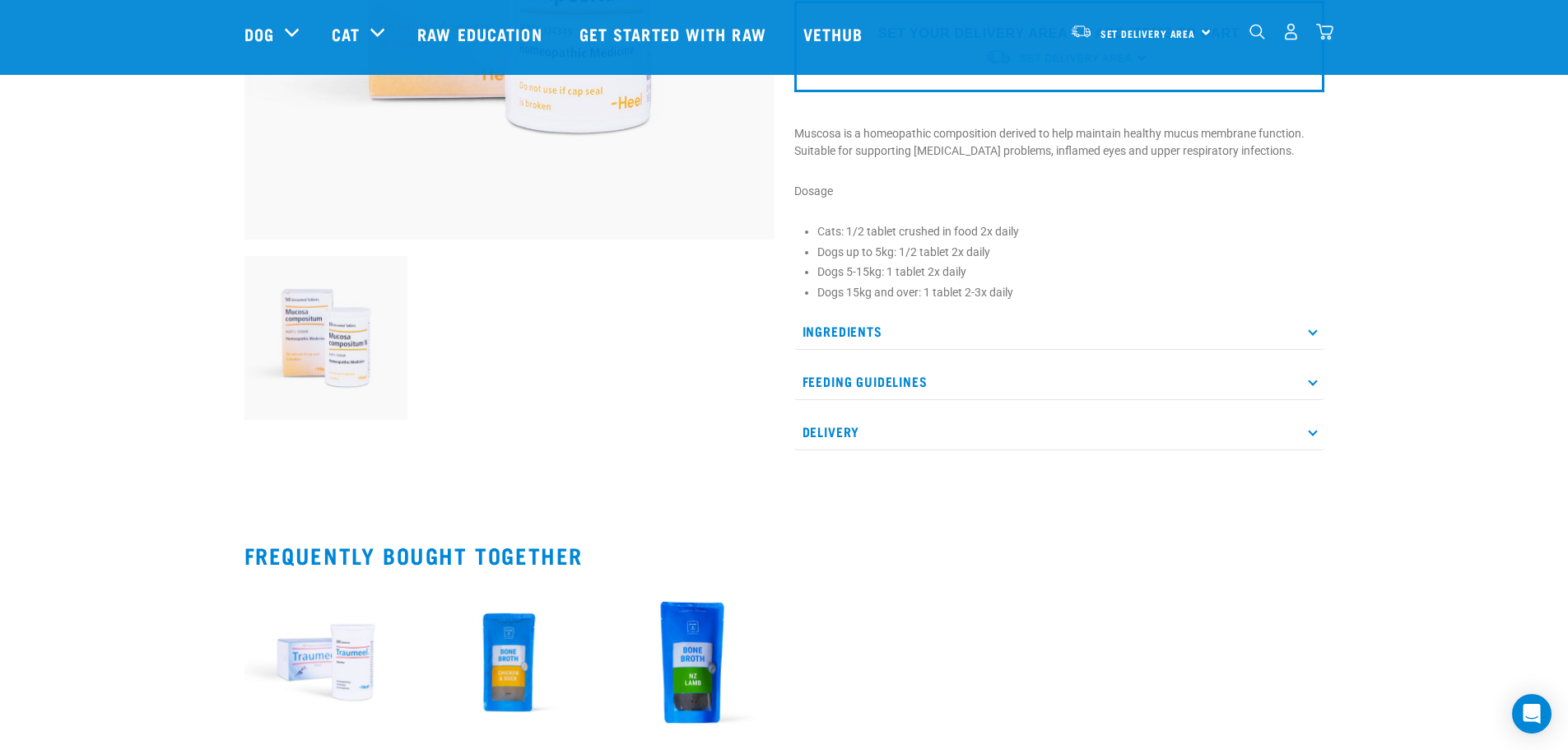
scroll to position [412, 0]
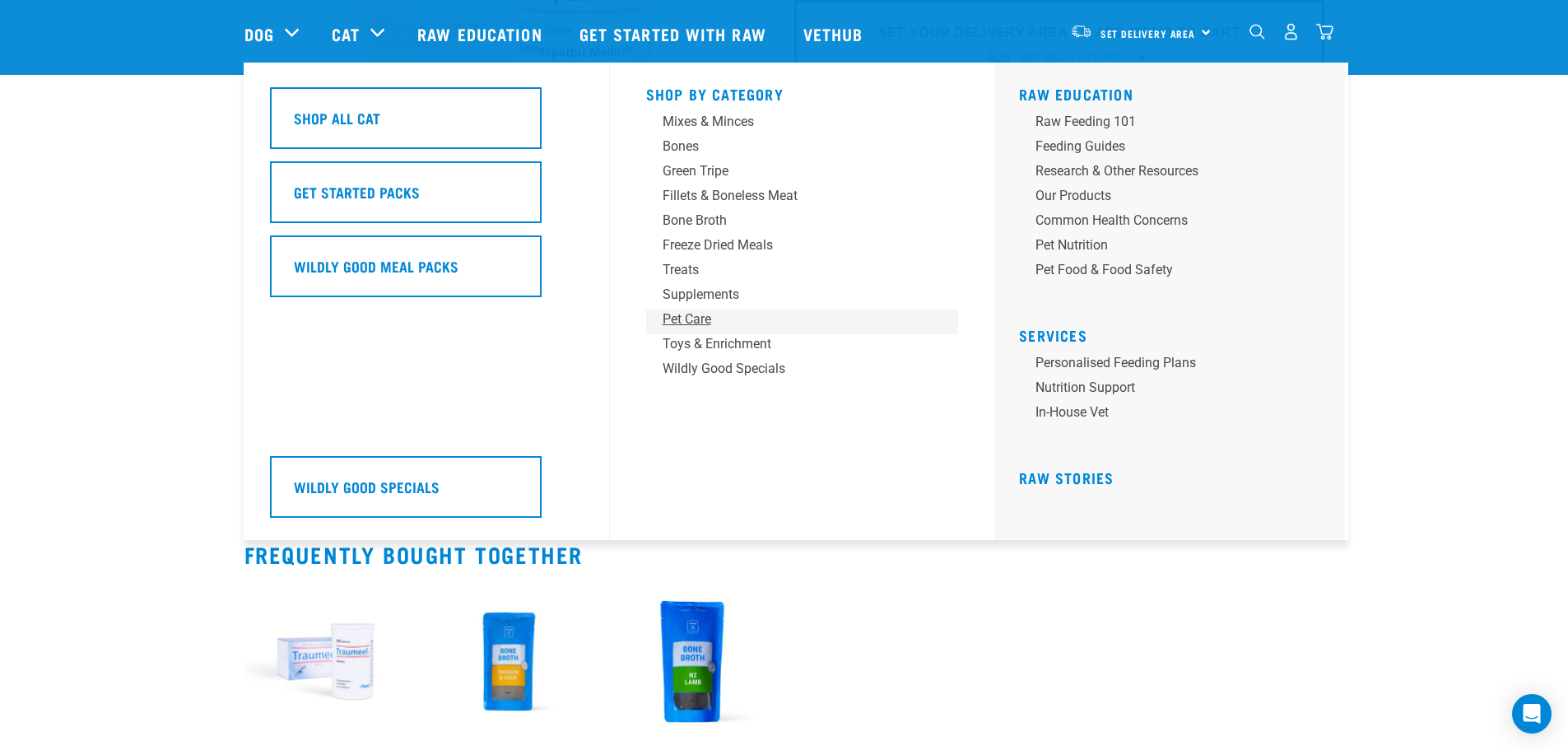
click at [686, 322] on div "Pet Care" at bounding box center [791, 319] width 257 height 19
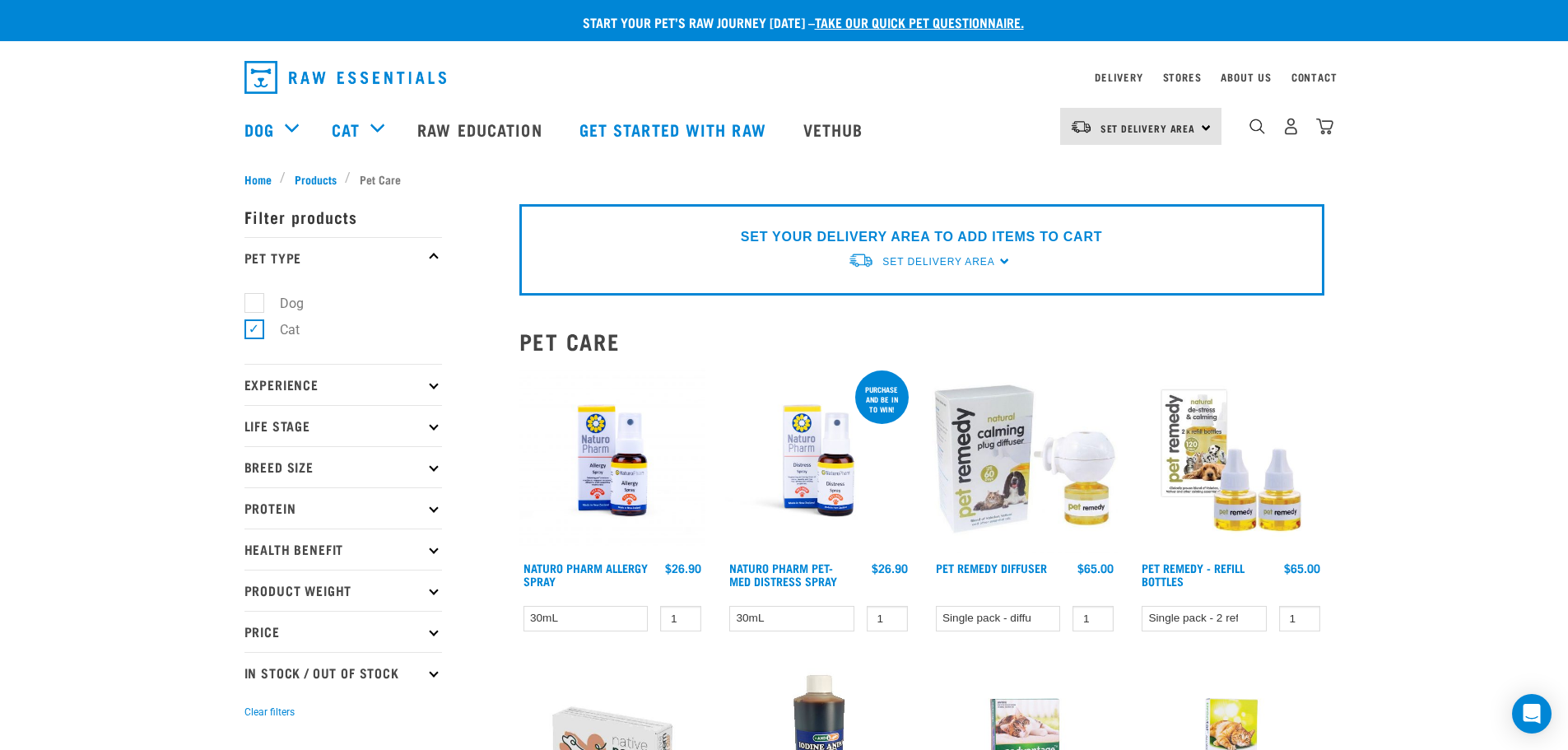
click at [612, 485] on img at bounding box center [613, 461] width 187 height 187
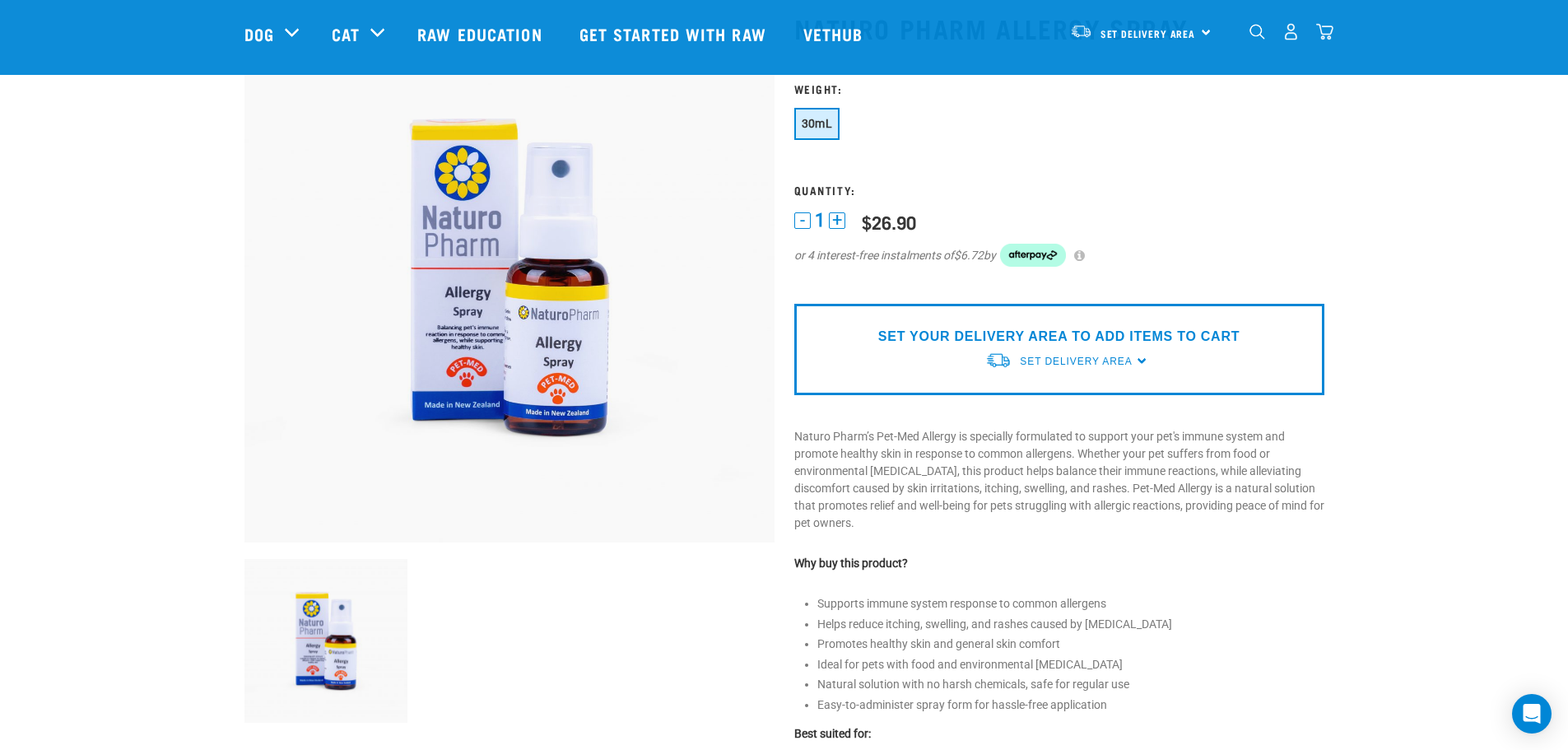
scroll to position [247, 0]
